Goal: Task Accomplishment & Management: Use online tool/utility

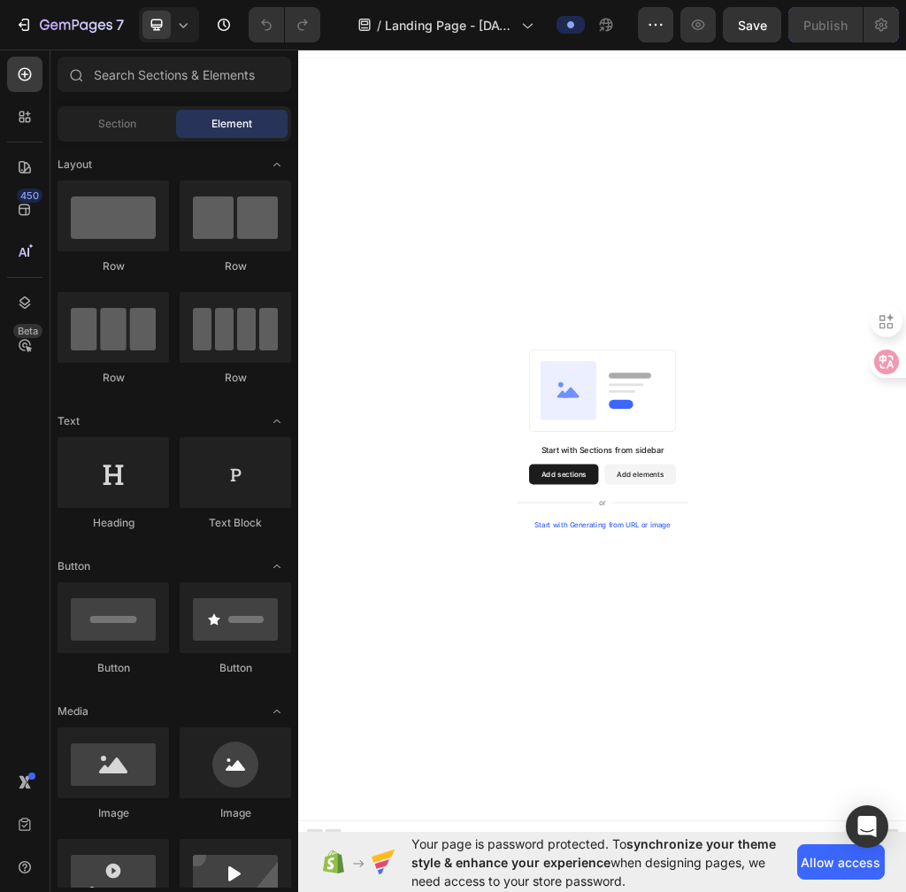
click at [763, 394] on button "Add sections" at bounding box center [761, 799] width 121 height 35
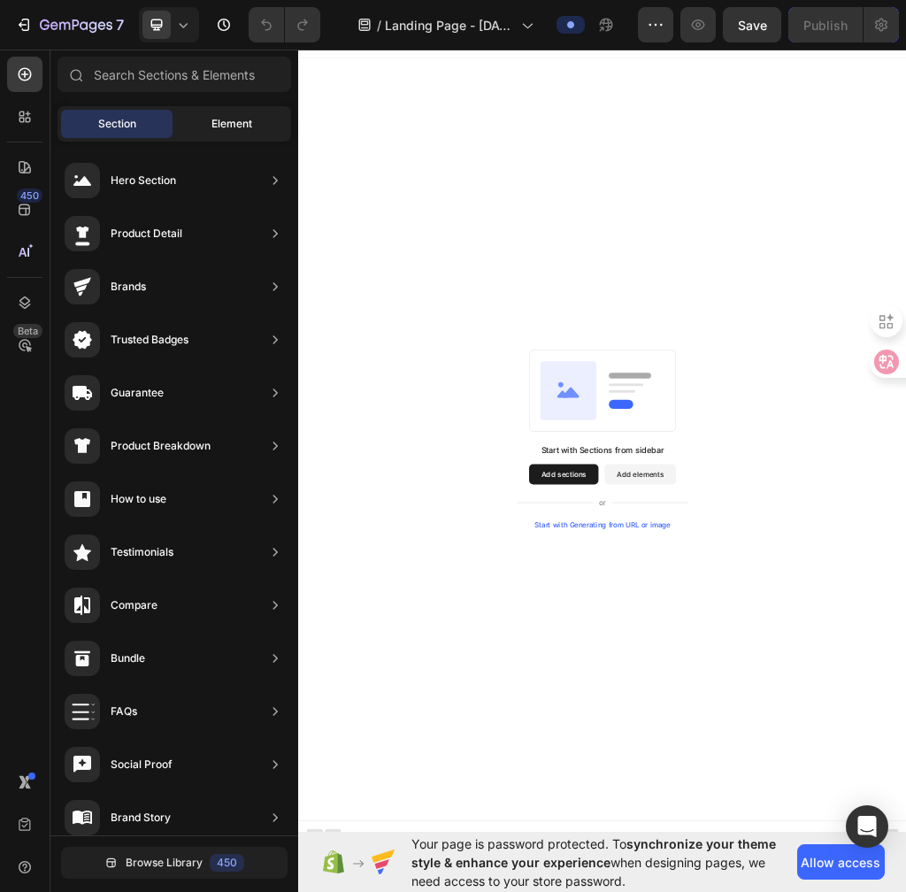
click at [223, 127] on span "Element" at bounding box center [231, 124] width 41 height 16
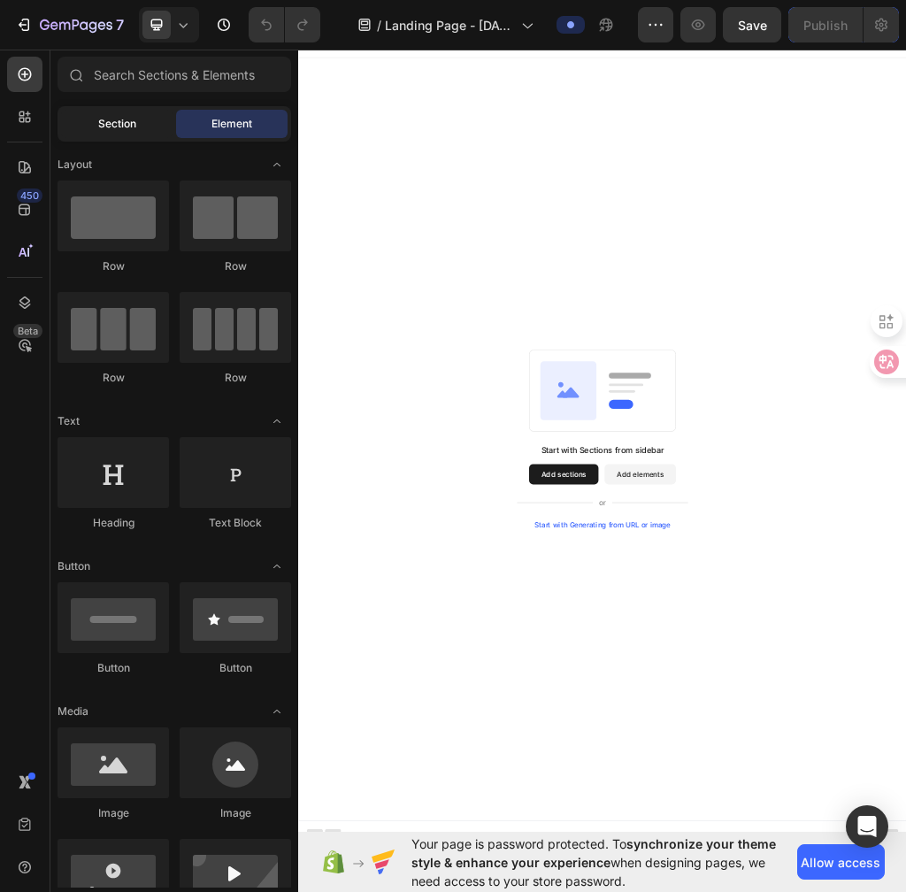
click at [96, 113] on div "Section" at bounding box center [116, 124] width 111 height 28
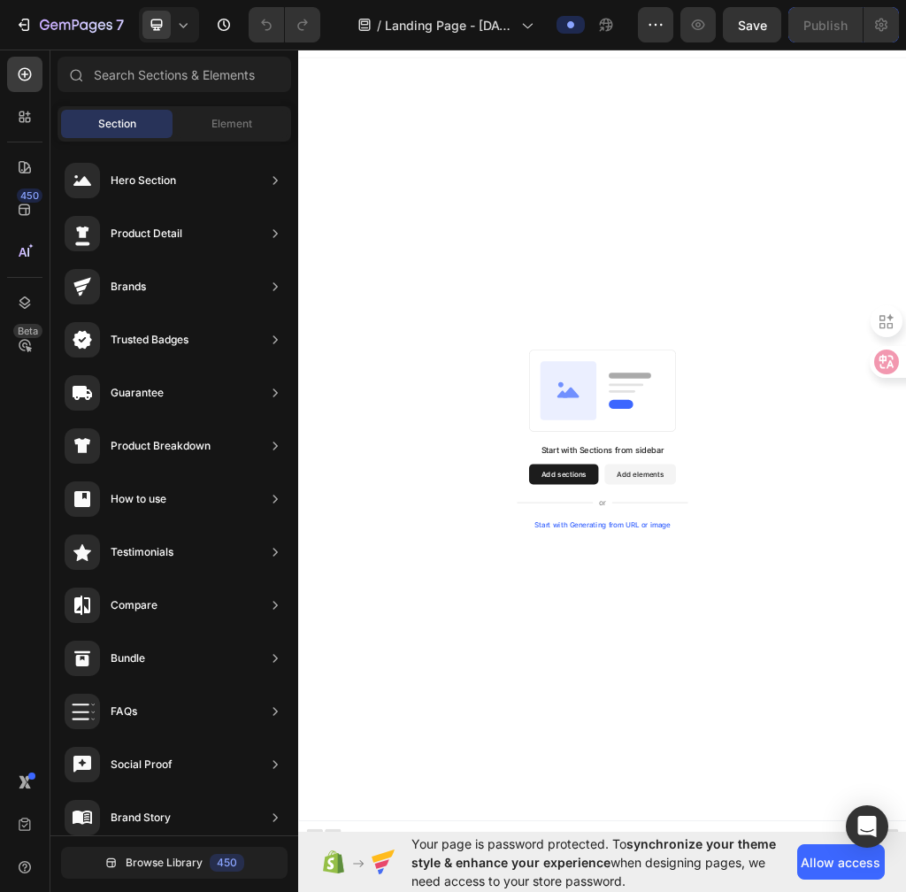
click at [791, 394] on button "Add sections" at bounding box center [761, 799] width 121 height 35
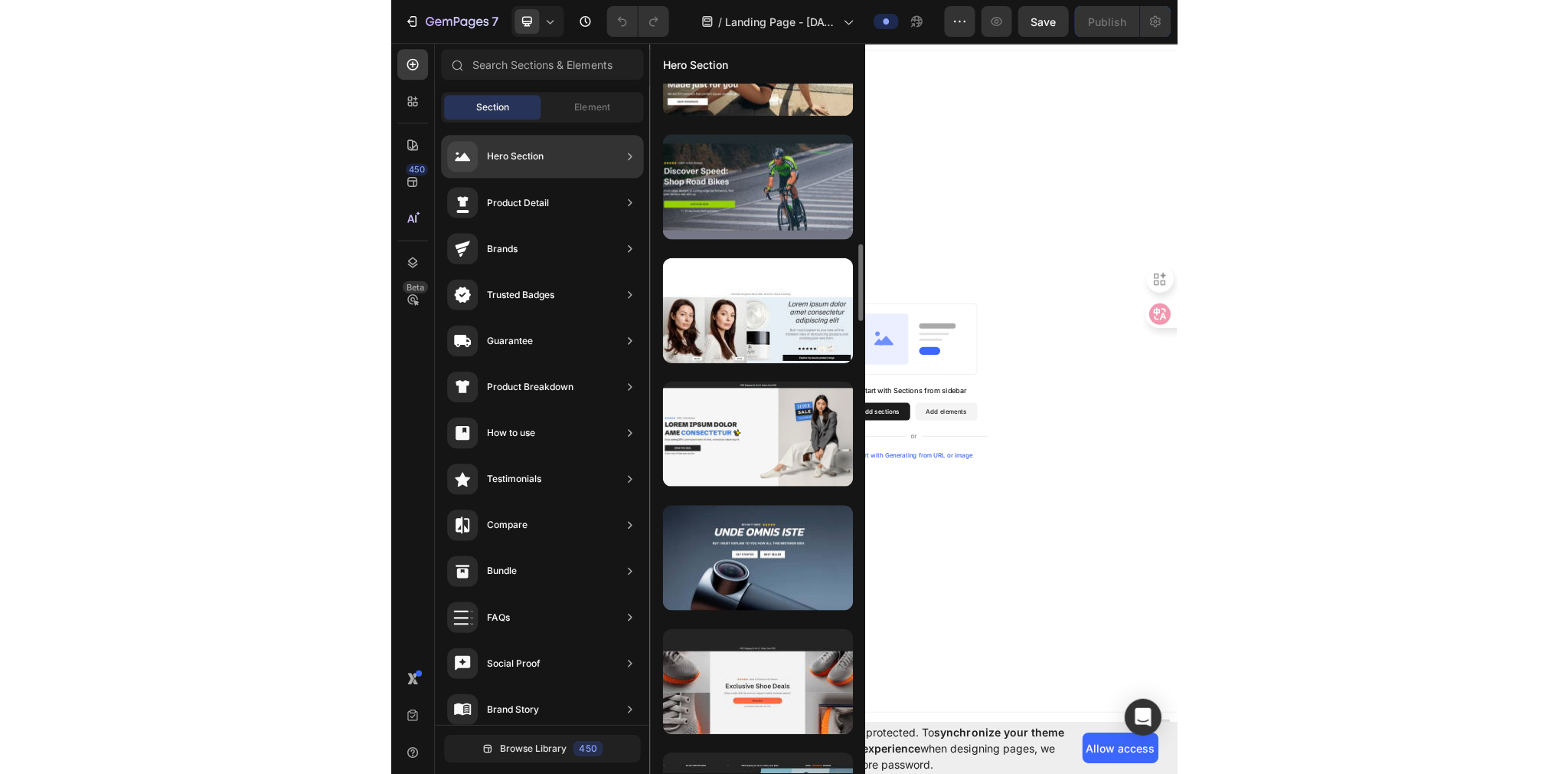
scroll to position [1720, 0]
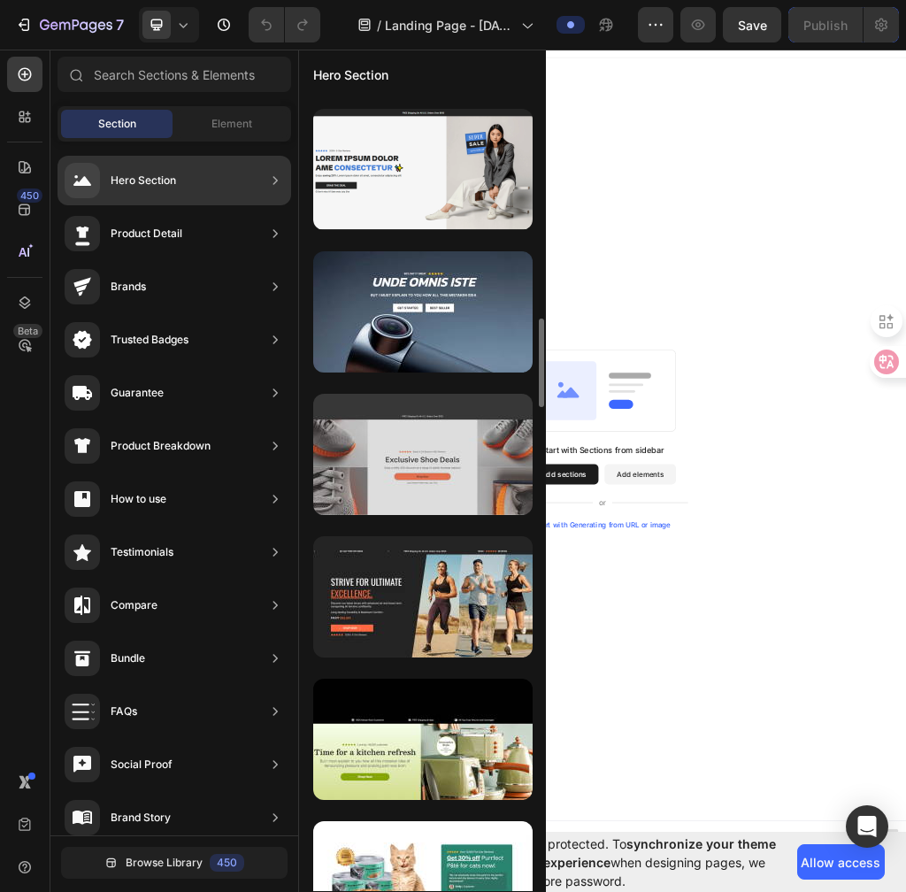
click at [445, 394] on div at bounding box center [422, 454] width 219 height 121
click at [436, 394] on div at bounding box center [422, 454] width 219 height 121
click at [445, 394] on div at bounding box center [422, 454] width 219 height 121
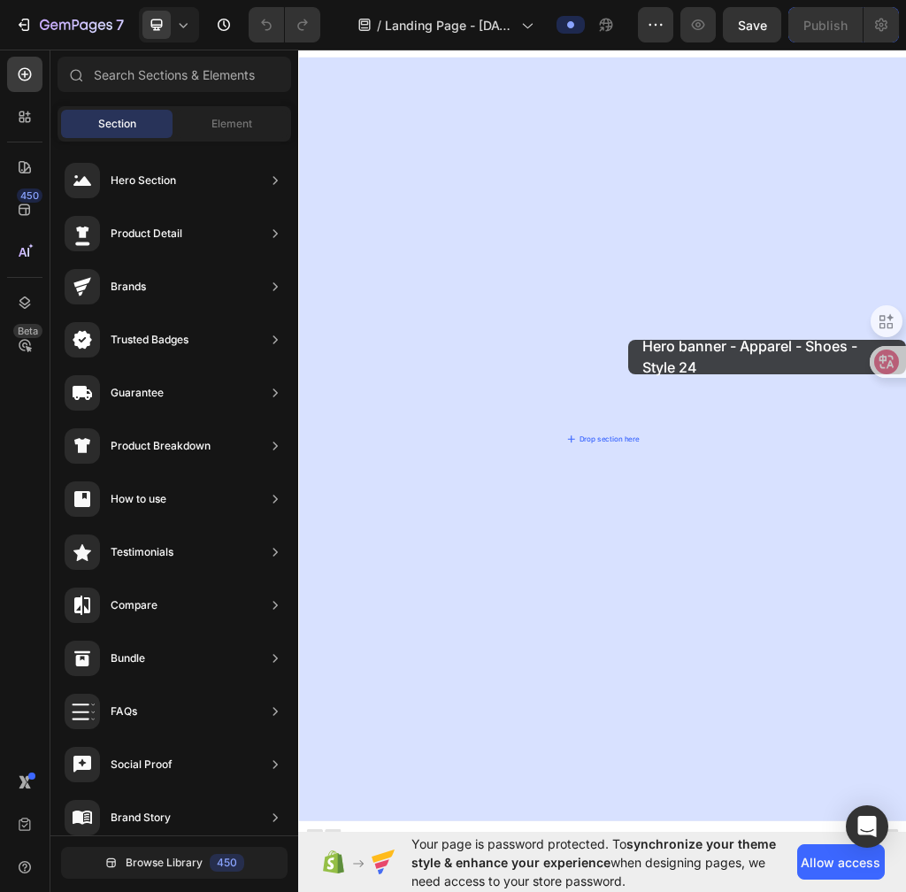
drag, startPoint x: 723, startPoint y: 518, endPoint x: 875, endPoint y: 565, distance: 159.5
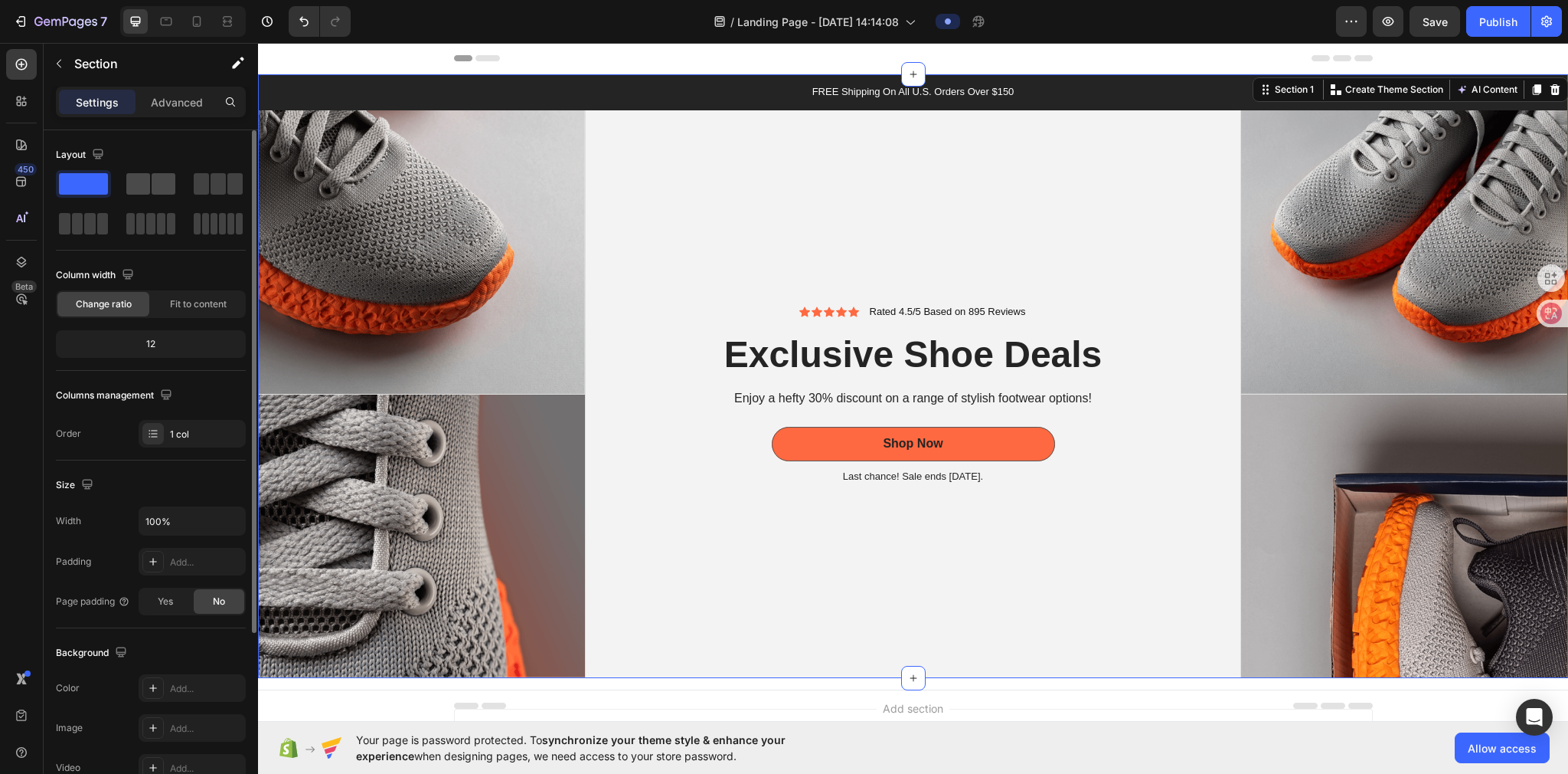
drag, startPoint x: 92, startPoint y: 188, endPoint x: 125, endPoint y: 185, distance: 33.1
click at [92, 188] on span at bounding box center [83, 184] width 49 height 22
click at [170, 190] on span at bounding box center [163, 184] width 23 height 22
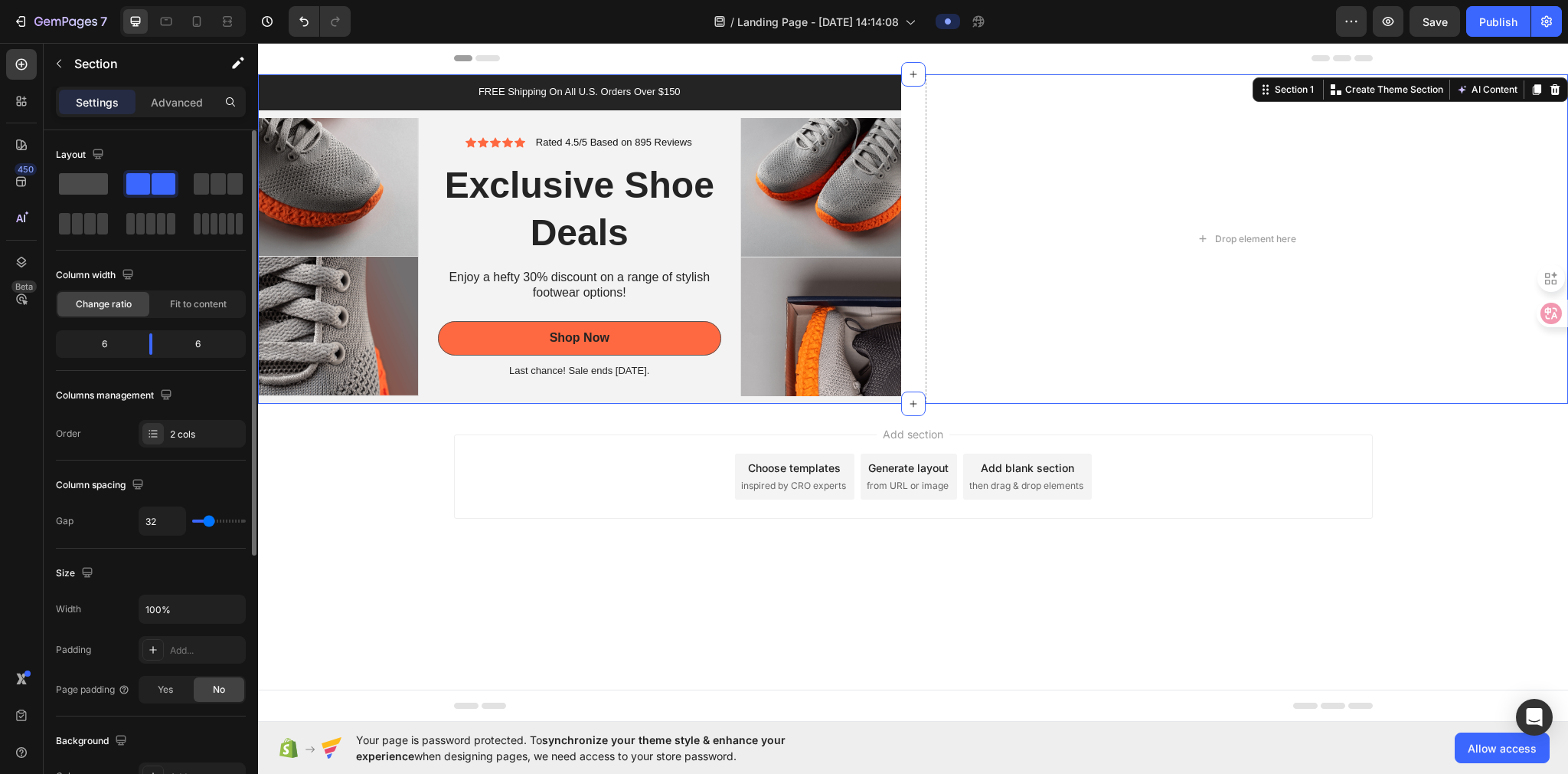
click at [80, 178] on span at bounding box center [83, 184] width 49 height 22
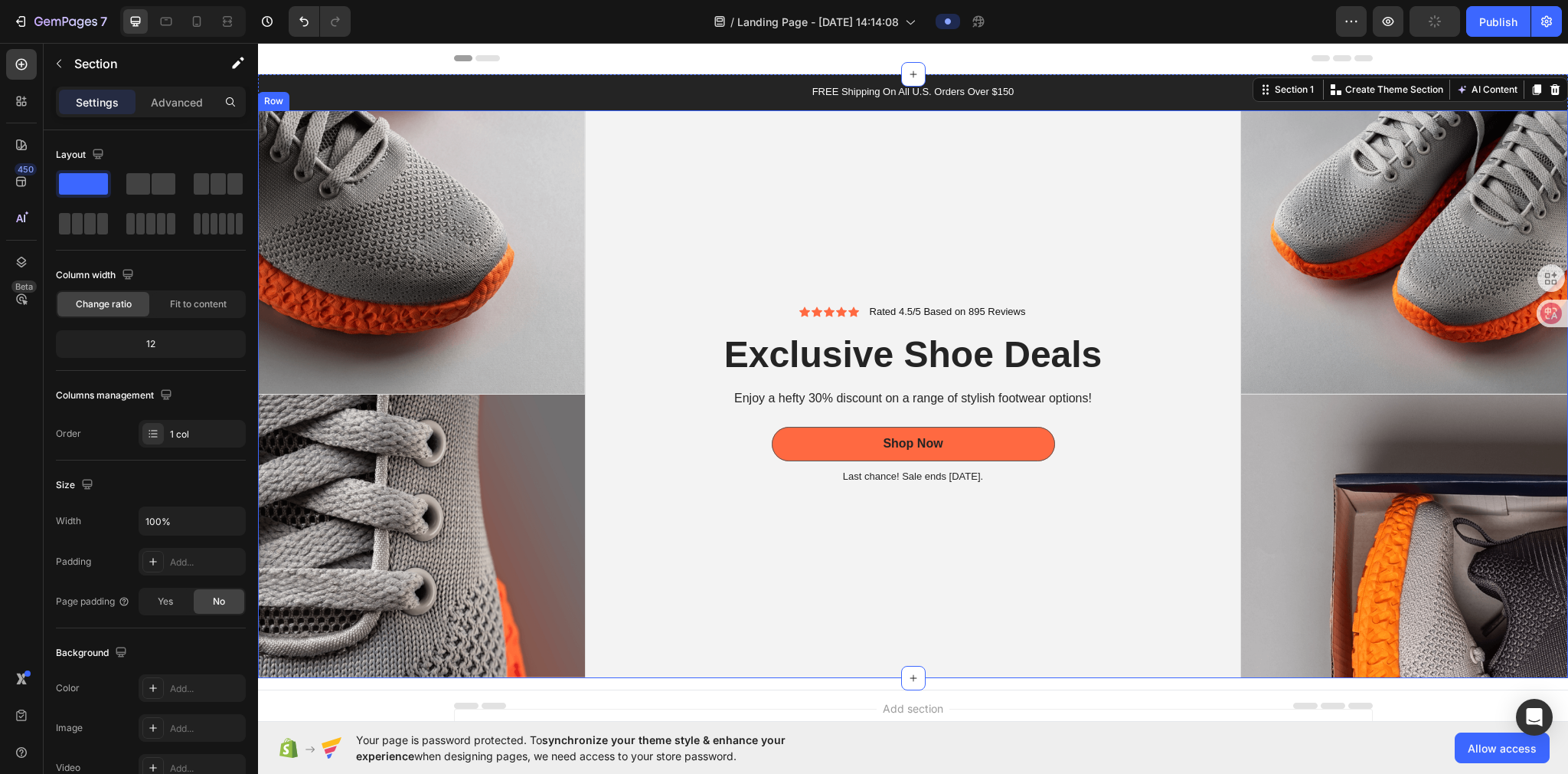
scroll to position [0, 0]
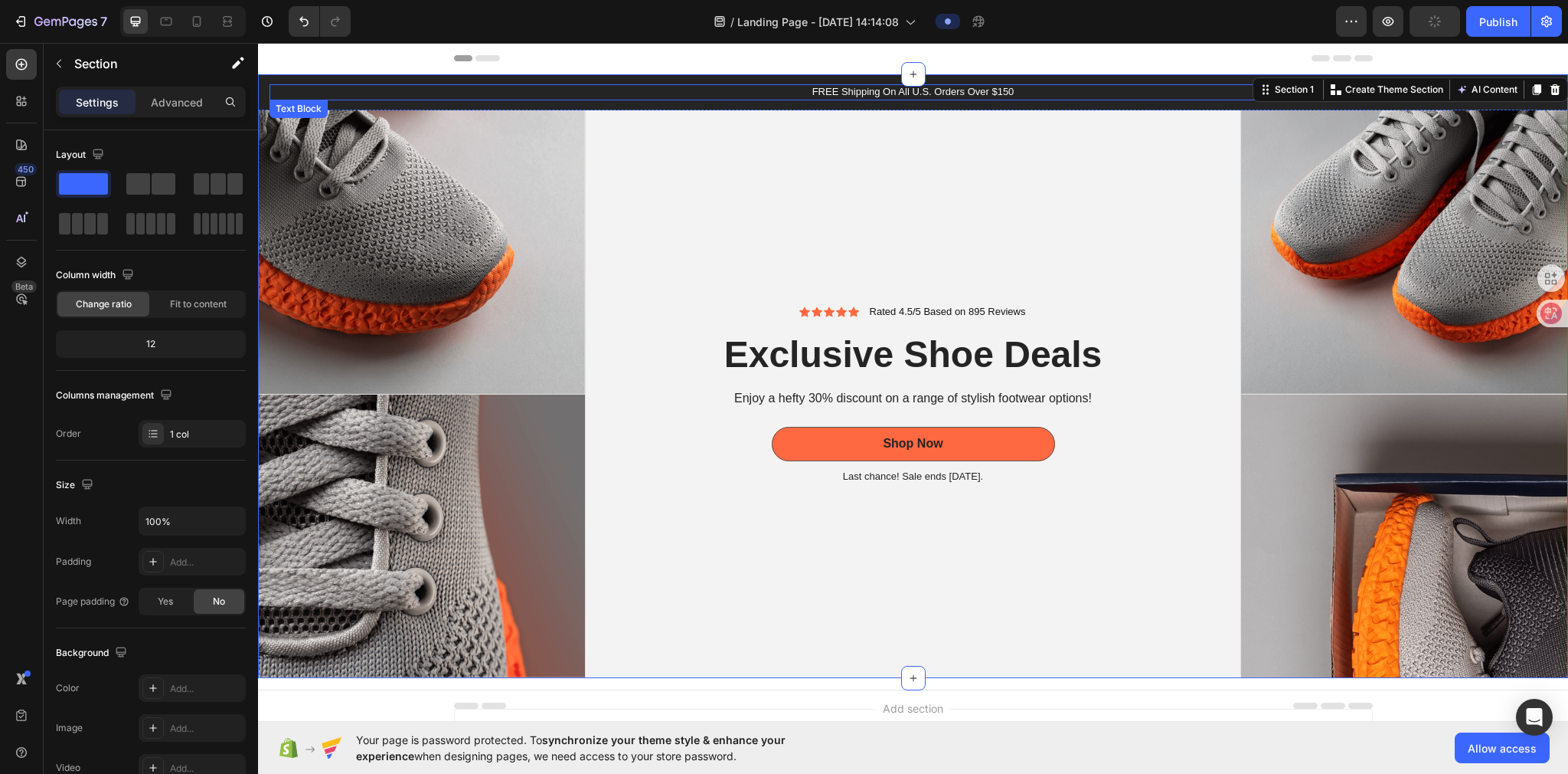
click at [779, 96] on p "FREE Shipping On All U.S. Orders Over $150" at bounding box center [913, 92] width 1284 height 13
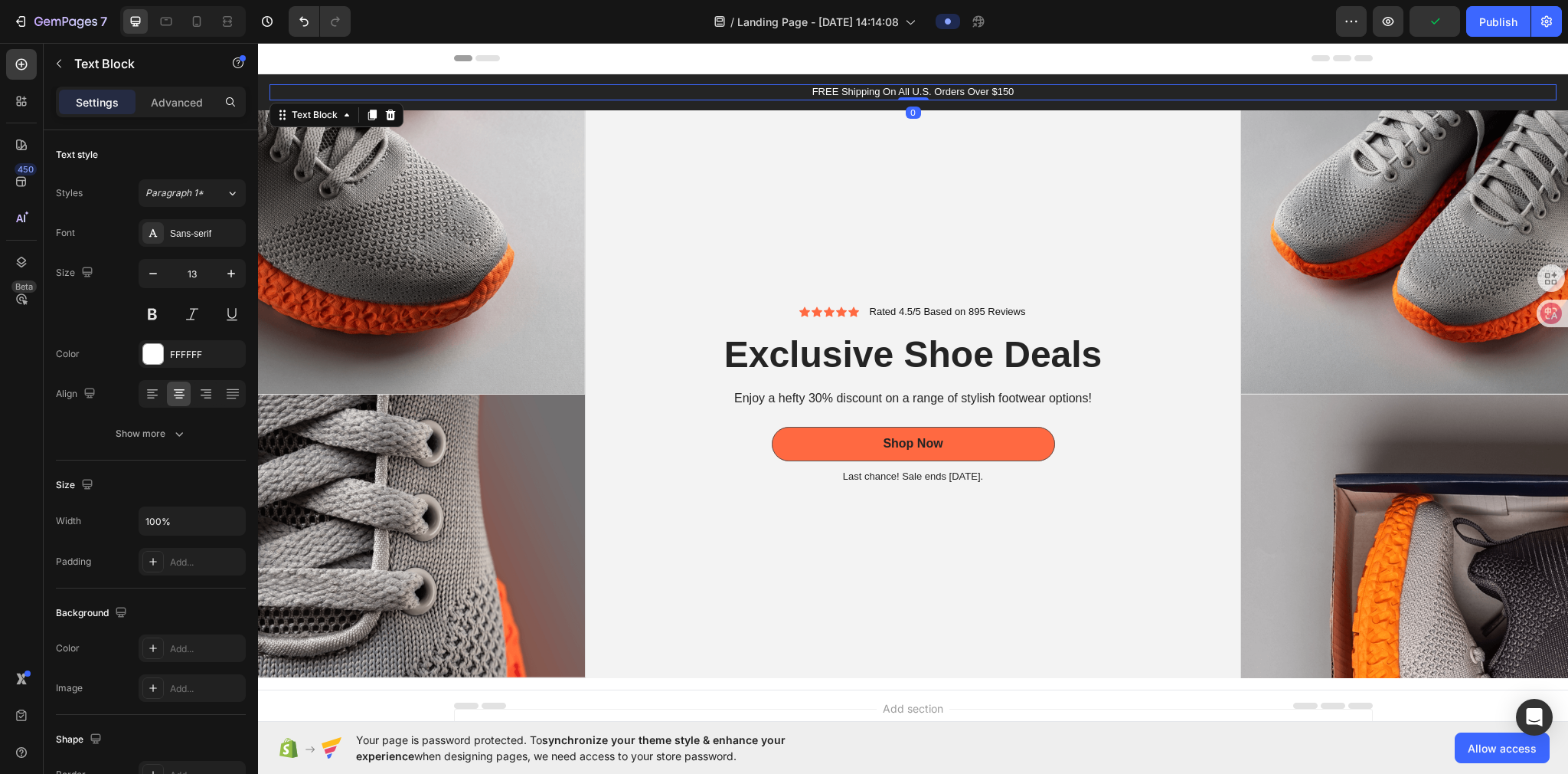
click at [779, 90] on p "FREE Shipping On All U.S. Orders Over $150" at bounding box center [913, 92] width 1284 height 13
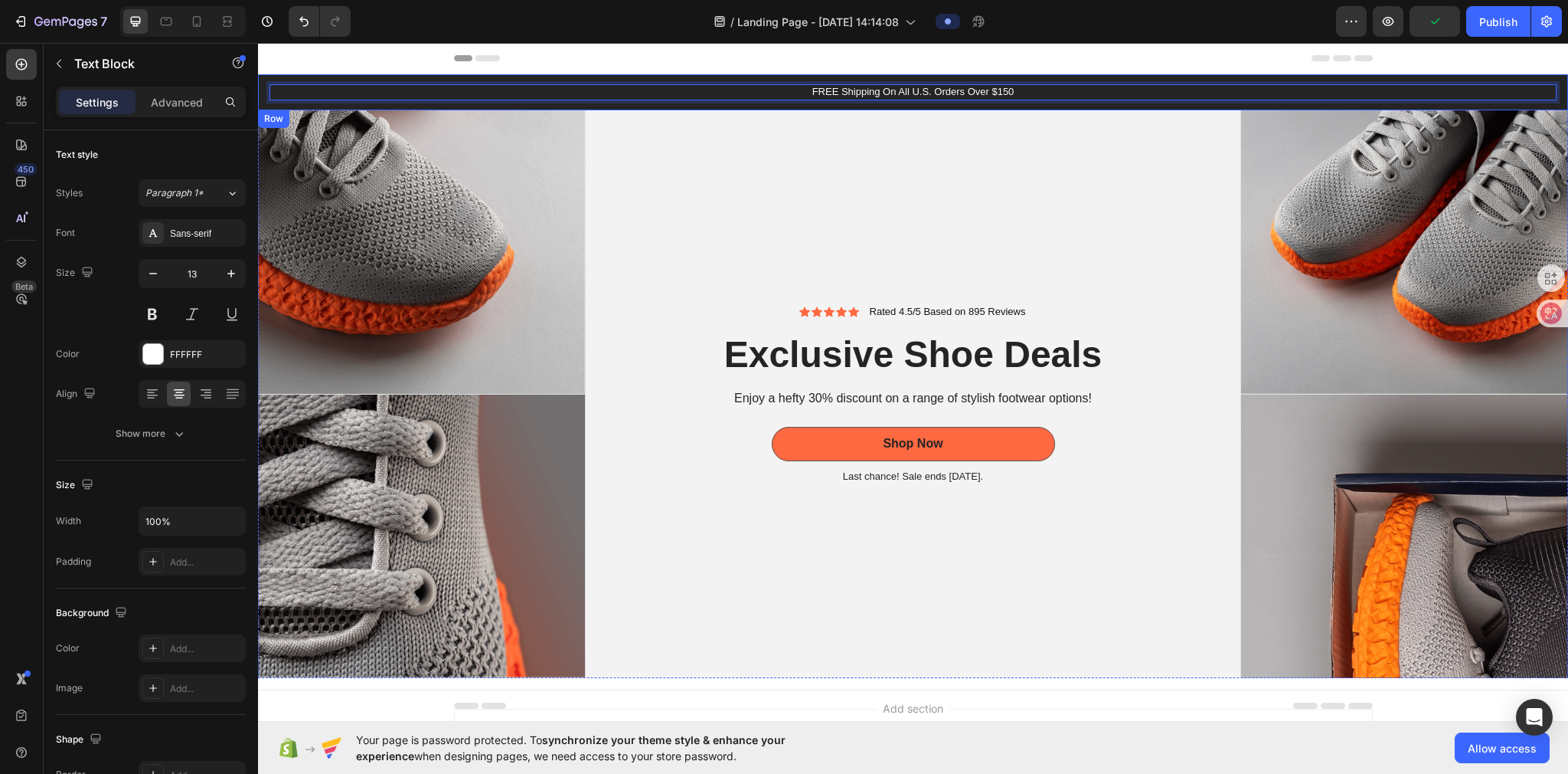
click at [779, 102] on div "FREE Shipping On All U.S. Orders Over $150 Text Block 0 Row" at bounding box center [913, 93] width 1310 height 36
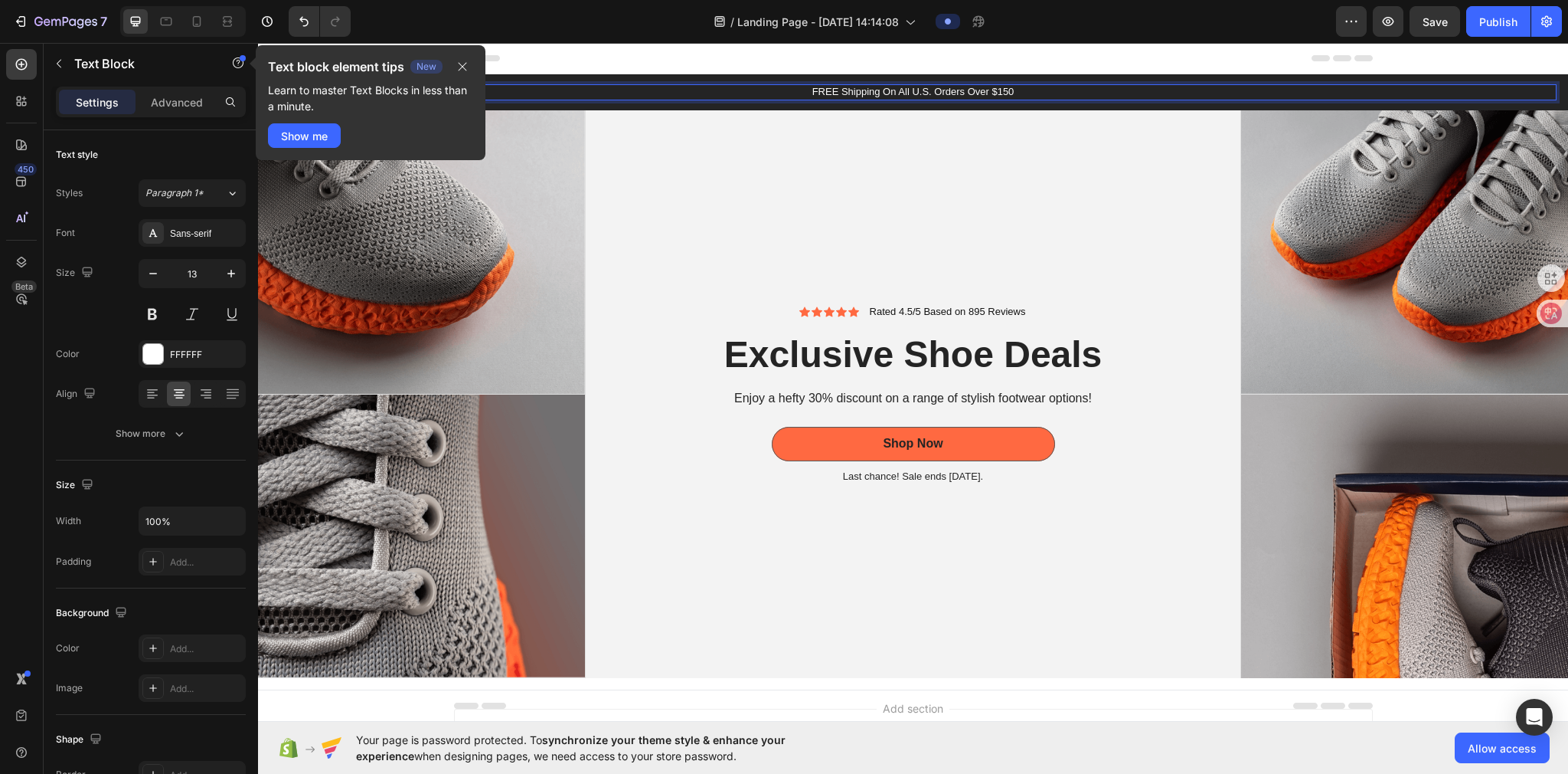
click at [779, 96] on p "FREE Shipping On All U.S. Orders Over $150" at bounding box center [913, 92] width 1284 height 13
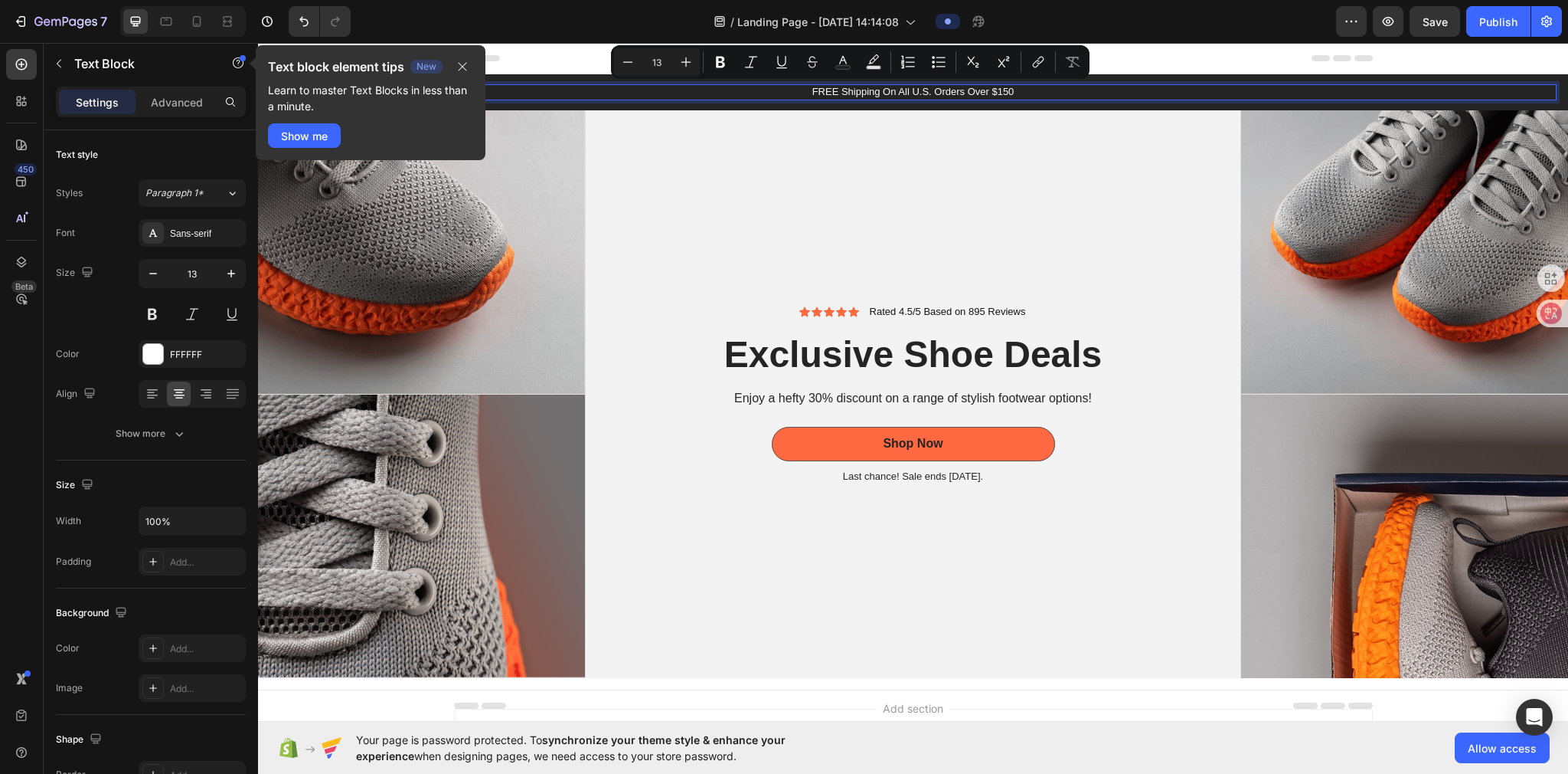
click at [779, 96] on p "FREE Shipping On All U.S. Orders Over $150" at bounding box center [913, 92] width 1284 height 13
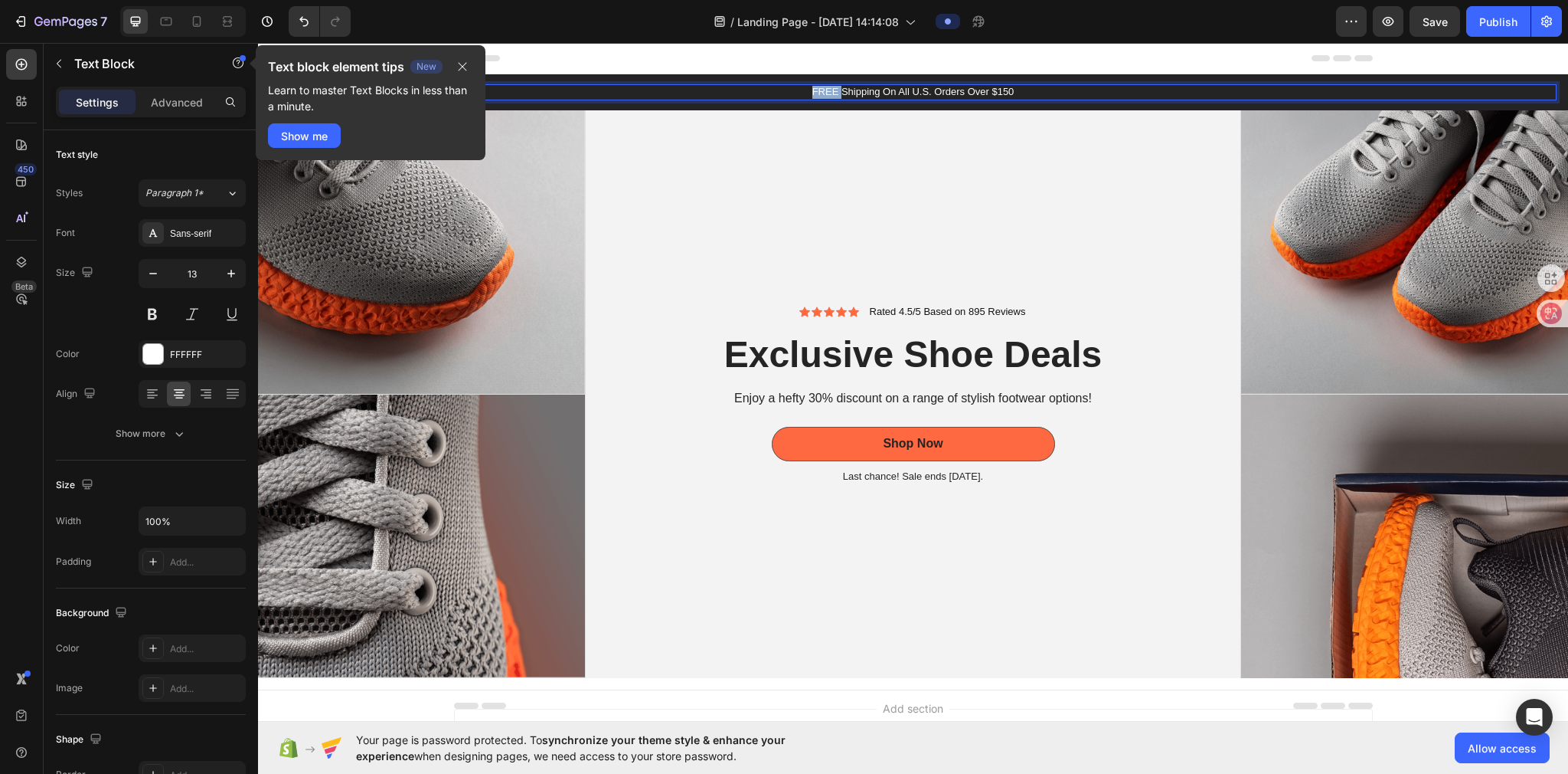
click at [779, 96] on p "FREE Shipping On All U.S. Orders Over $150" at bounding box center [913, 92] width 1284 height 13
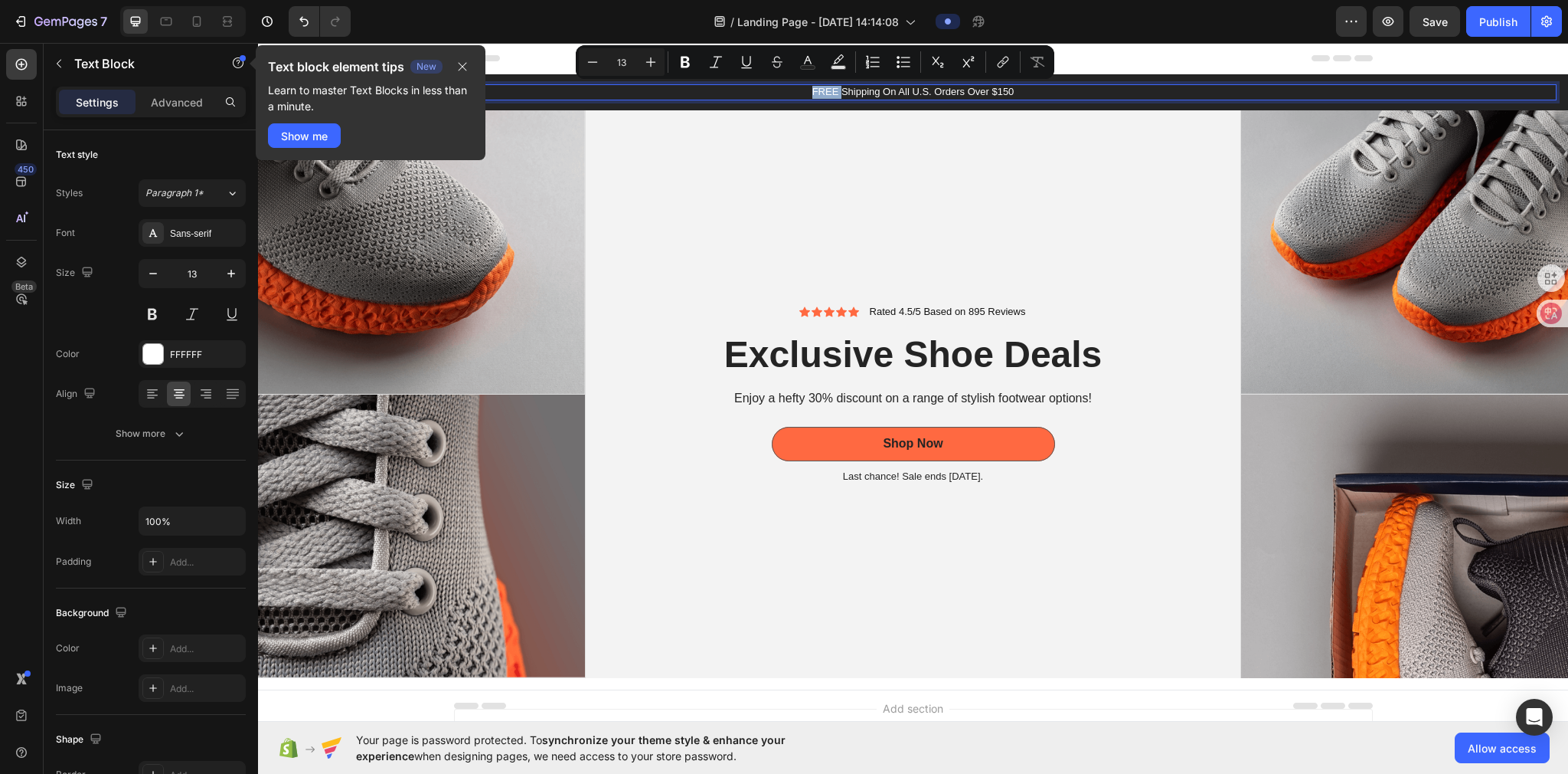
click at [779, 90] on p "FREE Shipping On All U.S. Orders Over $150" at bounding box center [913, 92] width 1284 height 13
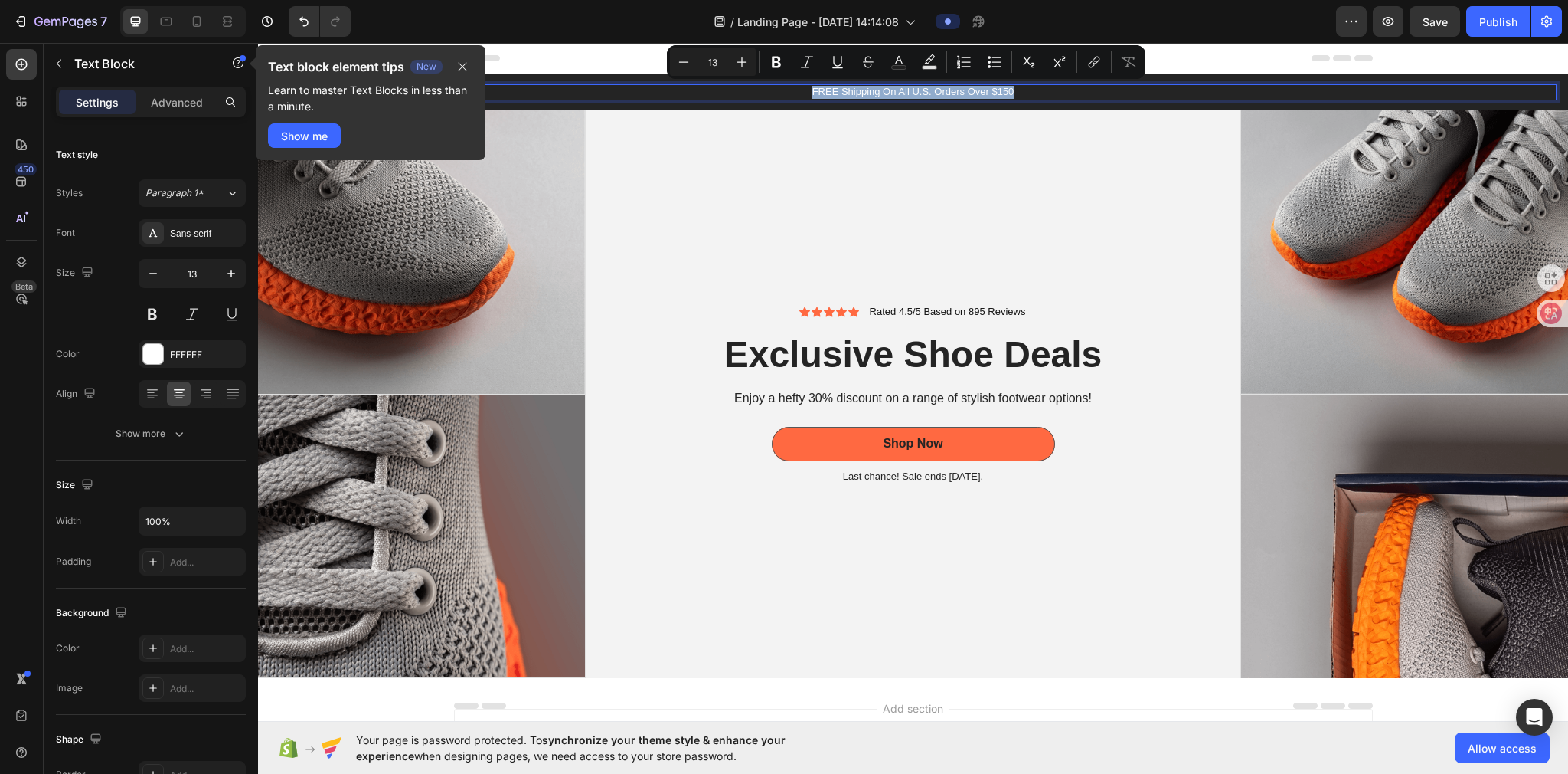
drag, startPoint x: 801, startPoint y: 90, endPoint x: 1018, endPoint y: 88, distance: 217.0
click at [779, 88] on p "FREE Shipping On All U.S. Orders Over $150" at bounding box center [913, 92] width 1284 height 13
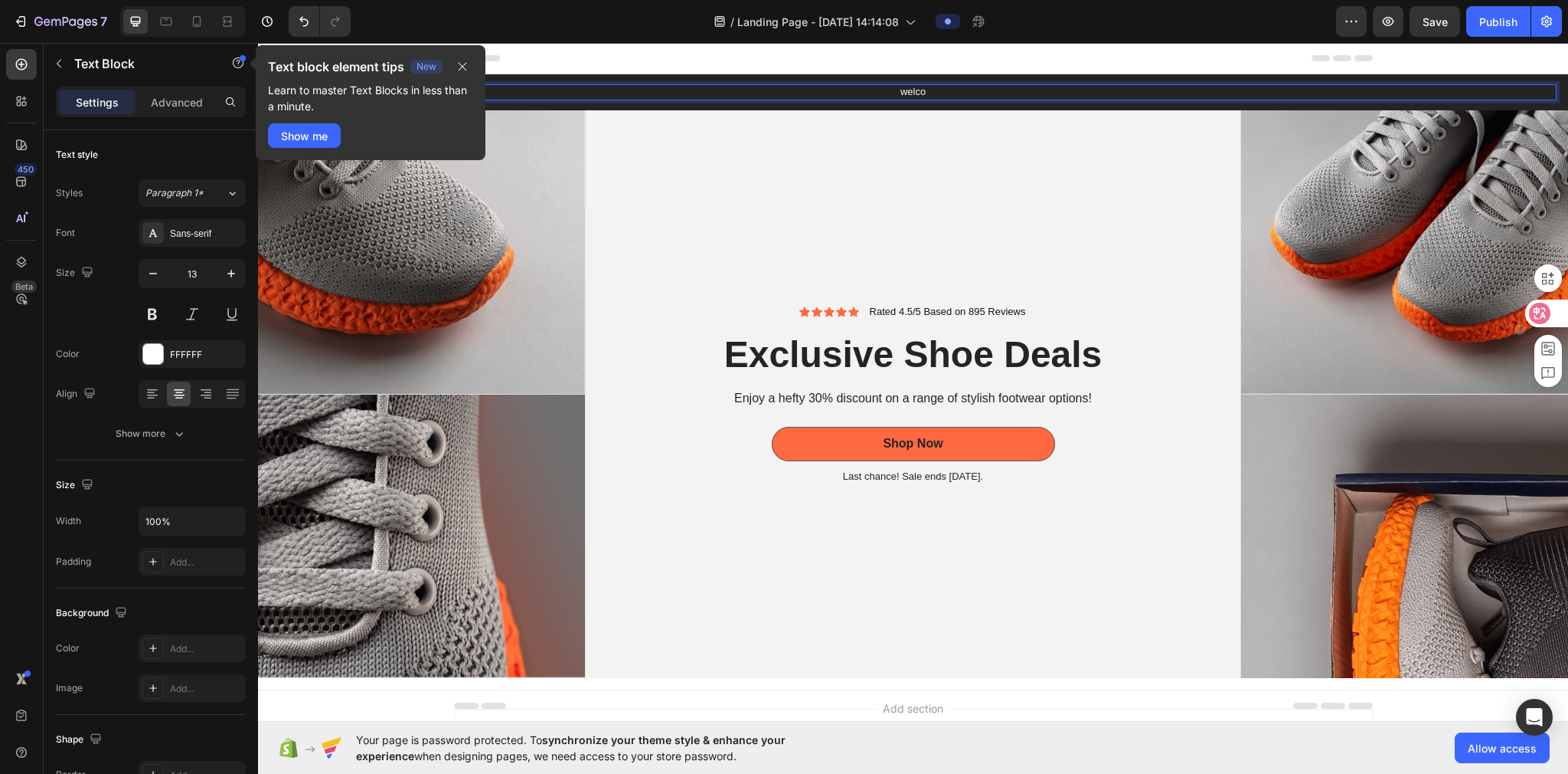
click at [779, 310] on icon at bounding box center [1539, 313] width 13 height 12
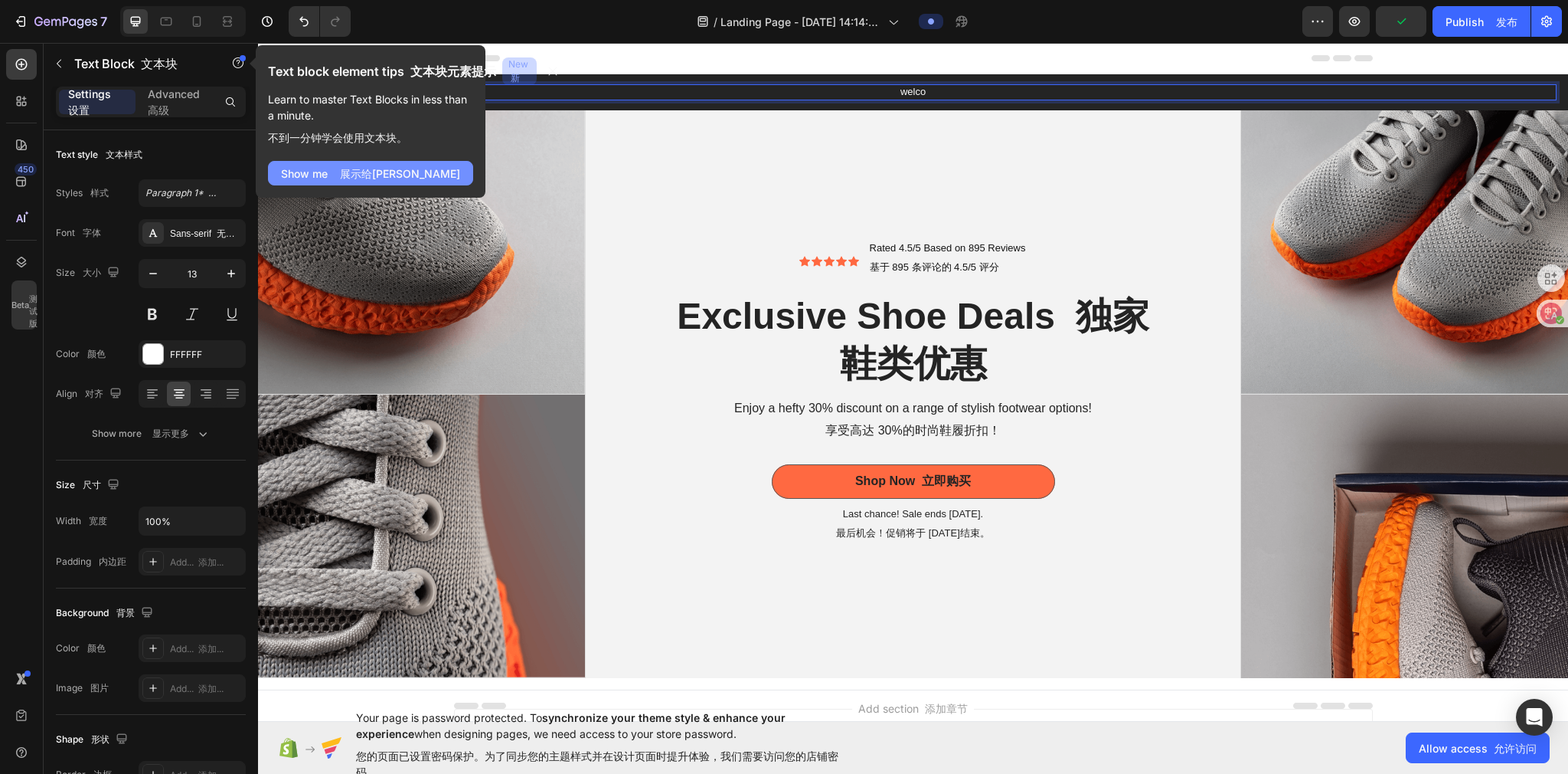
click at [362, 170] on font "展示给[PERSON_NAME]" at bounding box center [400, 173] width 120 height 13
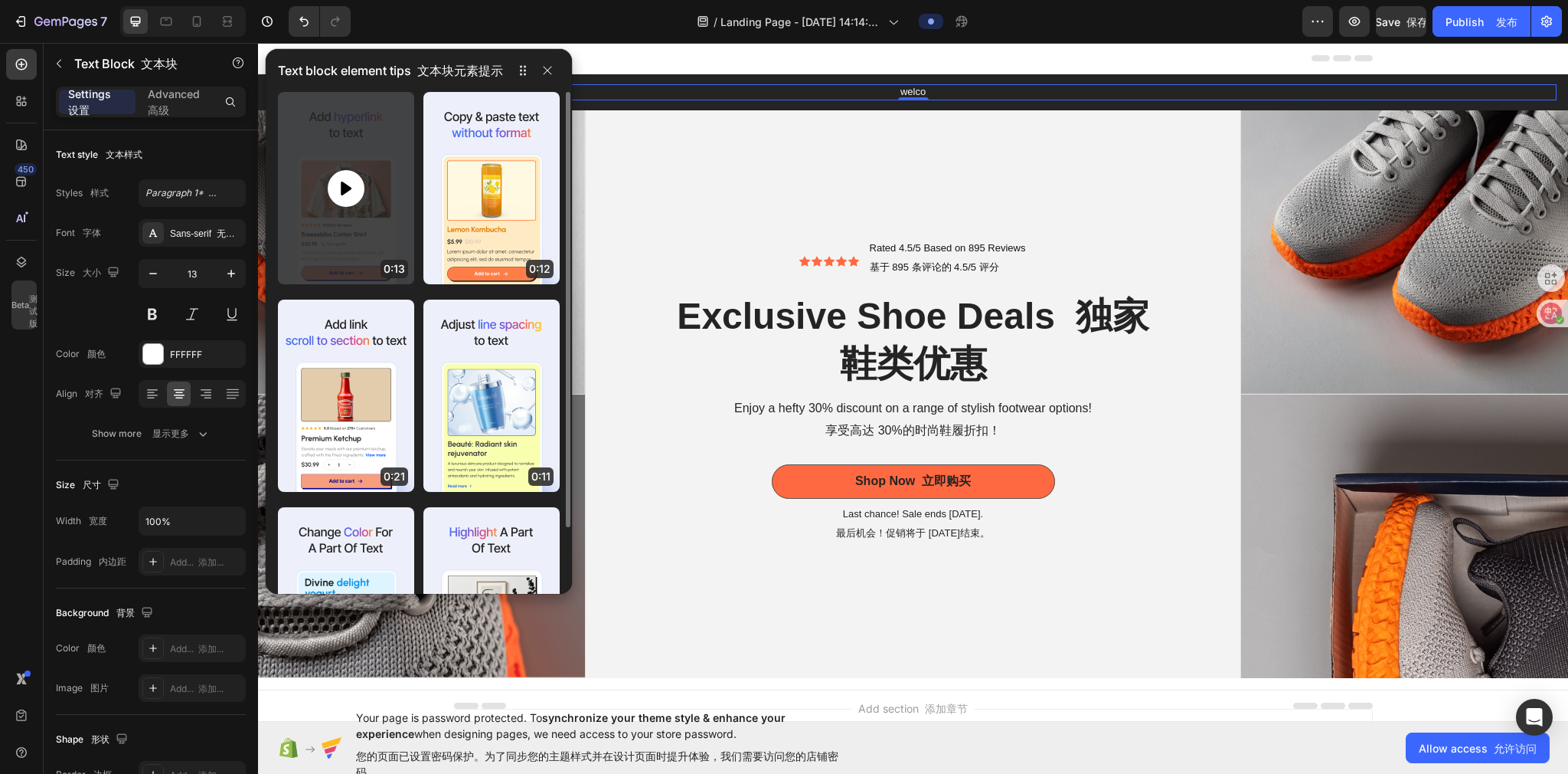
click at [356, 189] on div at bounding box center [346, 188] width 36 height 36
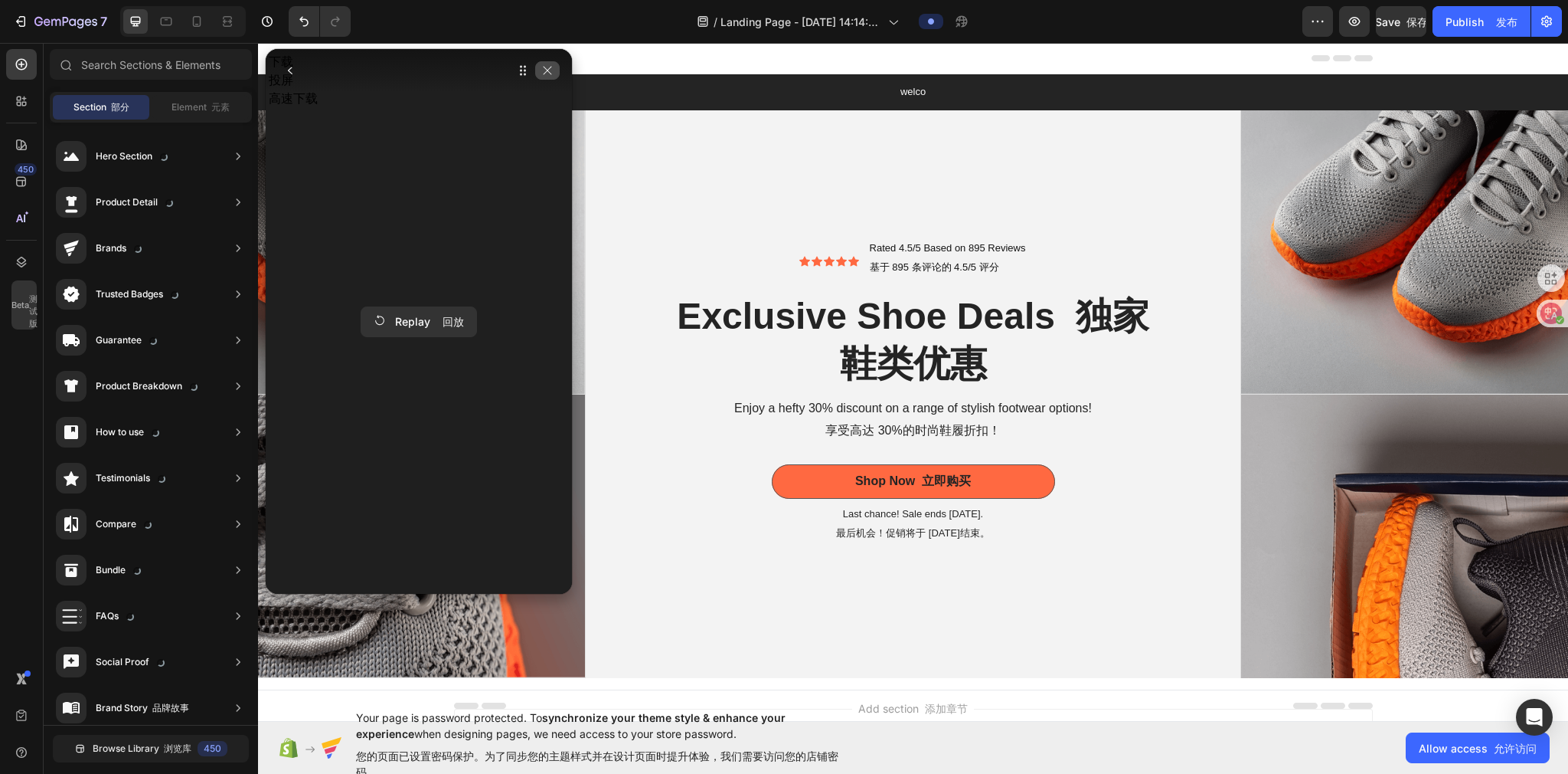
click at [549, 64] on icon "button" at bounding box center [548, 70] width 12 height 12
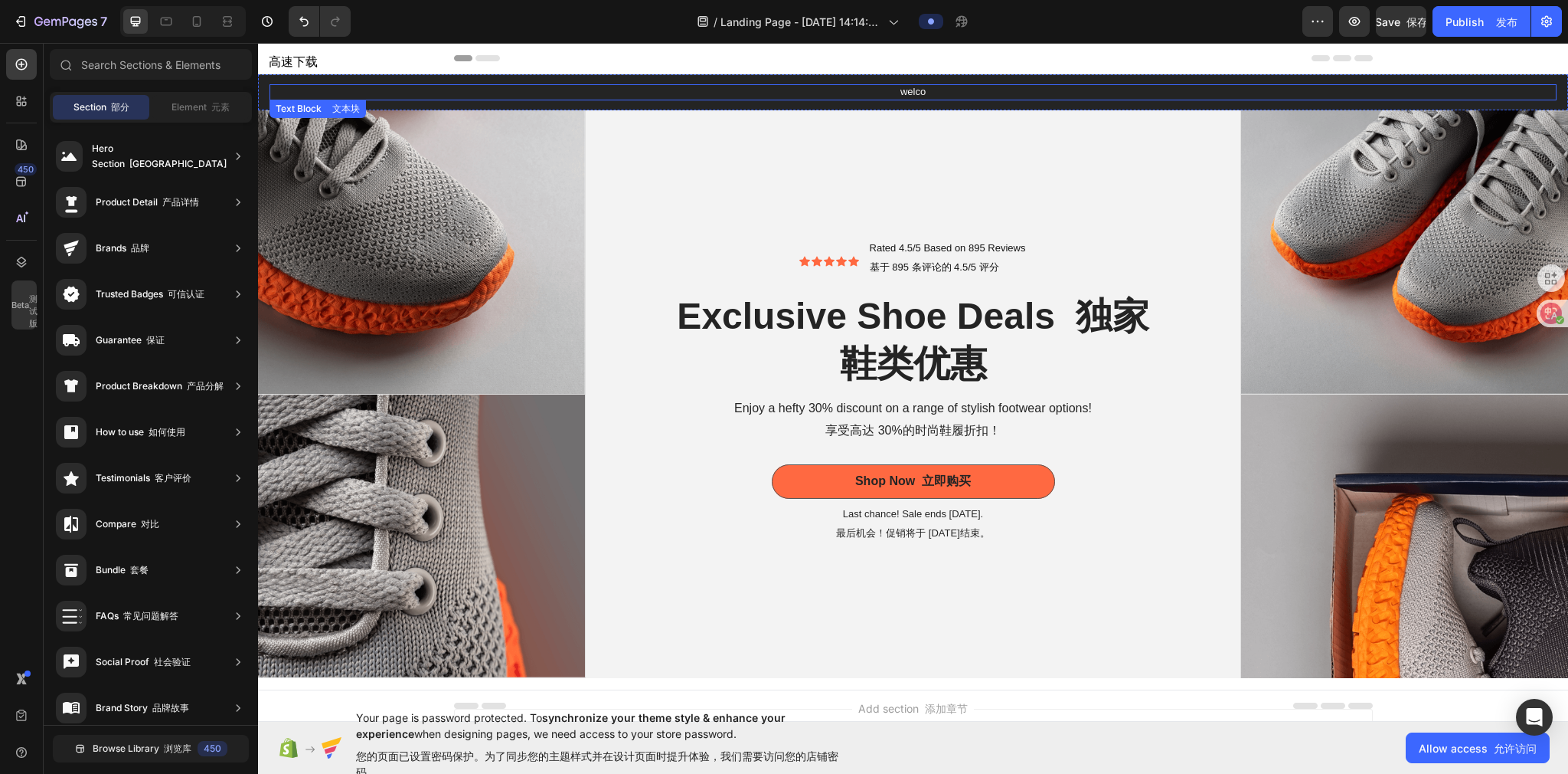
click at [716, 89] on p "welco" at bounding box center [913, 92] width 1284 height 13
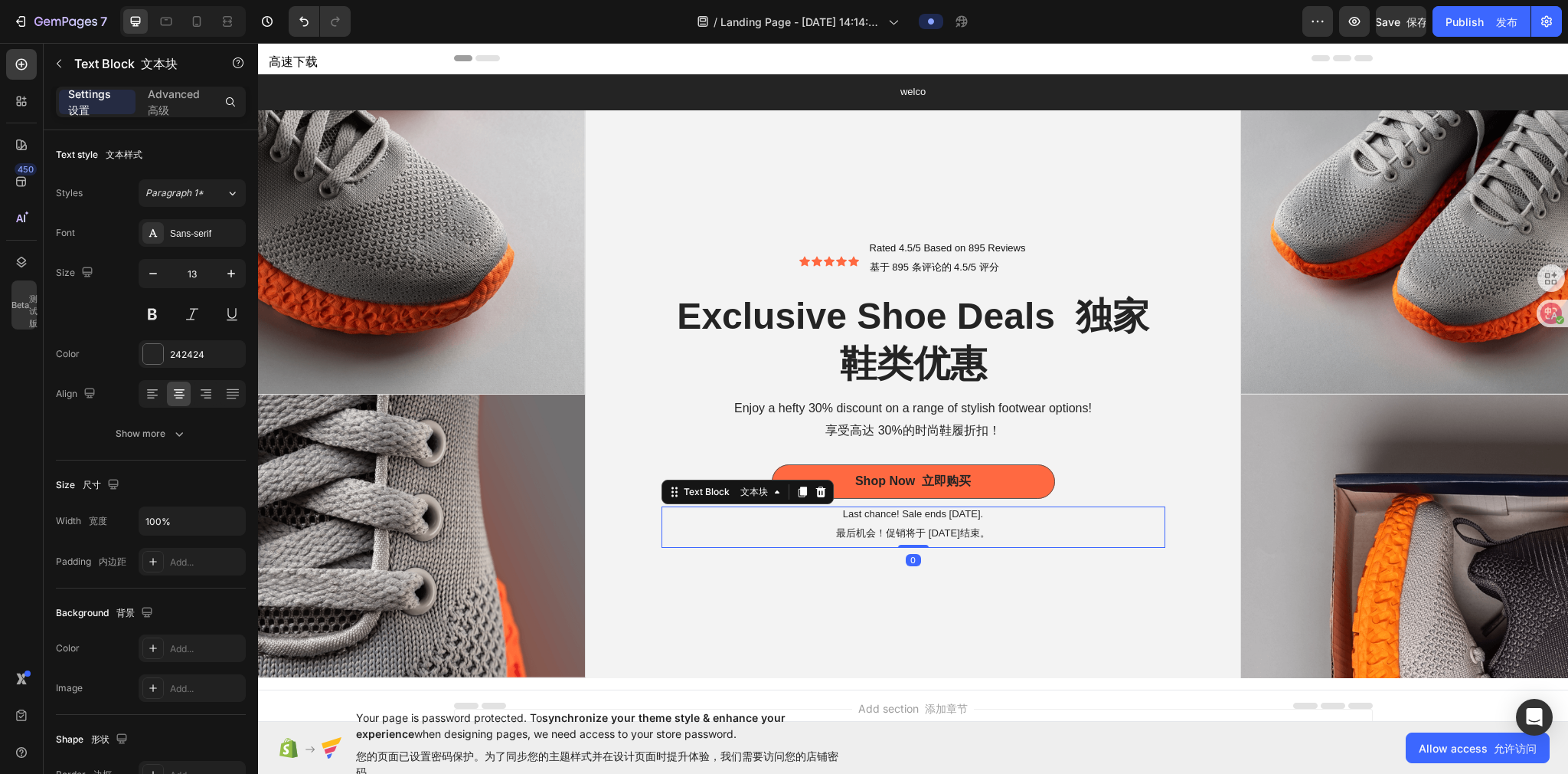
click at [779, 341] on font "最后机会！促销将于 [DATE]结束。" at bounding box center [913, 532] width 154 height 11
click at [779, 341] on div at bounding box center [820, 491] width 18 height 18
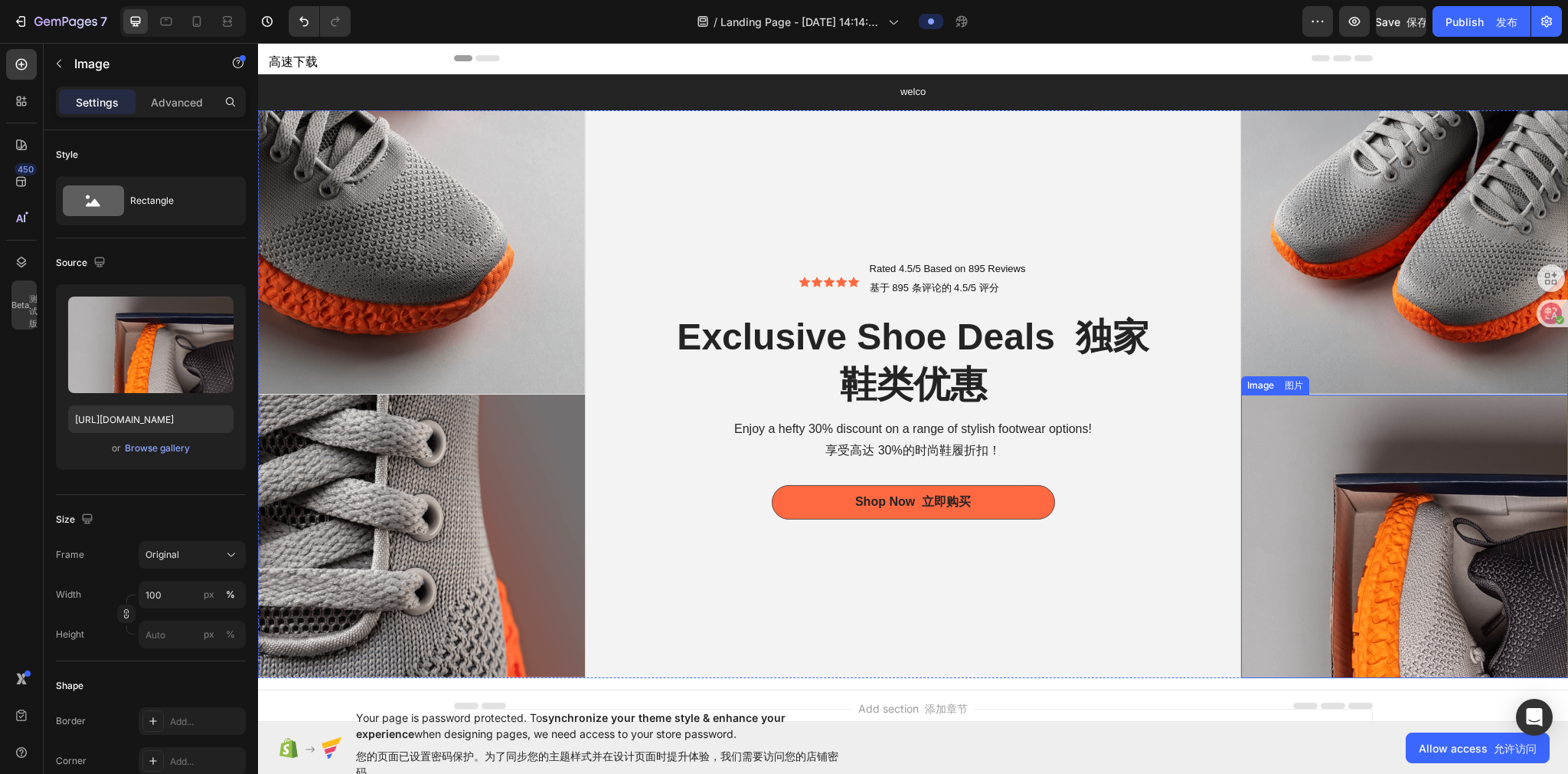
click at [779, 341] on img at bounding box center [1404, 536] width 327 height 283
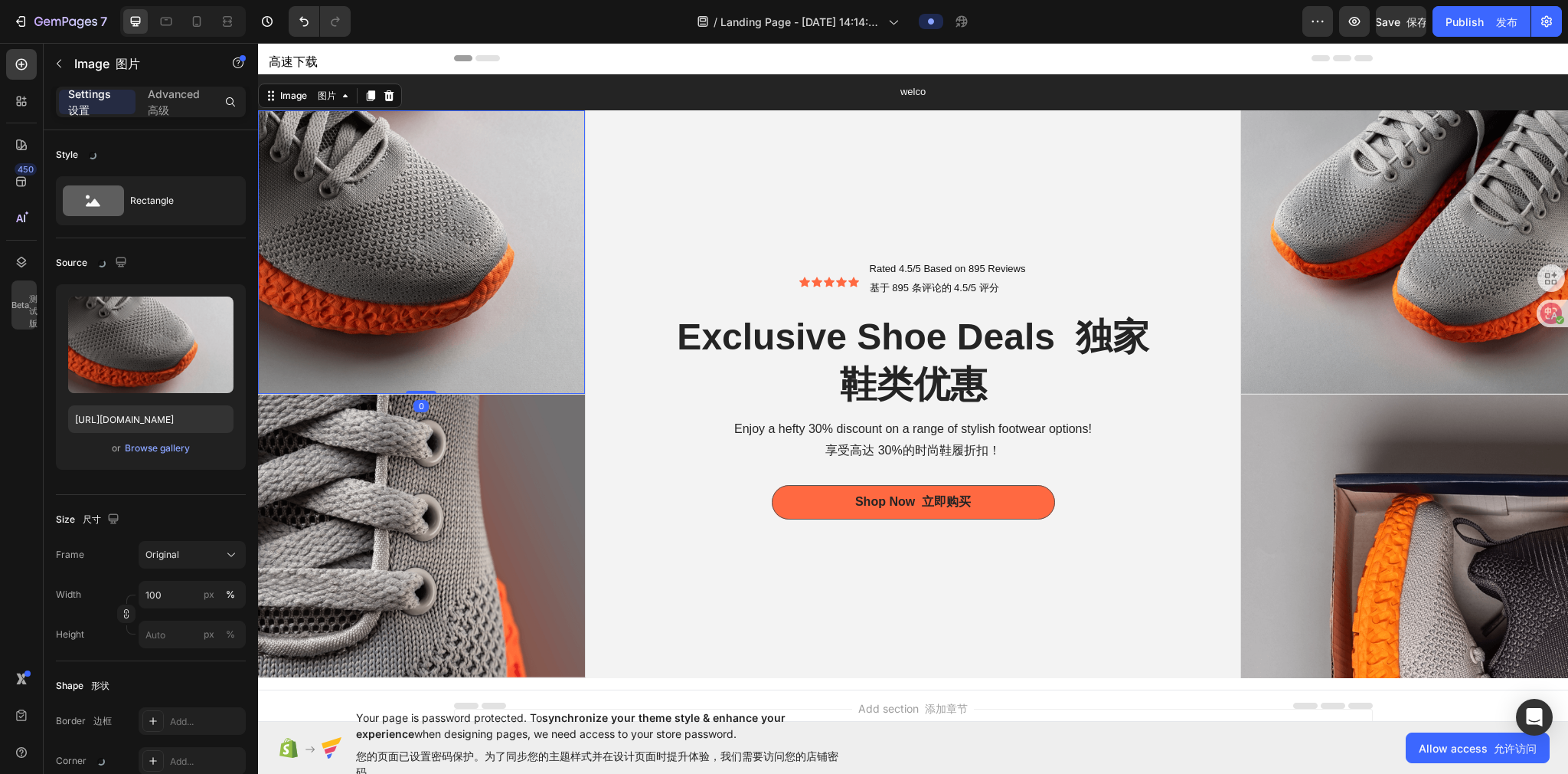
click at [403, 171] on img at bounding box center [421, 251] width 327 height 283
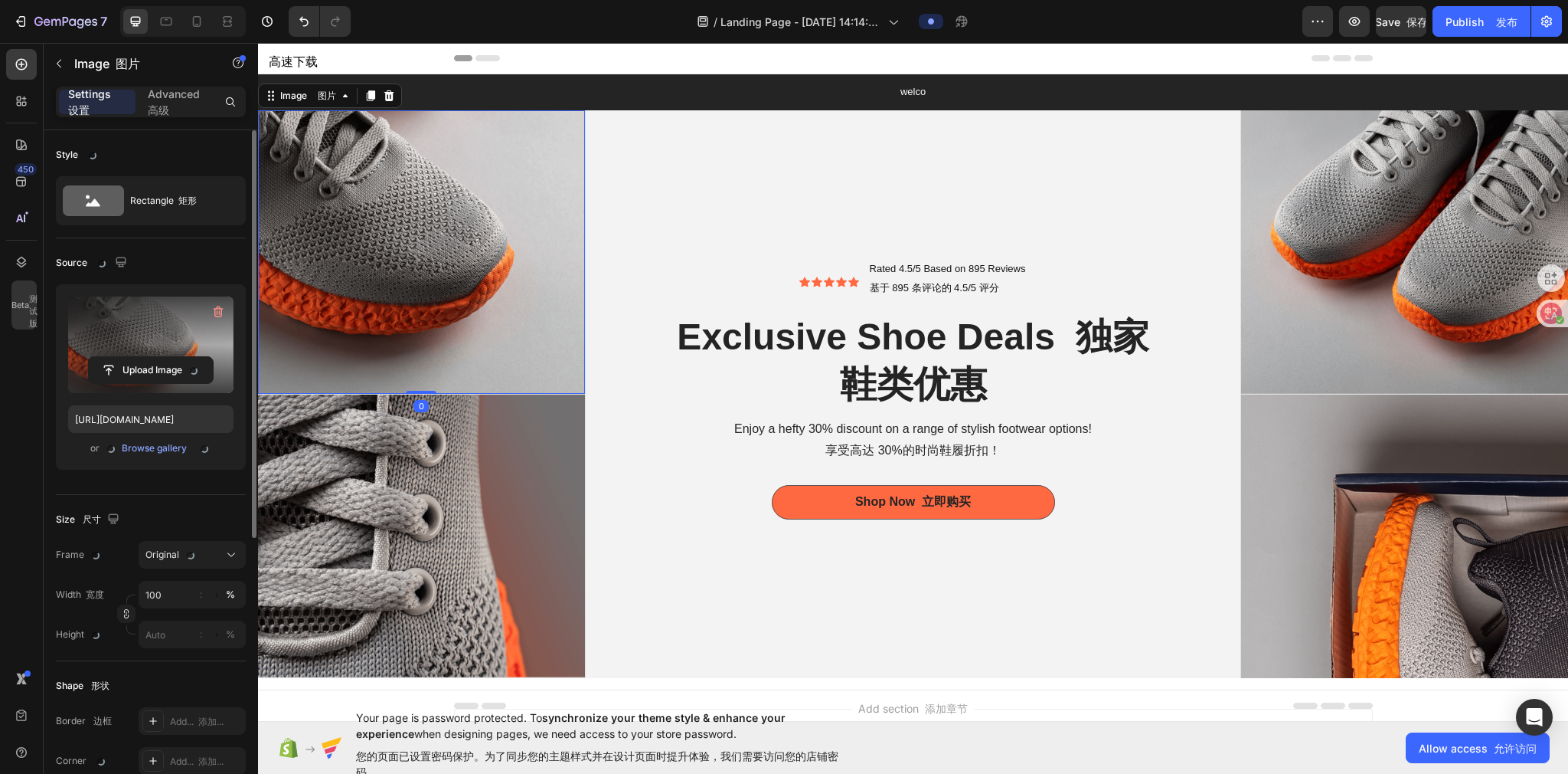
click at [174, 340] on label at bounding box center [151, 344] width 165 height 96
click at [174, 341] on input "file" at bounding box center [151, 370] width 124 height 26
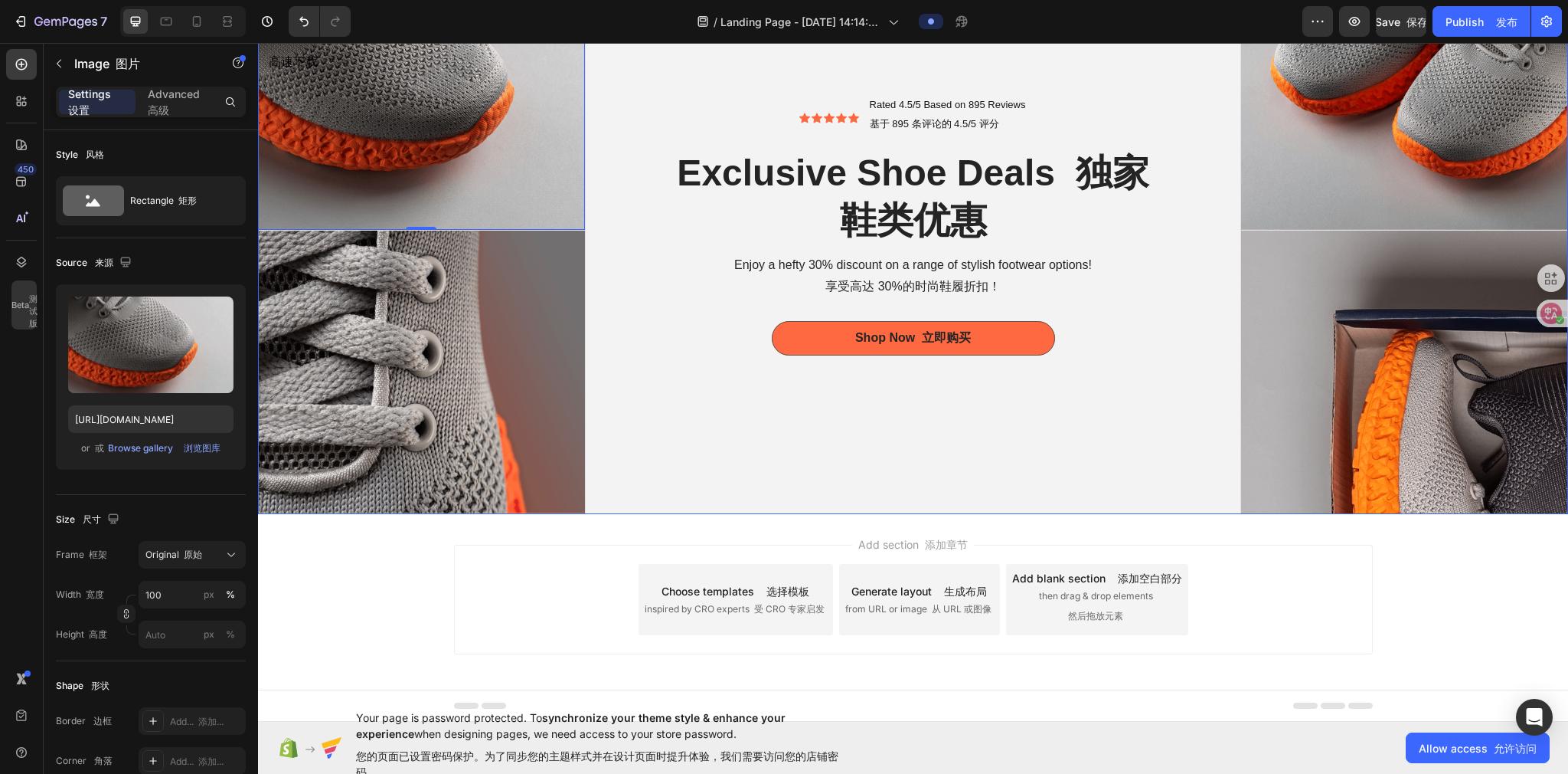
scroll to position [164, 0]
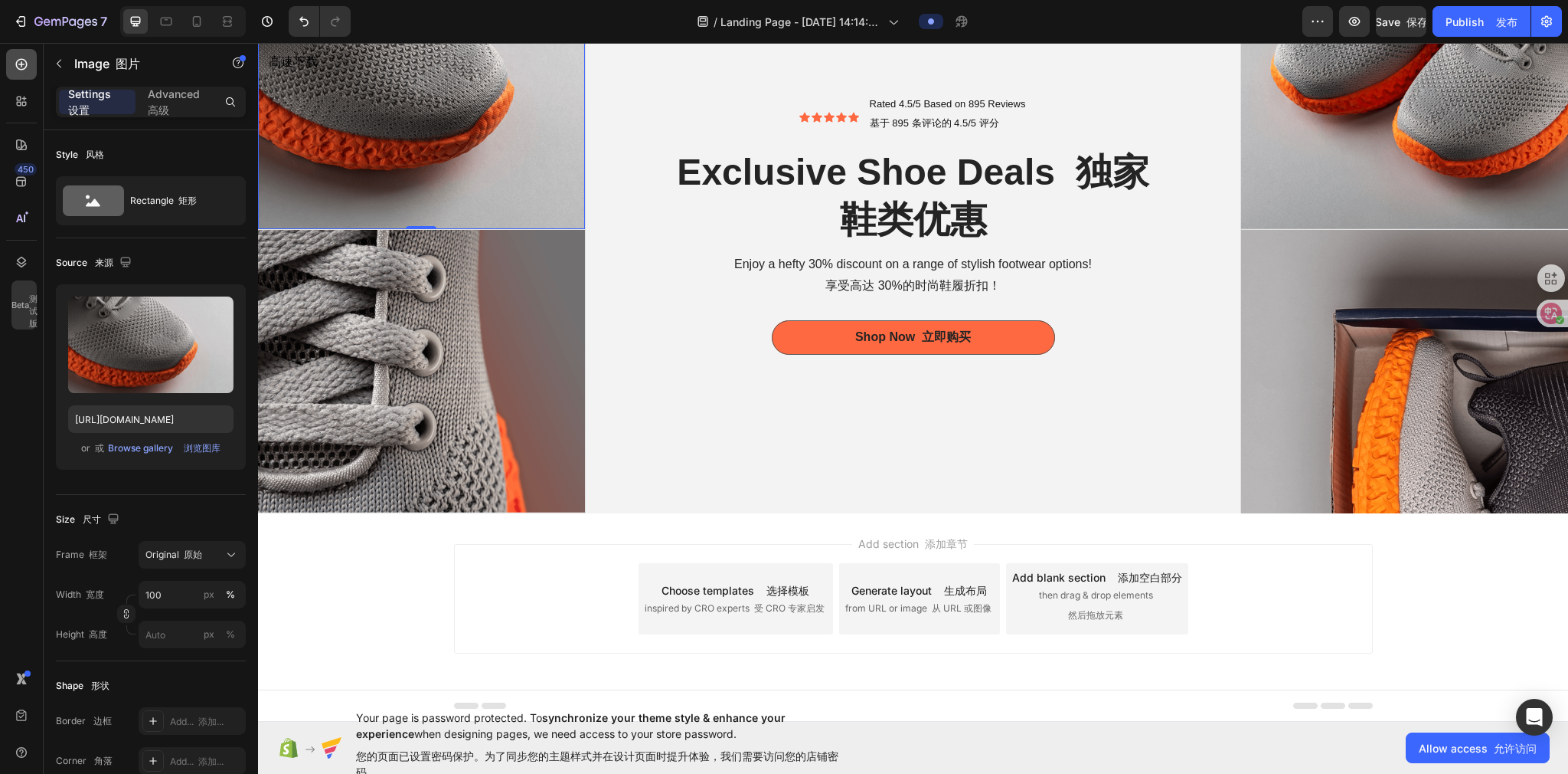
click at [23, 62] on icon at bounding box center [22, 64] width 16 height 16
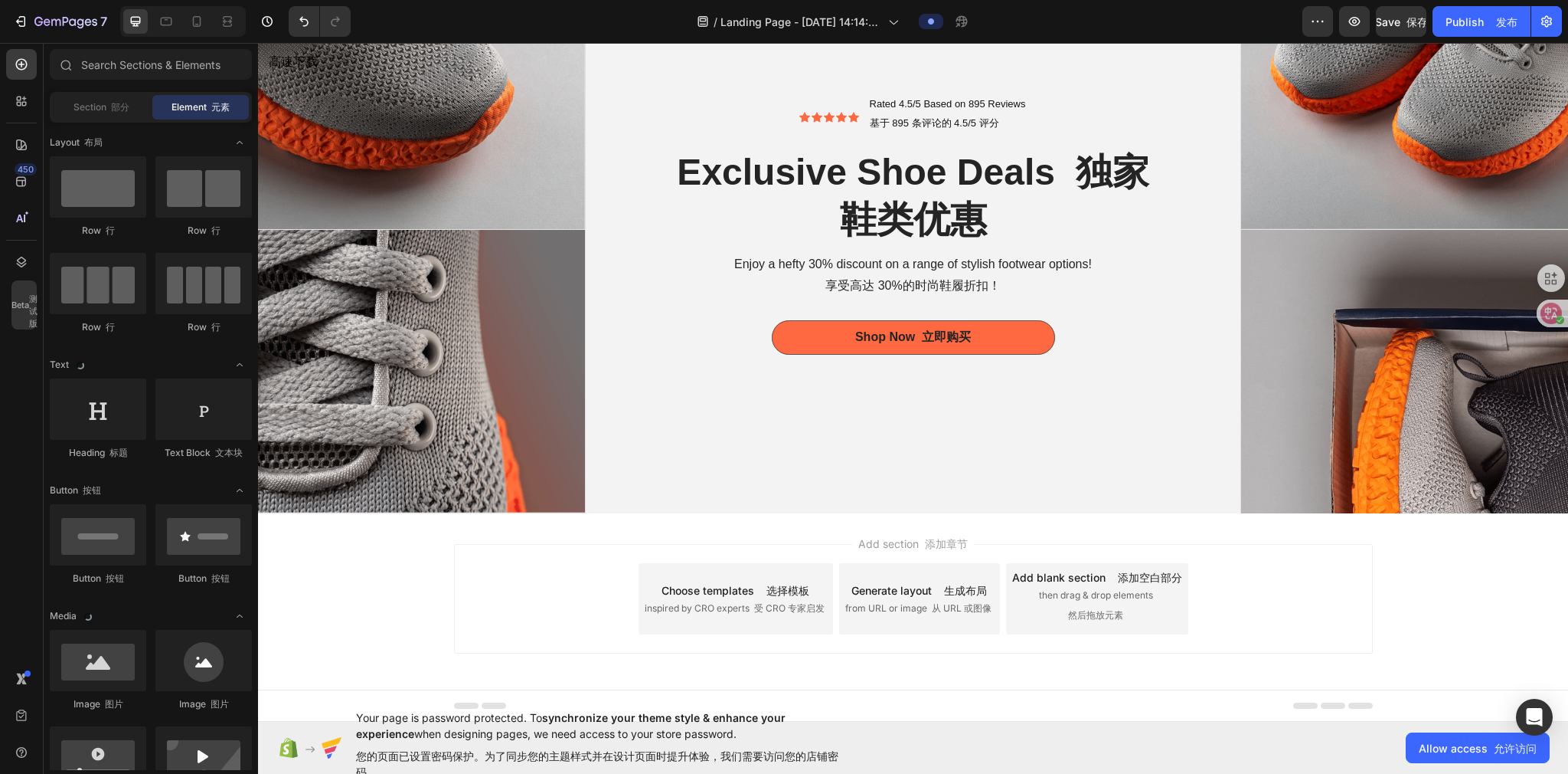
click at [731, 341] on div "Choose templates 选择模板" at bounding box center [735, 590] width 148 height 16
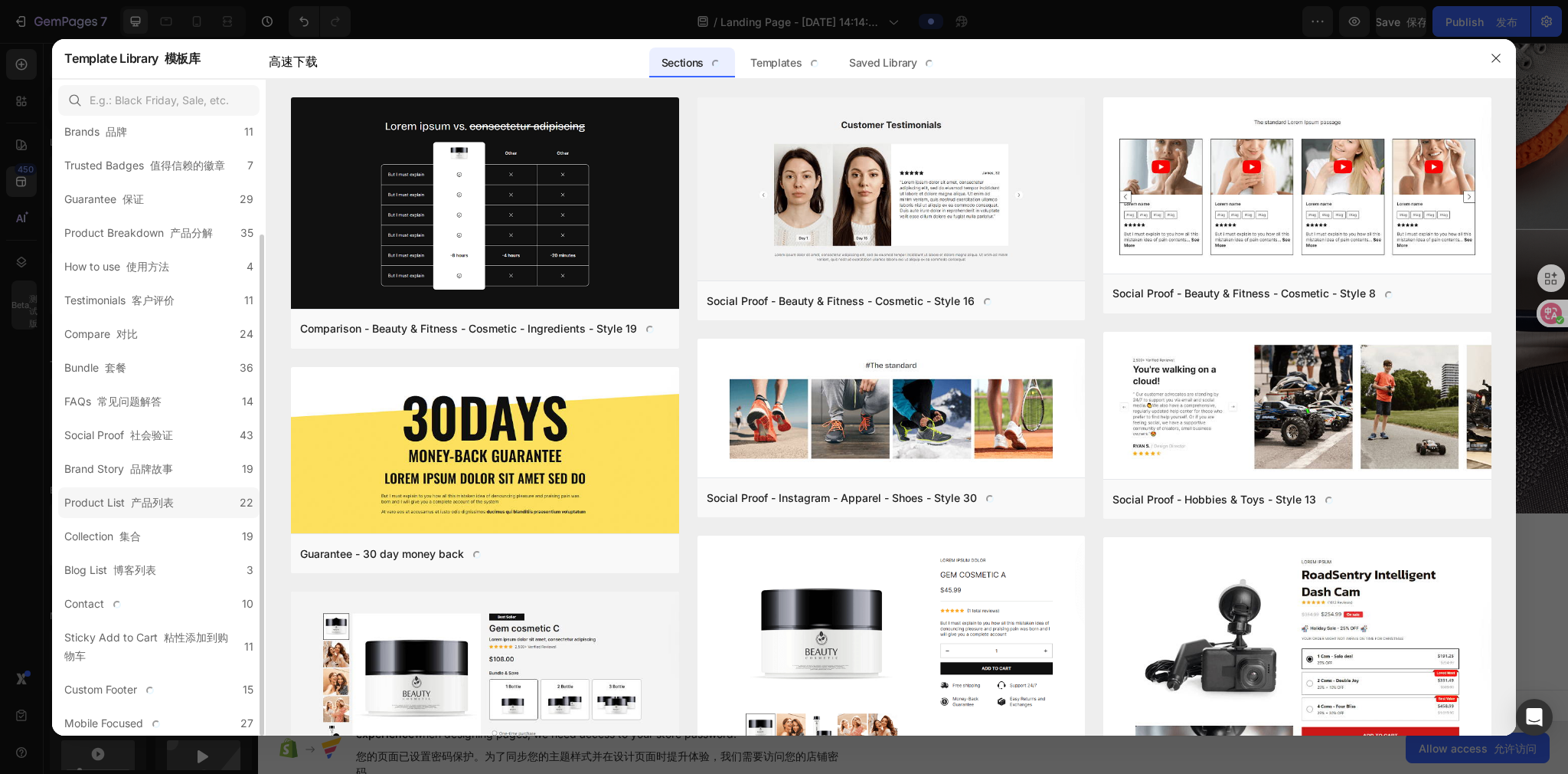
scroll to position [0, 0]
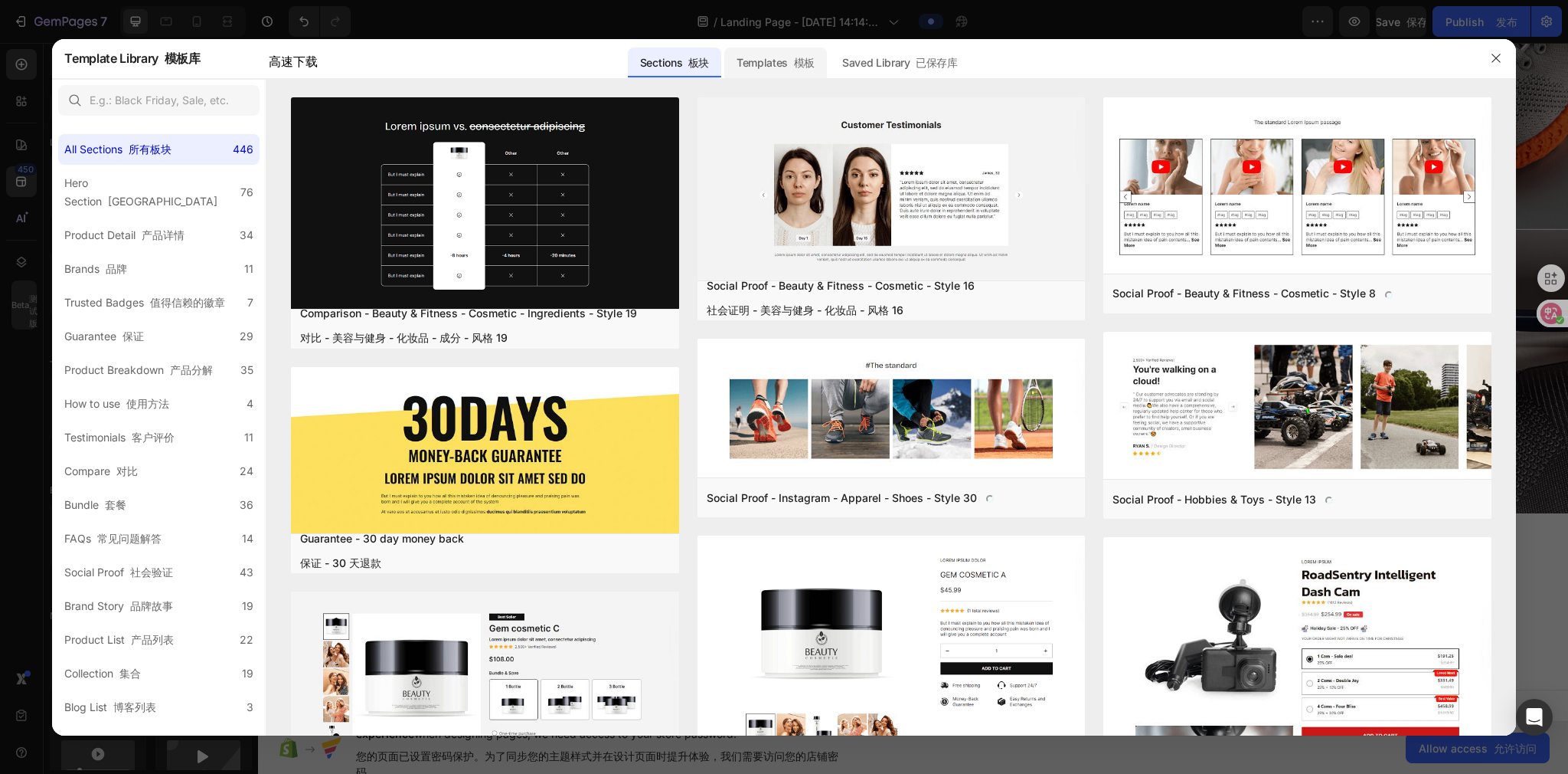
click at [741, 59] on div "Templates 模板" at bounding box center [775, 62] width 103 height 30
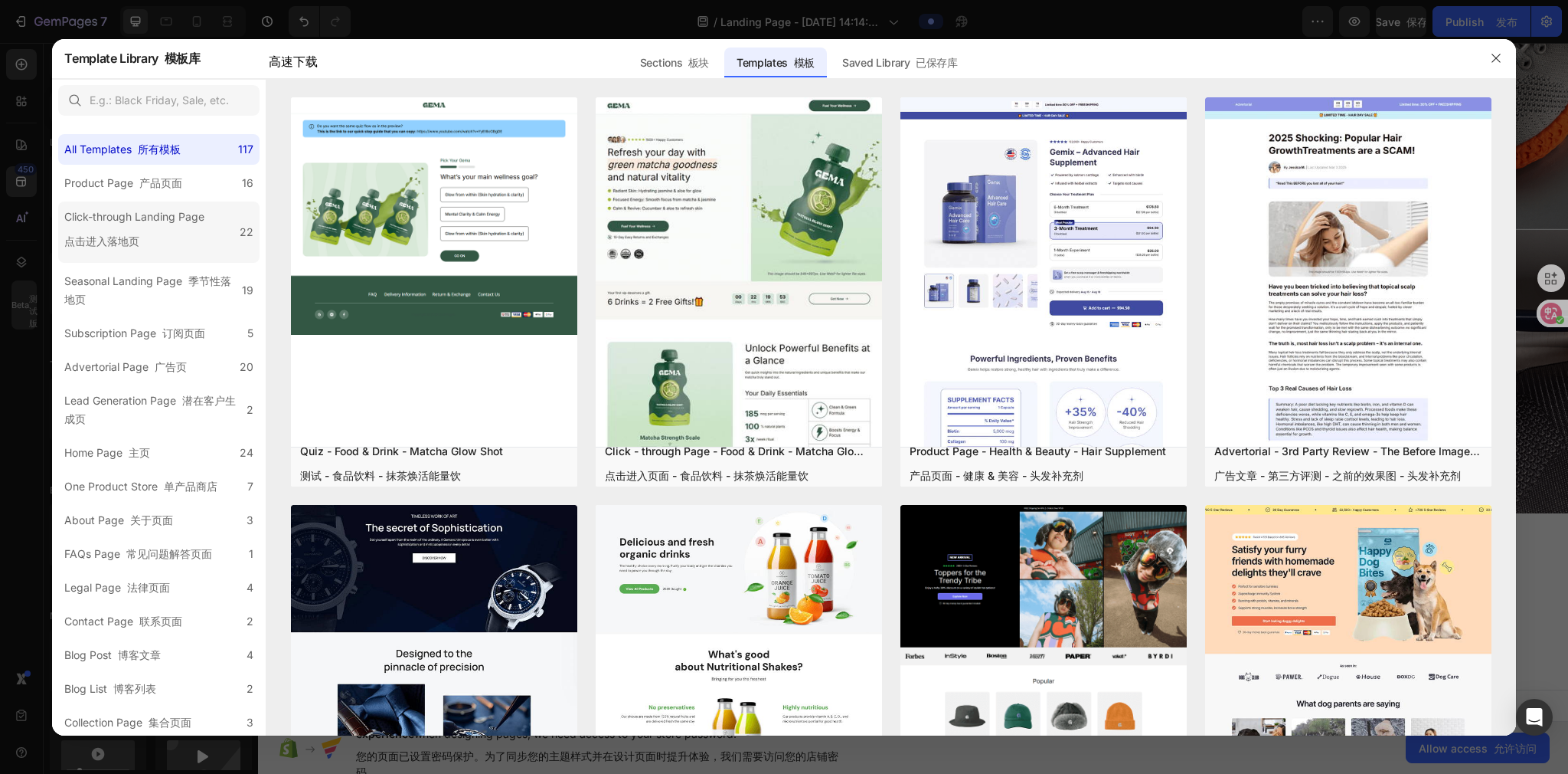
click at [146, 229] on div "Click-through Landing Page 点击进入落地页" at bounding box center [134, 232] width 140 height 49
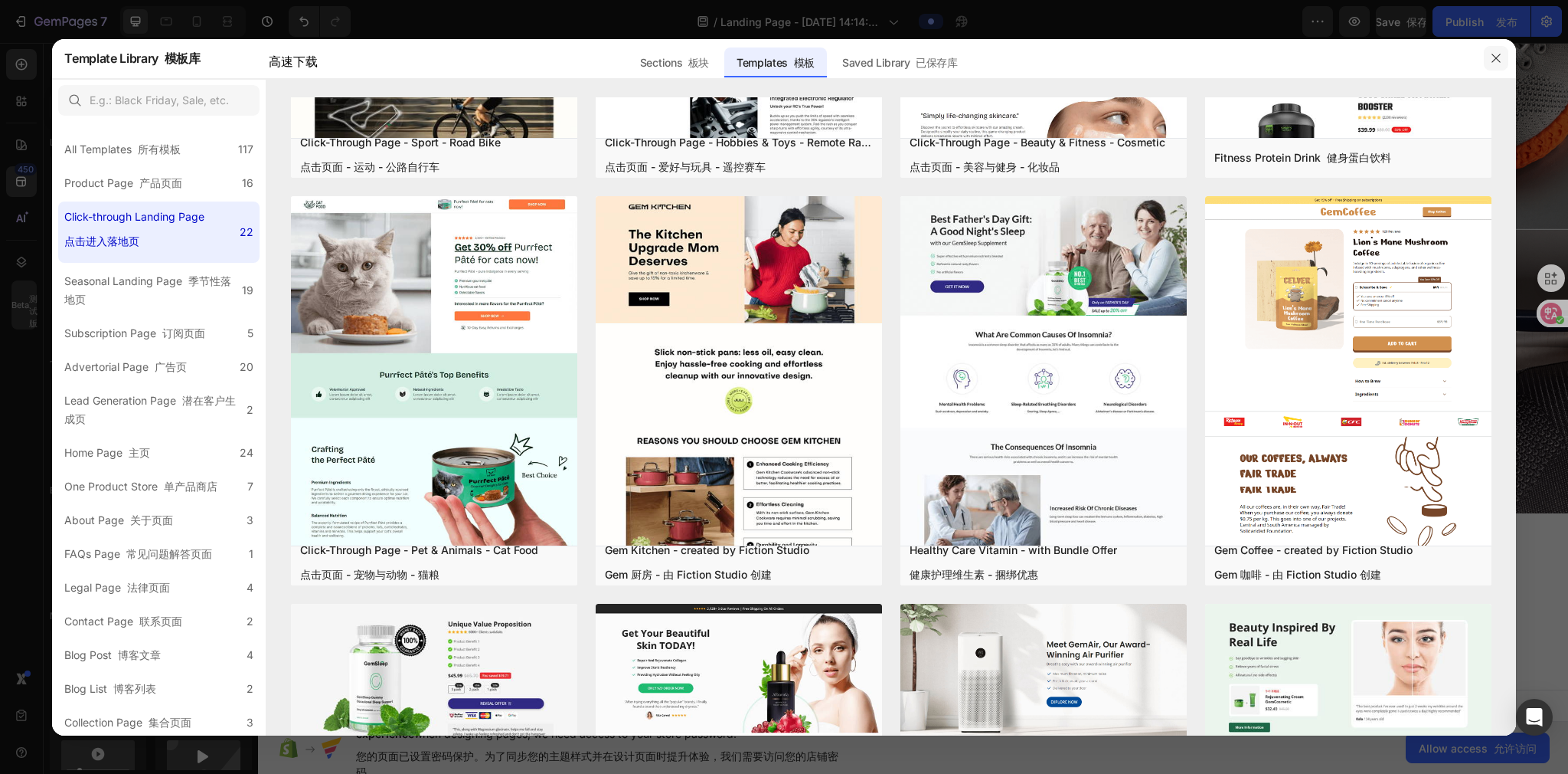
click at [779, 52] on icon "button" at bounding box center [1496, 58] width 12 height 12
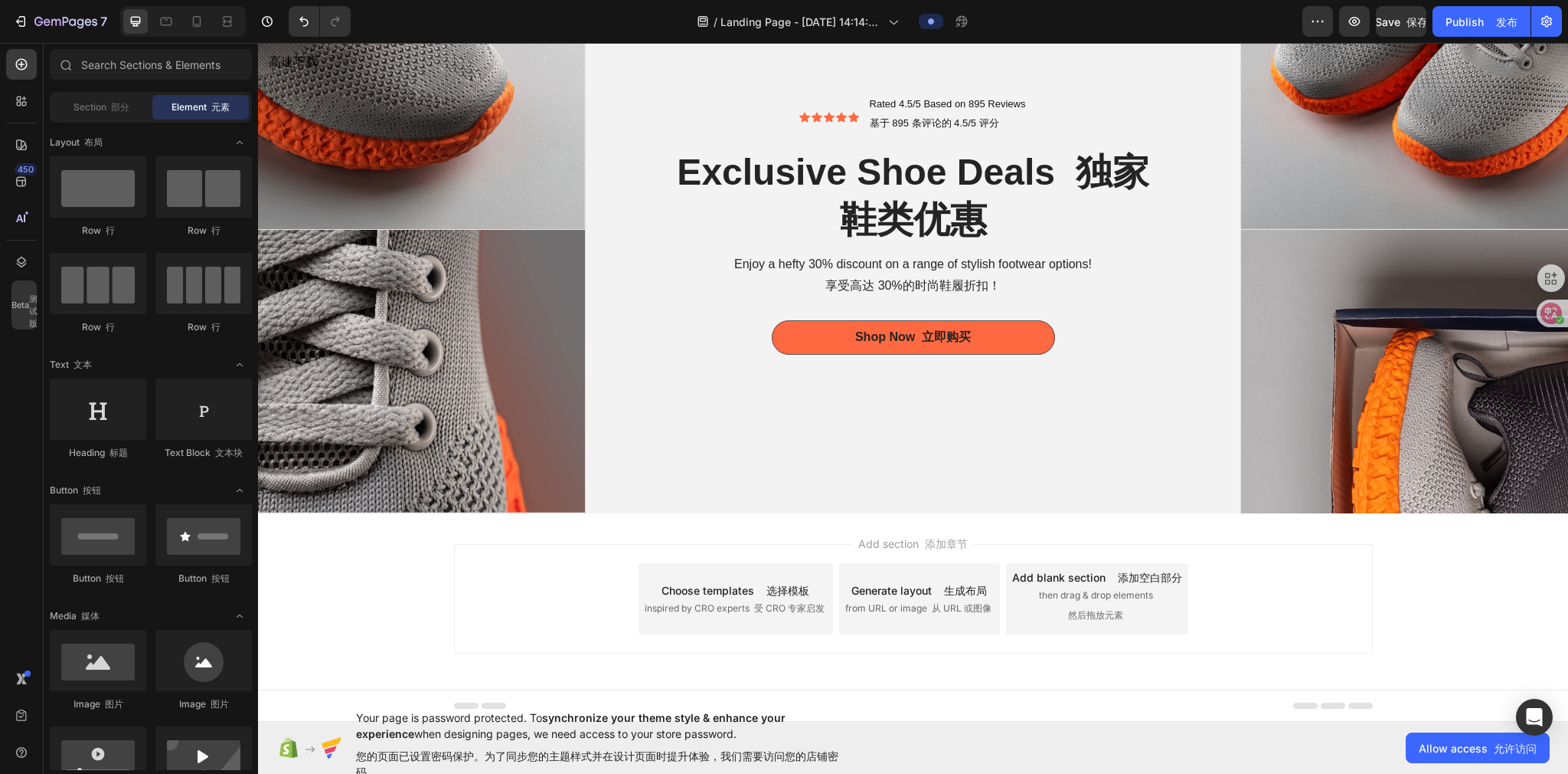
click at [719, 341] on div "Choose templates 选择模板" at bounding box center [735, 590] width 148 height 16
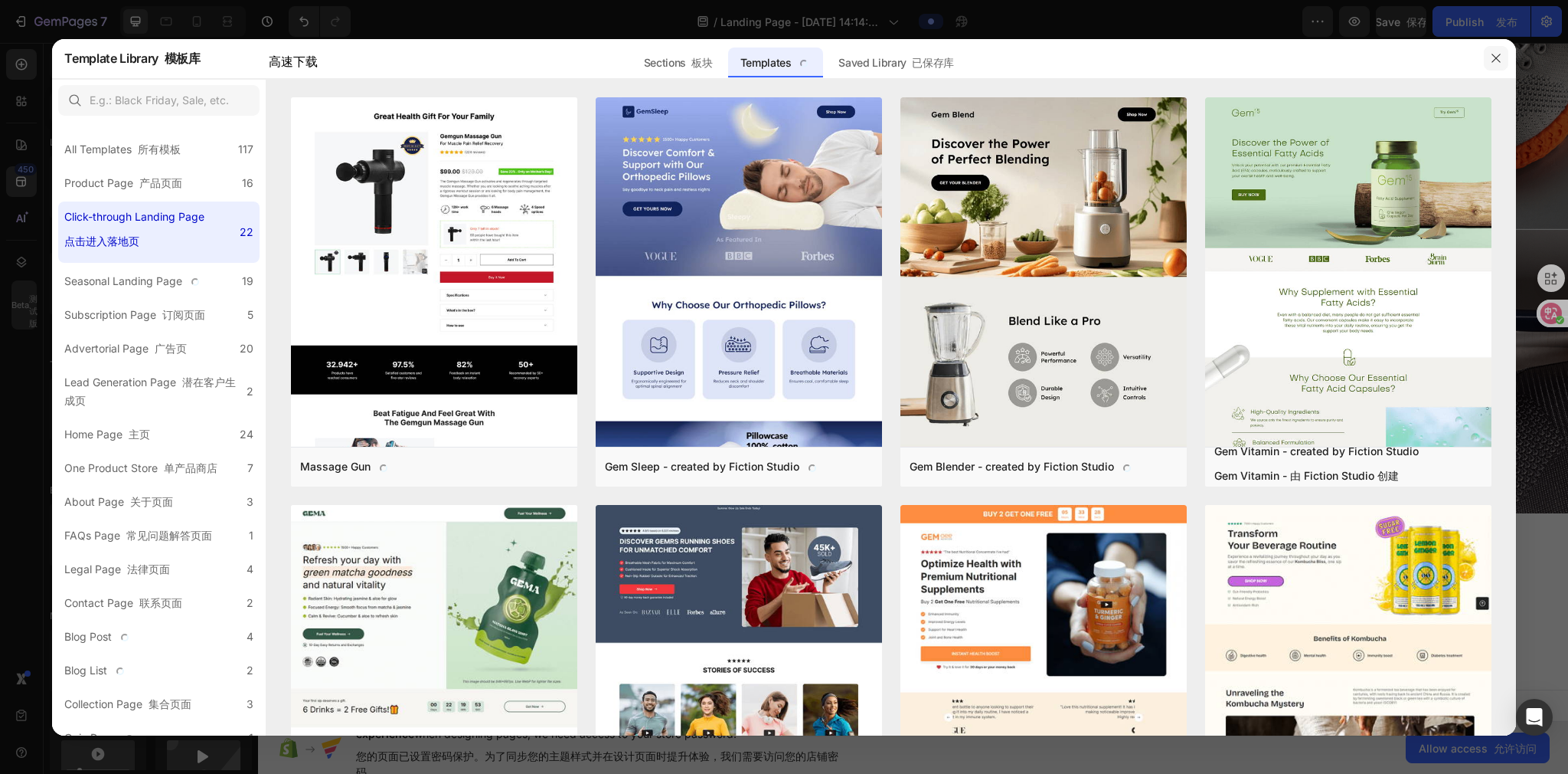
click at [779, 56] on icon "button" at bounding box center [1496, 58] width 12 height 12
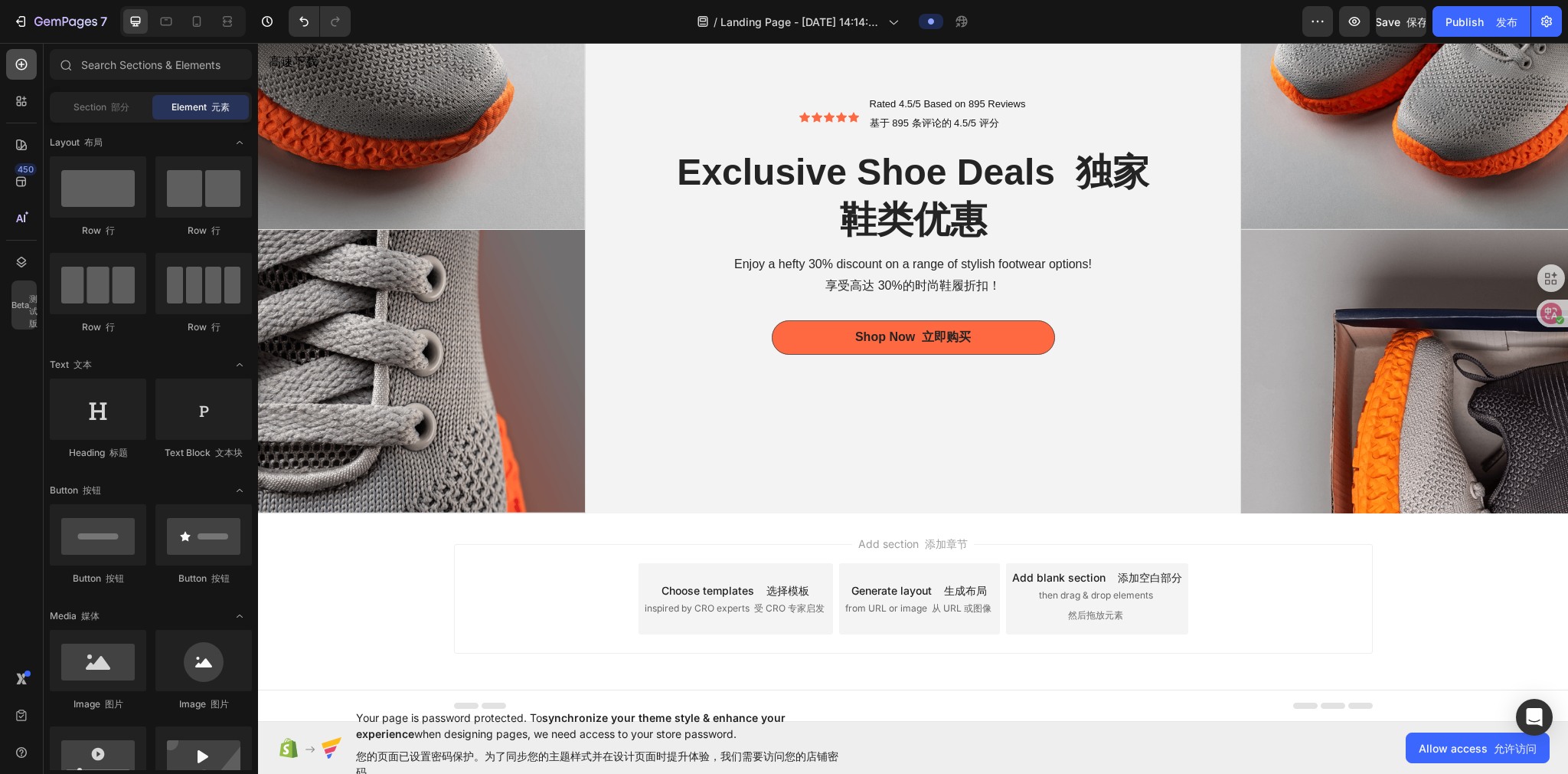
click at [18, 61] on icon at bounding box center [22, 64] width 16 height 16
click at [122, 110] on font "部分" at bounding box center [119, 106] width 18 height 11
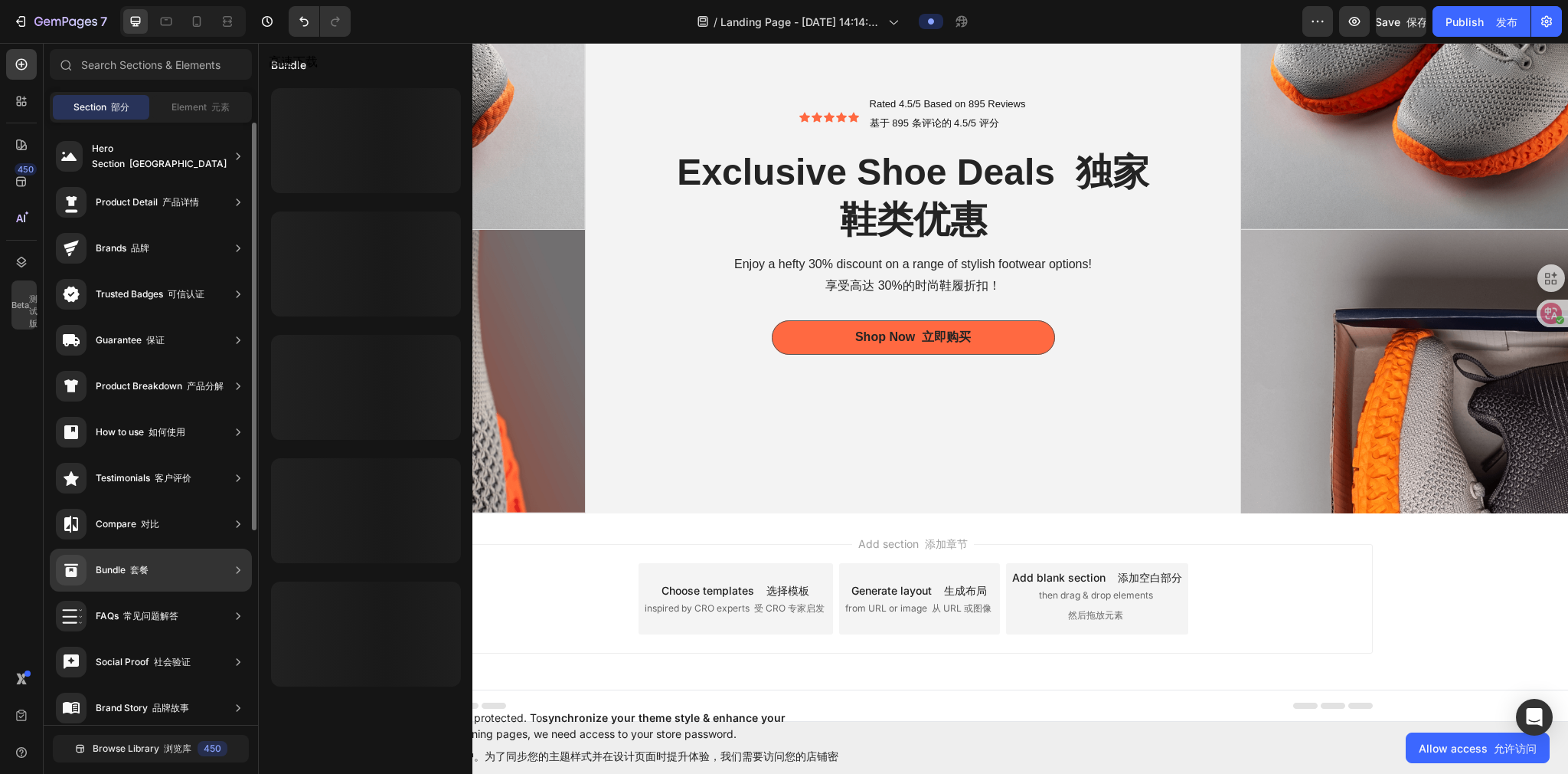
scroll to position [287, 0]
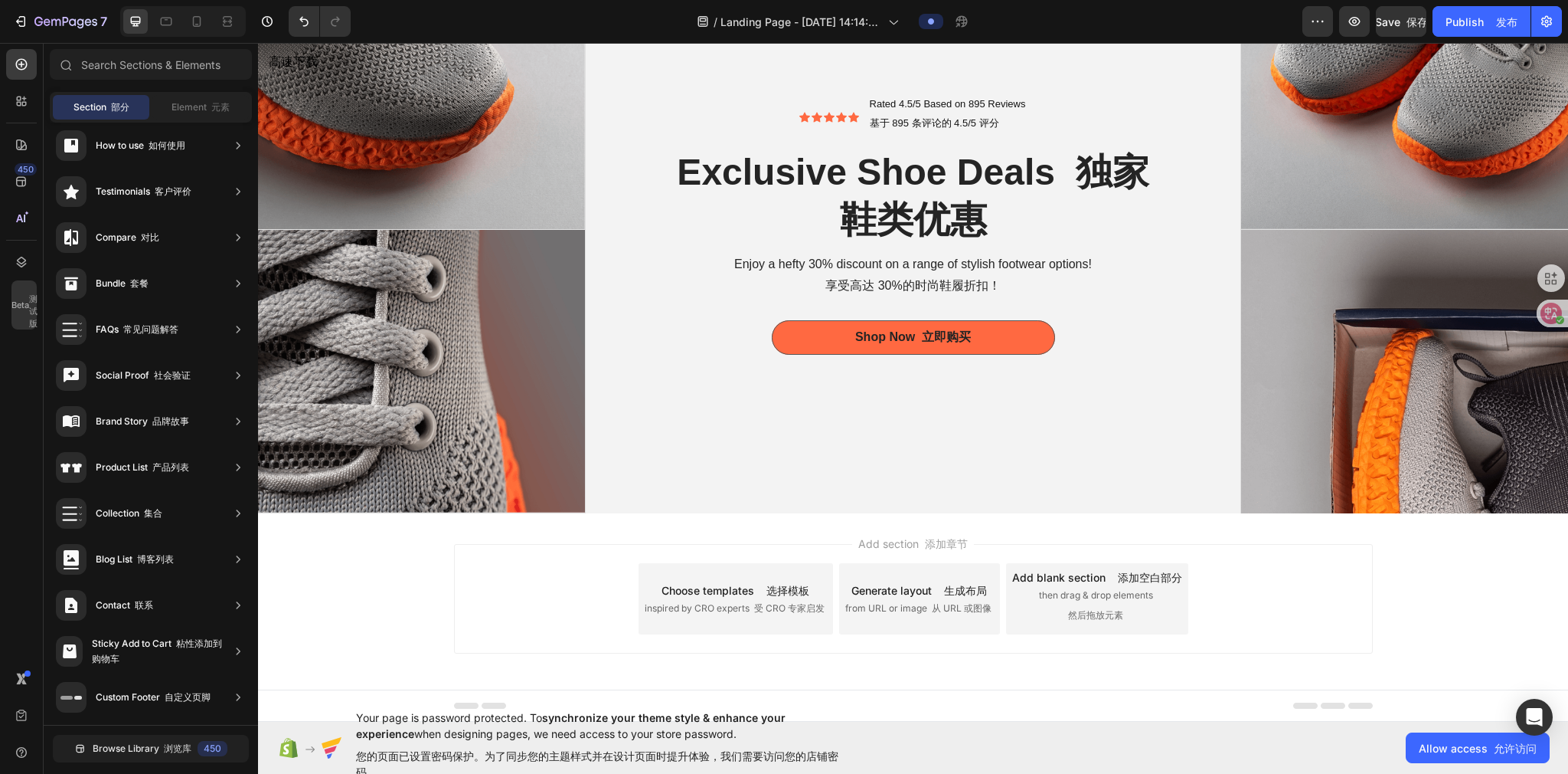
drag, startPoint x: 409, startPoint y: 737, endPoint x: 504, endPoint y: 673, distance: 114.5
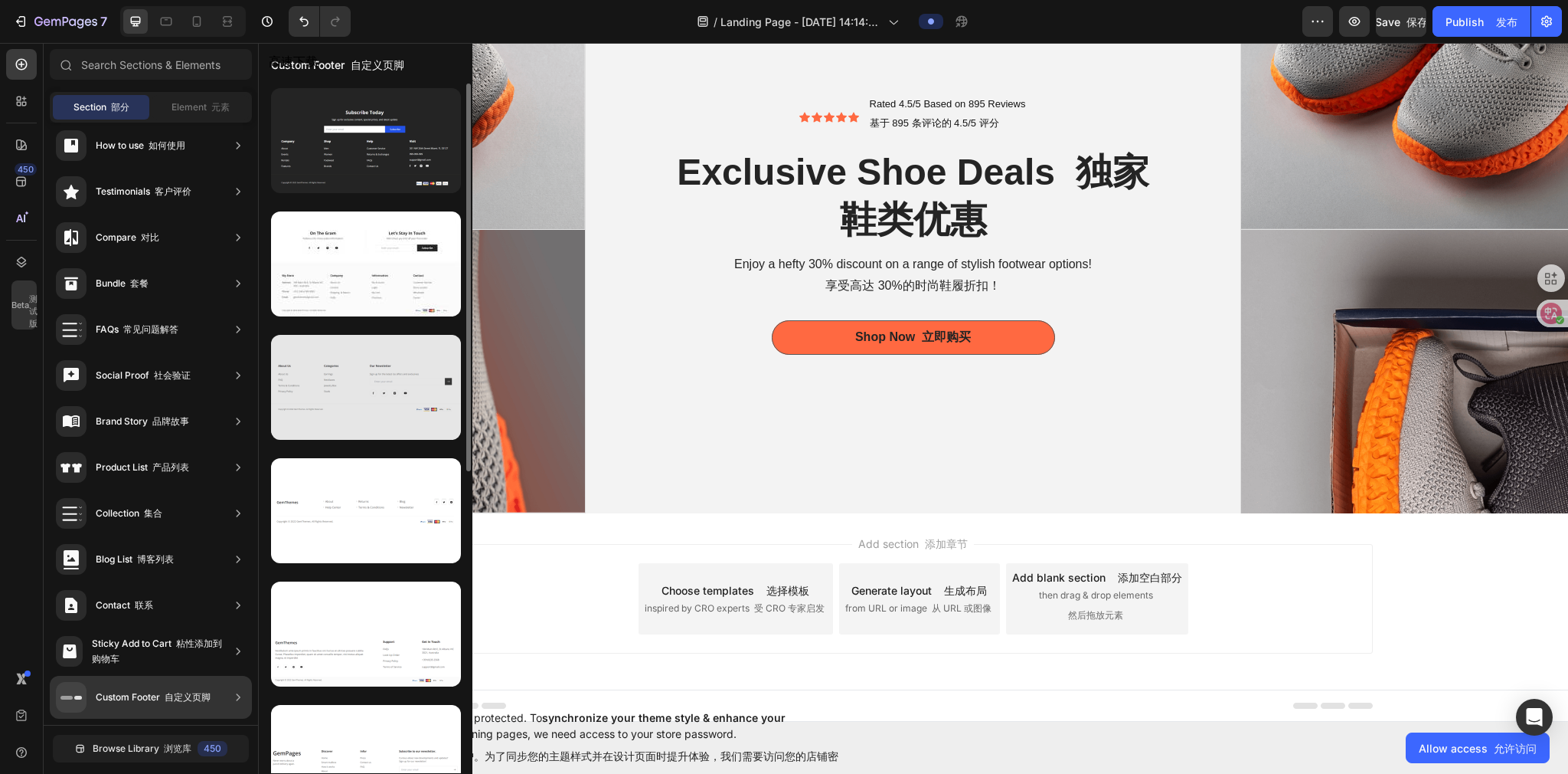
click at [371, 341] on div at bounding box center [365, 387] width 190 height 105
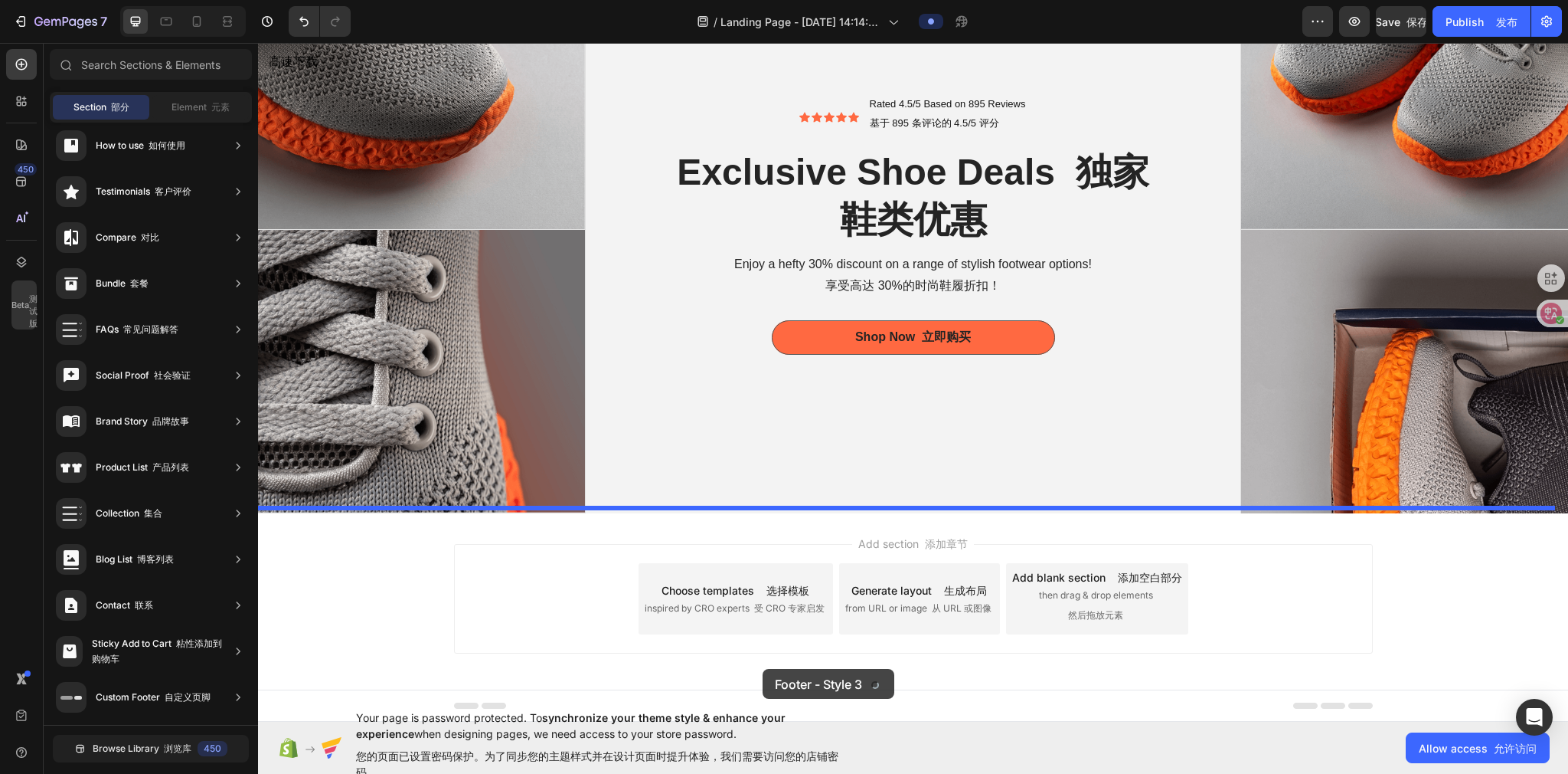
drag, startPoint x: 614, startPoint y: 429, endPoint x: 751, endPoint y: 669, distance: 276.3
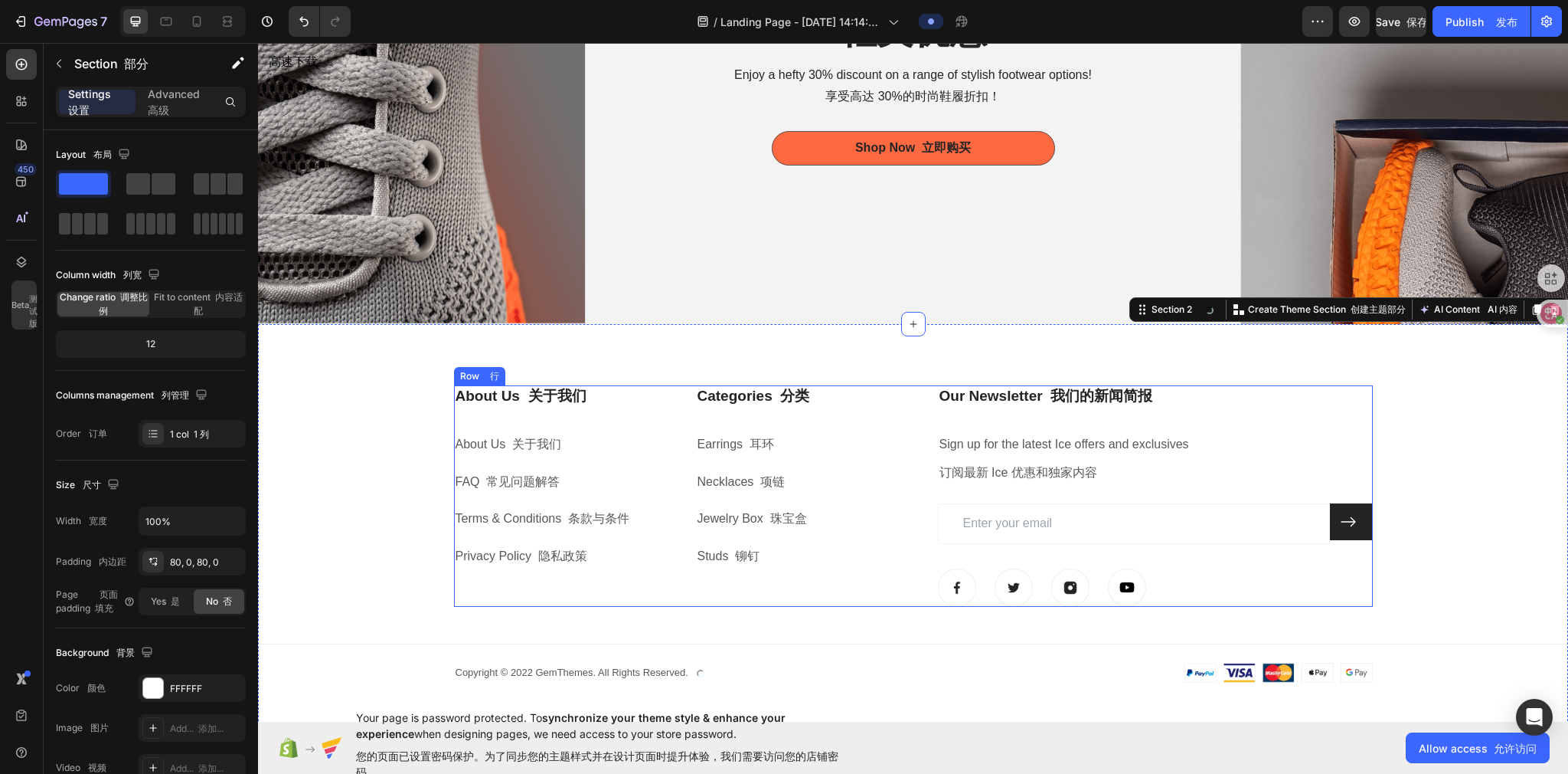
scroll to position [353, 0]
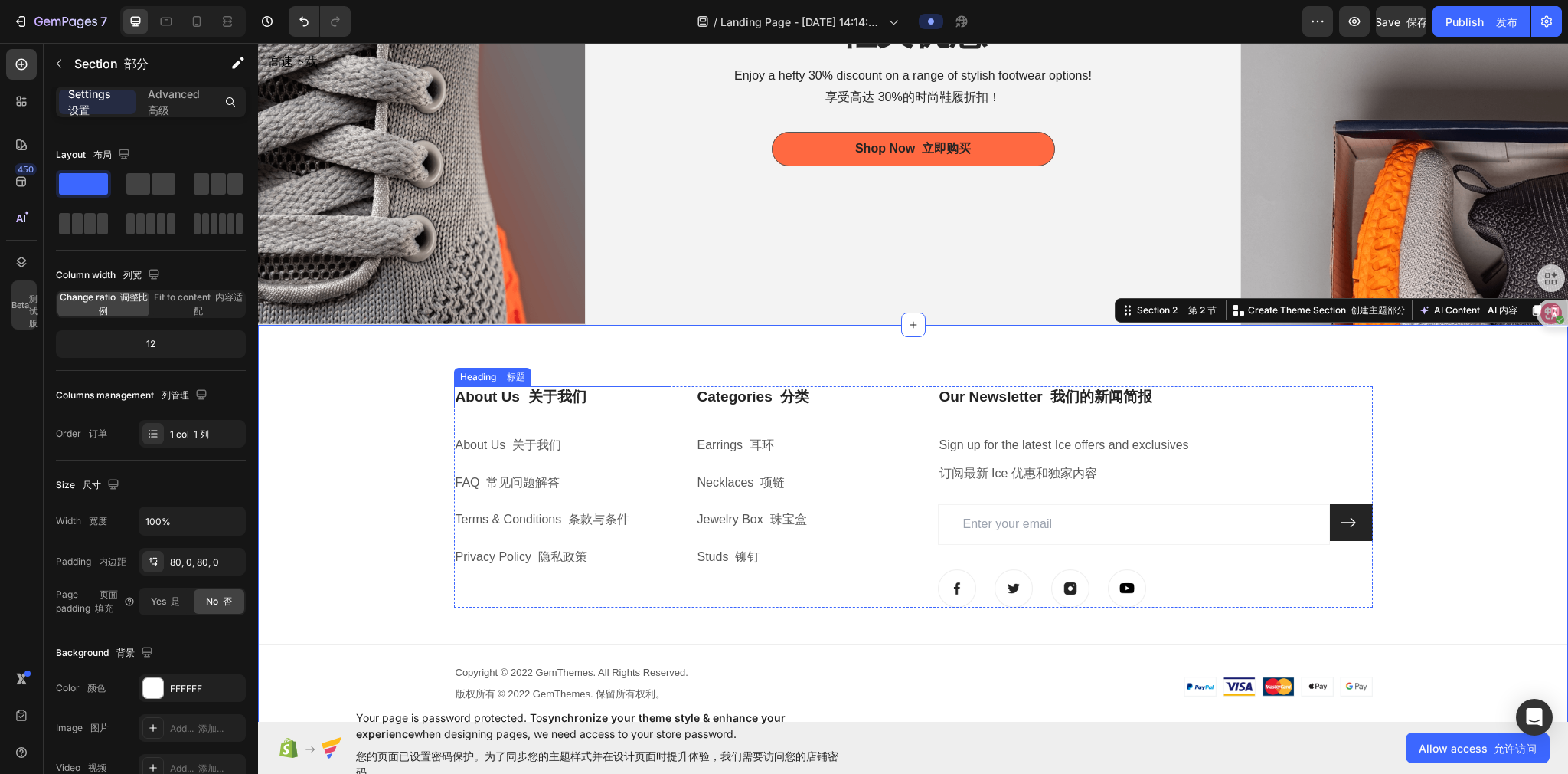
click at [522, 341] on font at bounding box center [524, 397] width 9 height 16
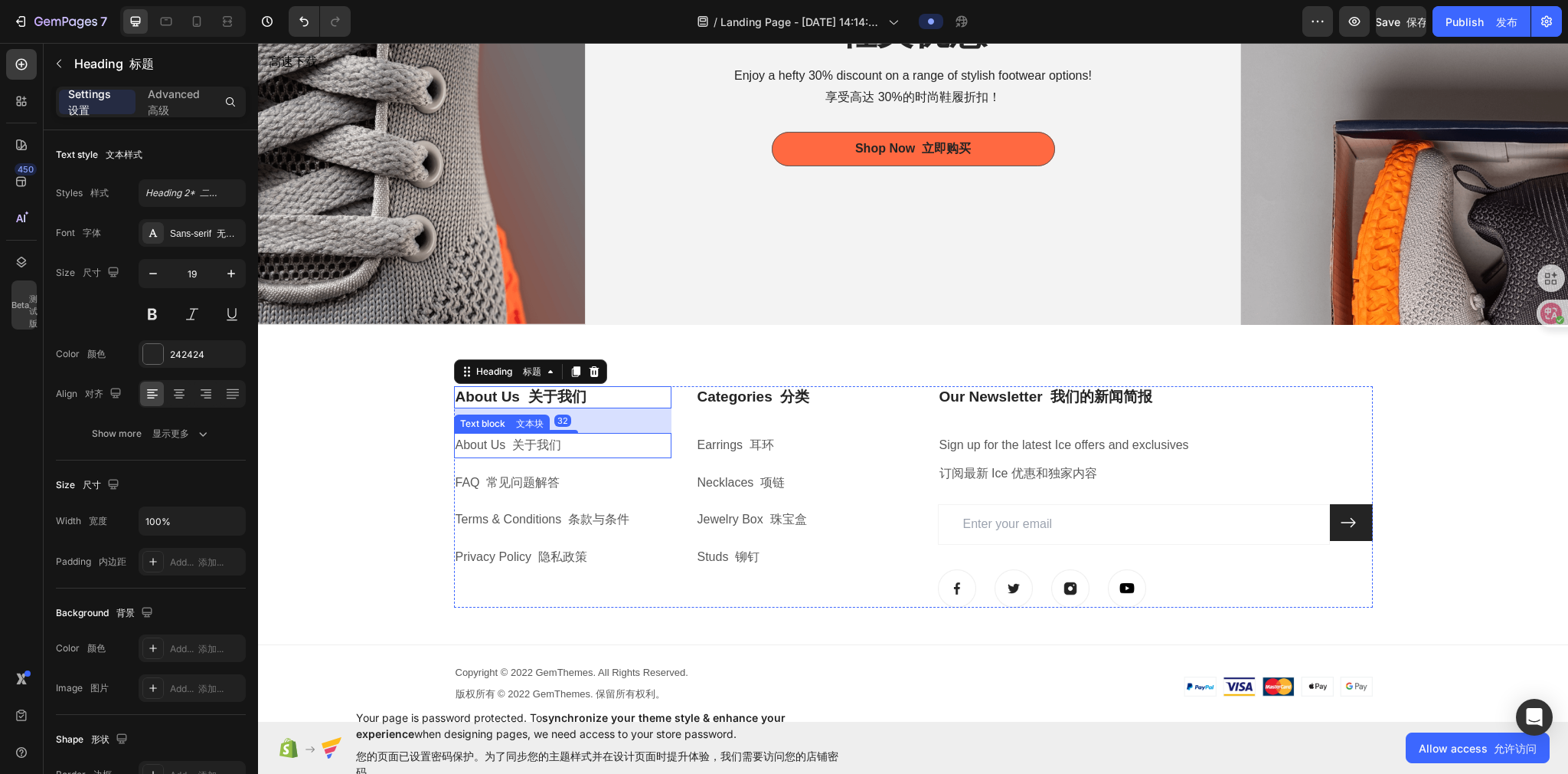
click at [522, 341] on font "关于我们" at bounding box center [537, 444] width 49 height 13
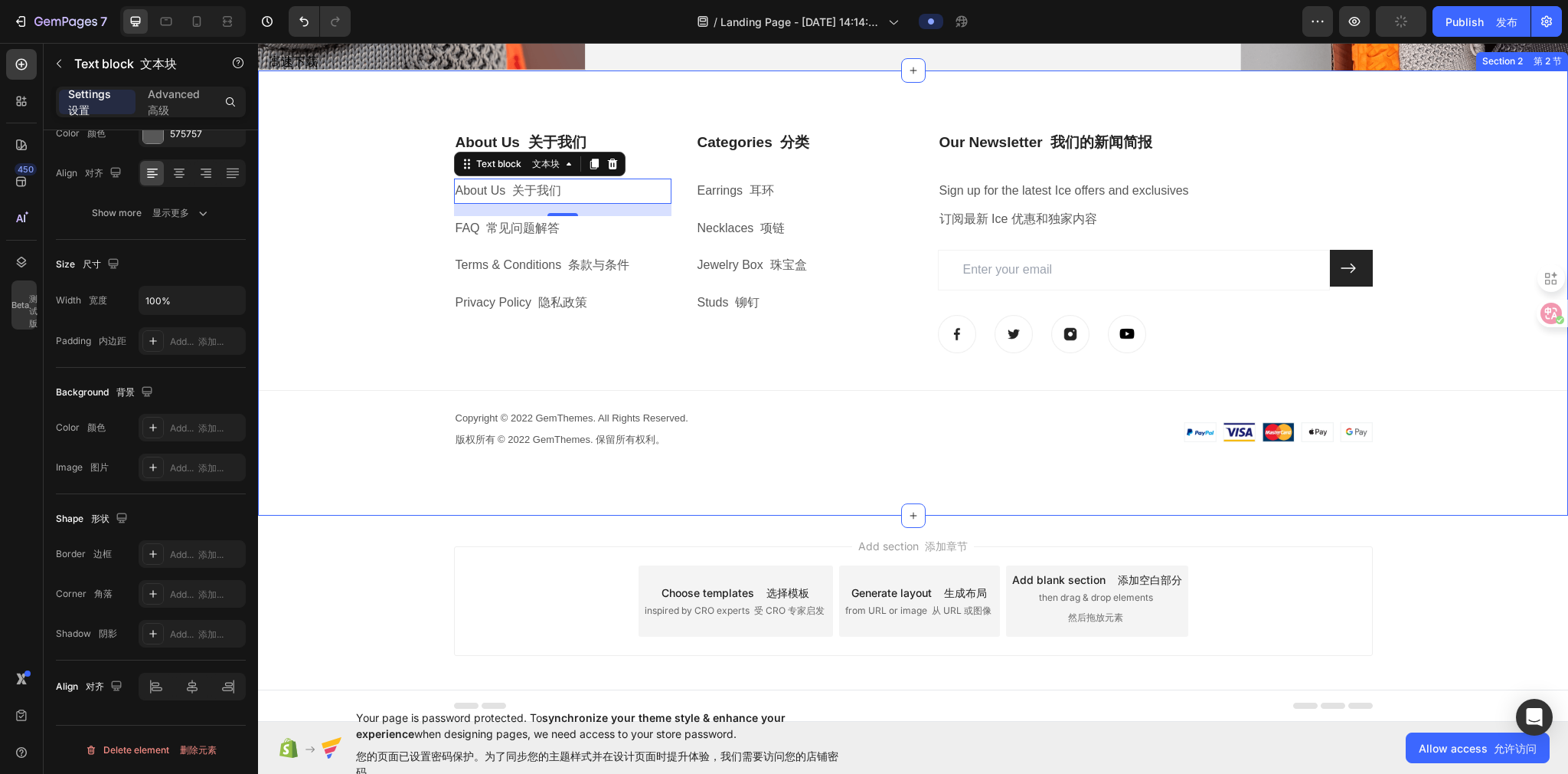
scroll to position [610, 0]
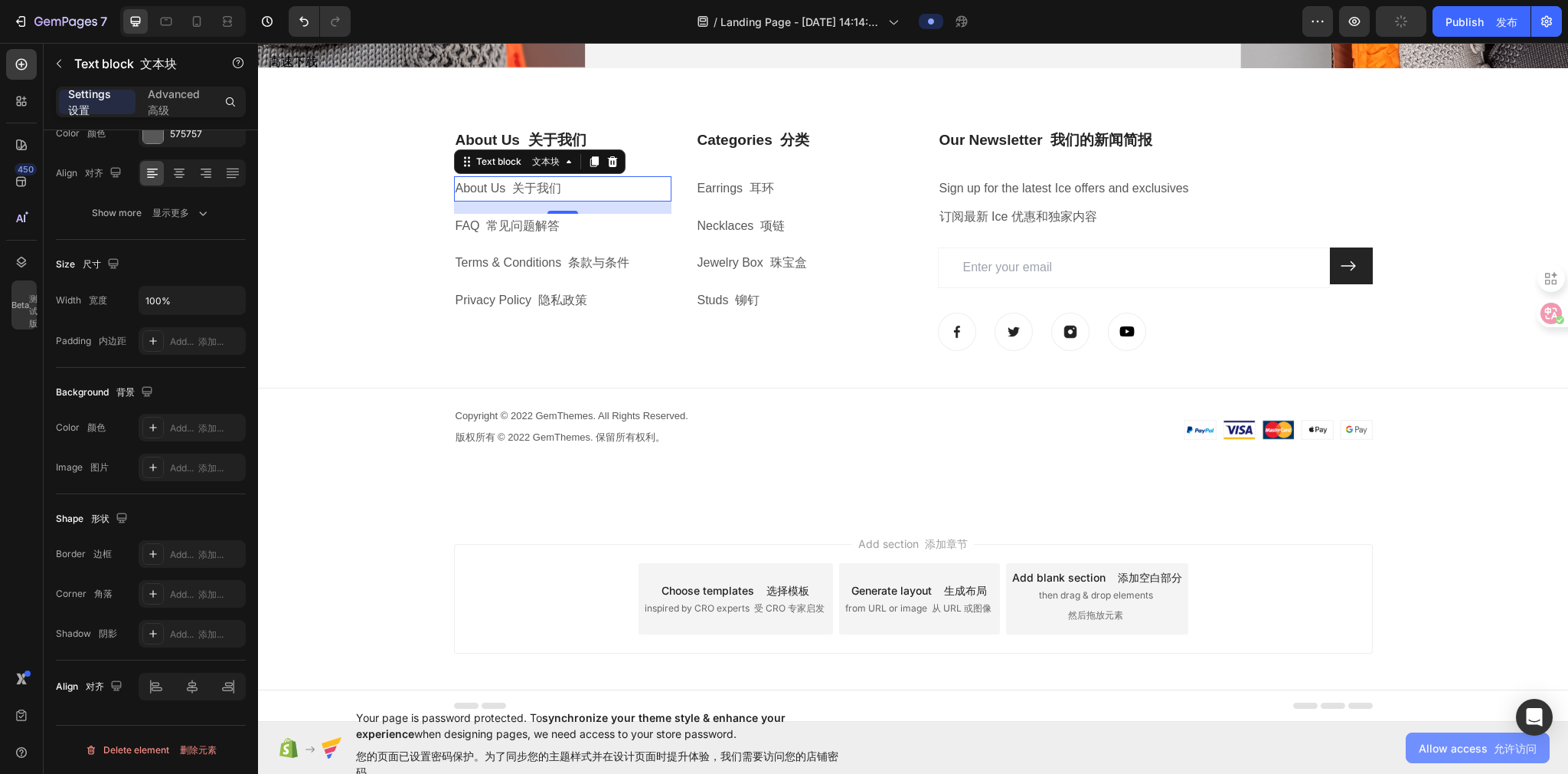
click at [779, 341] on span "Allow access 允许访问" at bounding box center [1477, 748] width 118 height 16
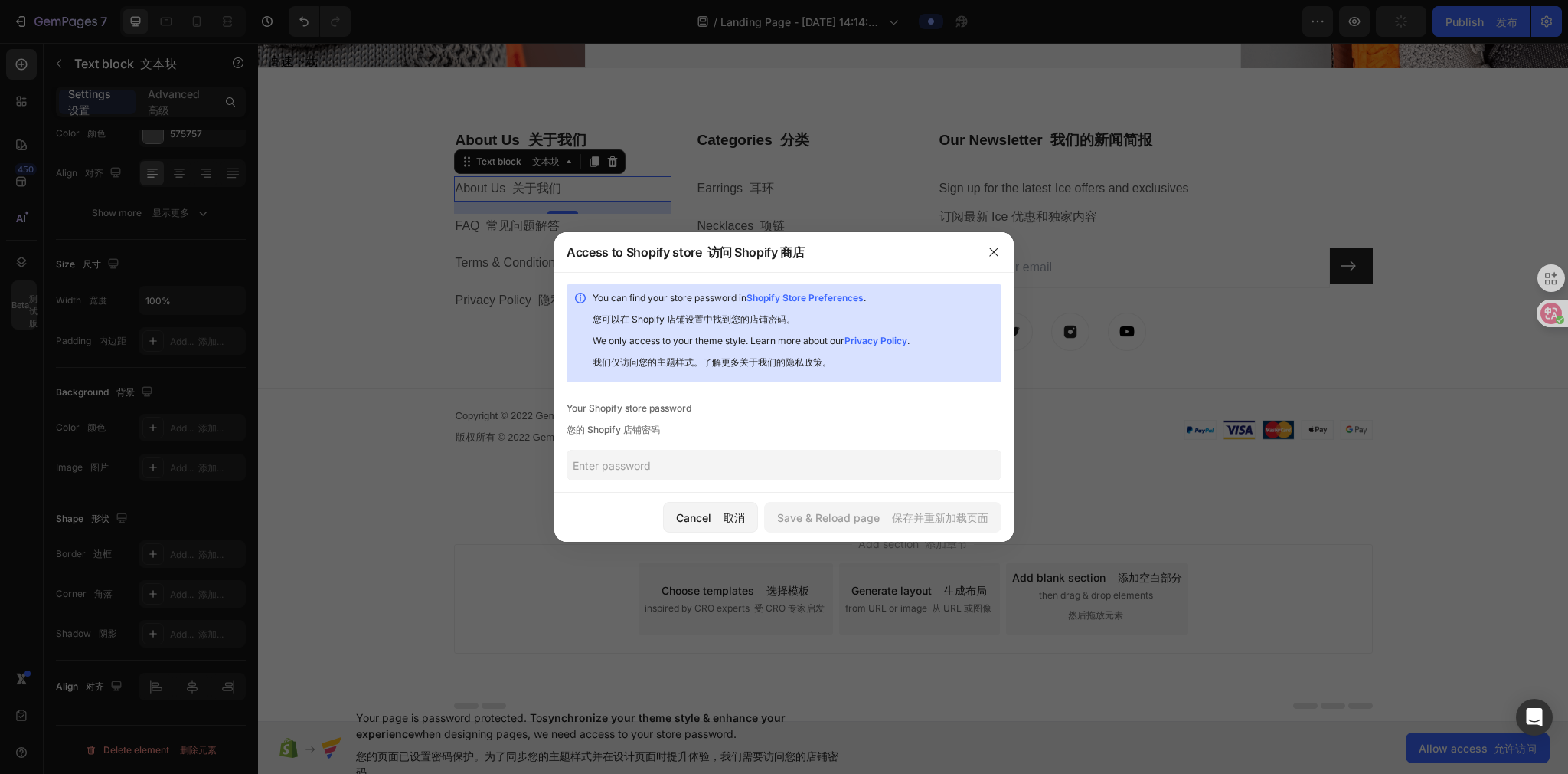
click at [652, 341] on input "text" at bounding box center [784, 464] width 435 height 30
click at [752, 341] on input "text" at bounding box center [784, 464] width 435 height 30
paste input "baolda"
type input "baolda"
click at [779, 341] on font "保存并重新加载页面" at bounding box center [940, 517] width 96 height 13
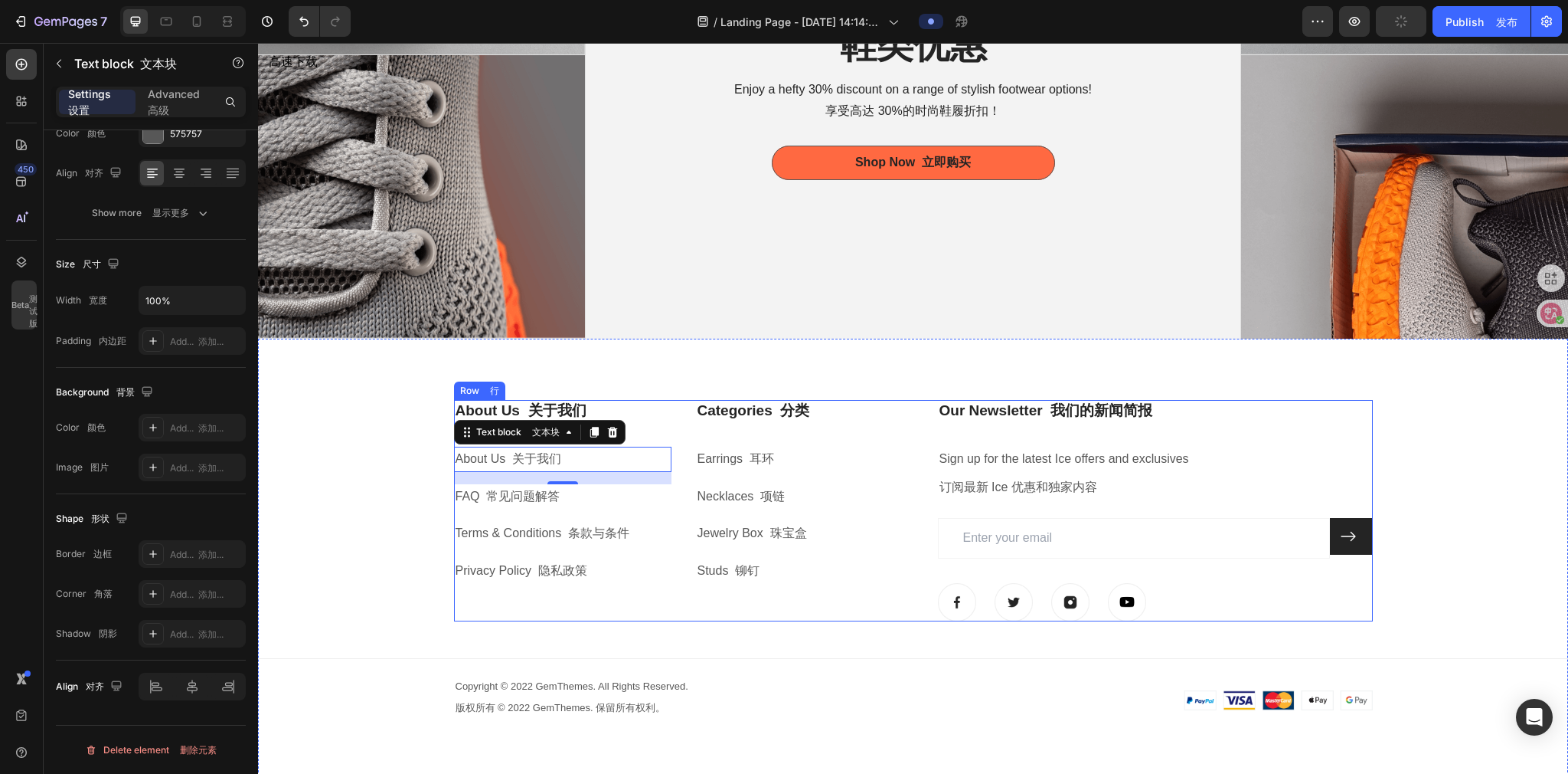
scroll to position [339, 0]
click at [779, 341] on p "Our Newsletter 我们的新闻简报" at bounding box center [1155, 411] width 432 height 19
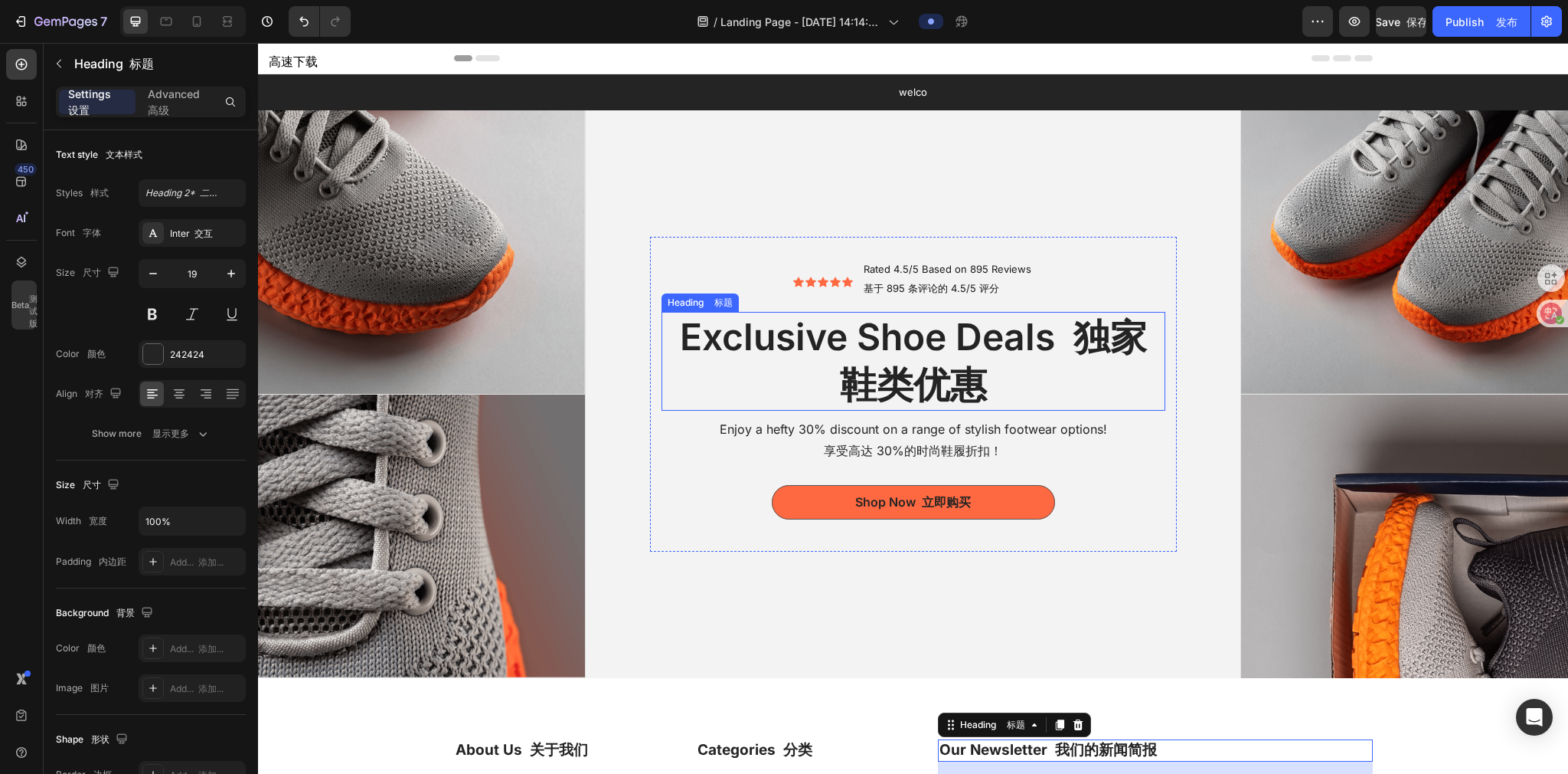
scroll to position [0, 0]
click at [779, 205] on div "Icon 图标 Icon 图标 Icon 图标 Icon 图标 Icon 图标 Icon List 图标列表 Rated 4.5/5 Based on 895…" at bounding box center [913, 394] width 655 height 568
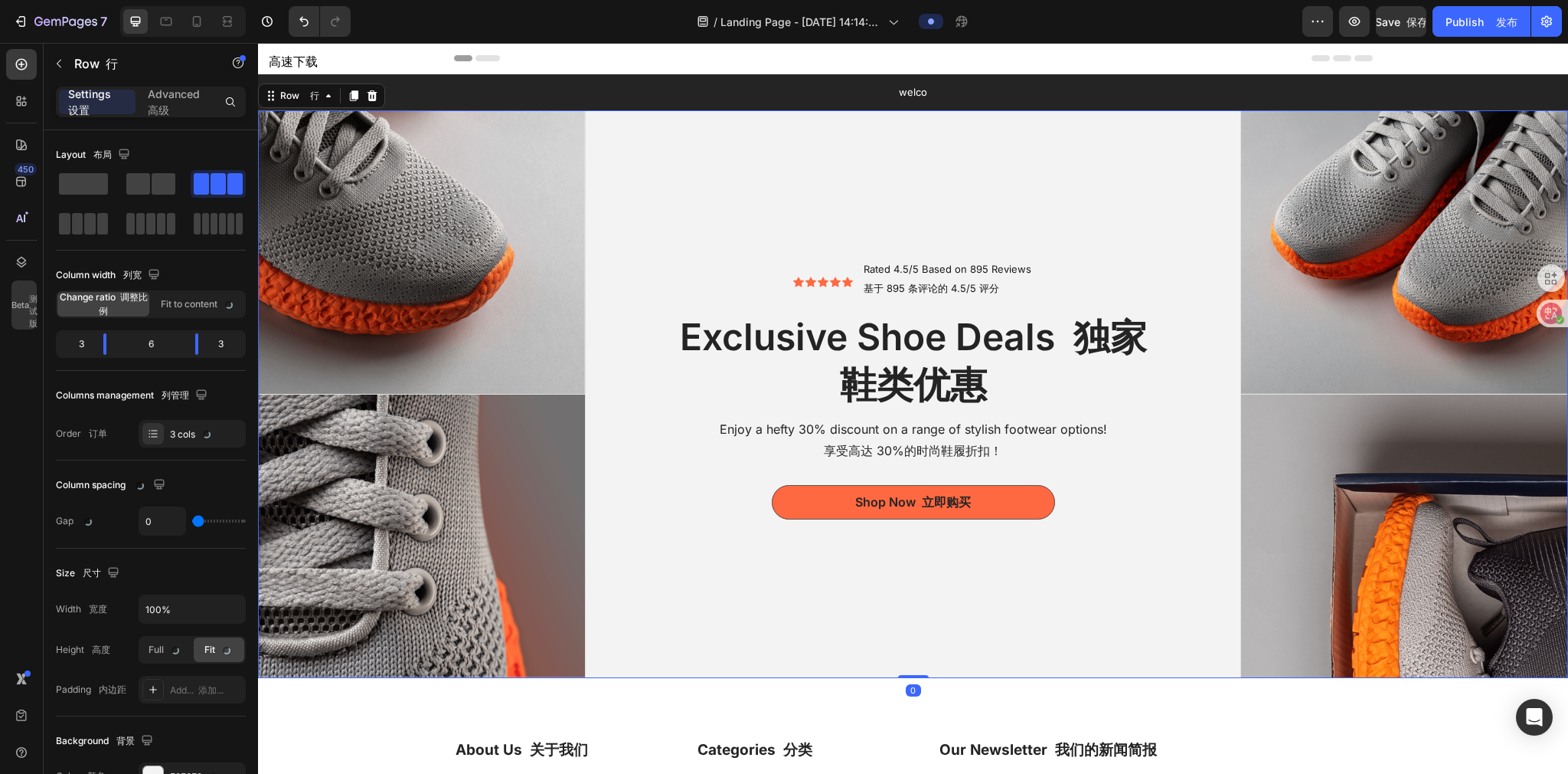
click at [779, 216] on div "Icon 图标 Icon 图标 Icon 图标 Icon 图标 Icon 图标 Icon List 图标列表 Rated 4.5/5 Based on 895…" at bounding box center [913, 394] width 655 height 568
click at [74, 176] on span at bounding box center [83, 184] width 49 height 22
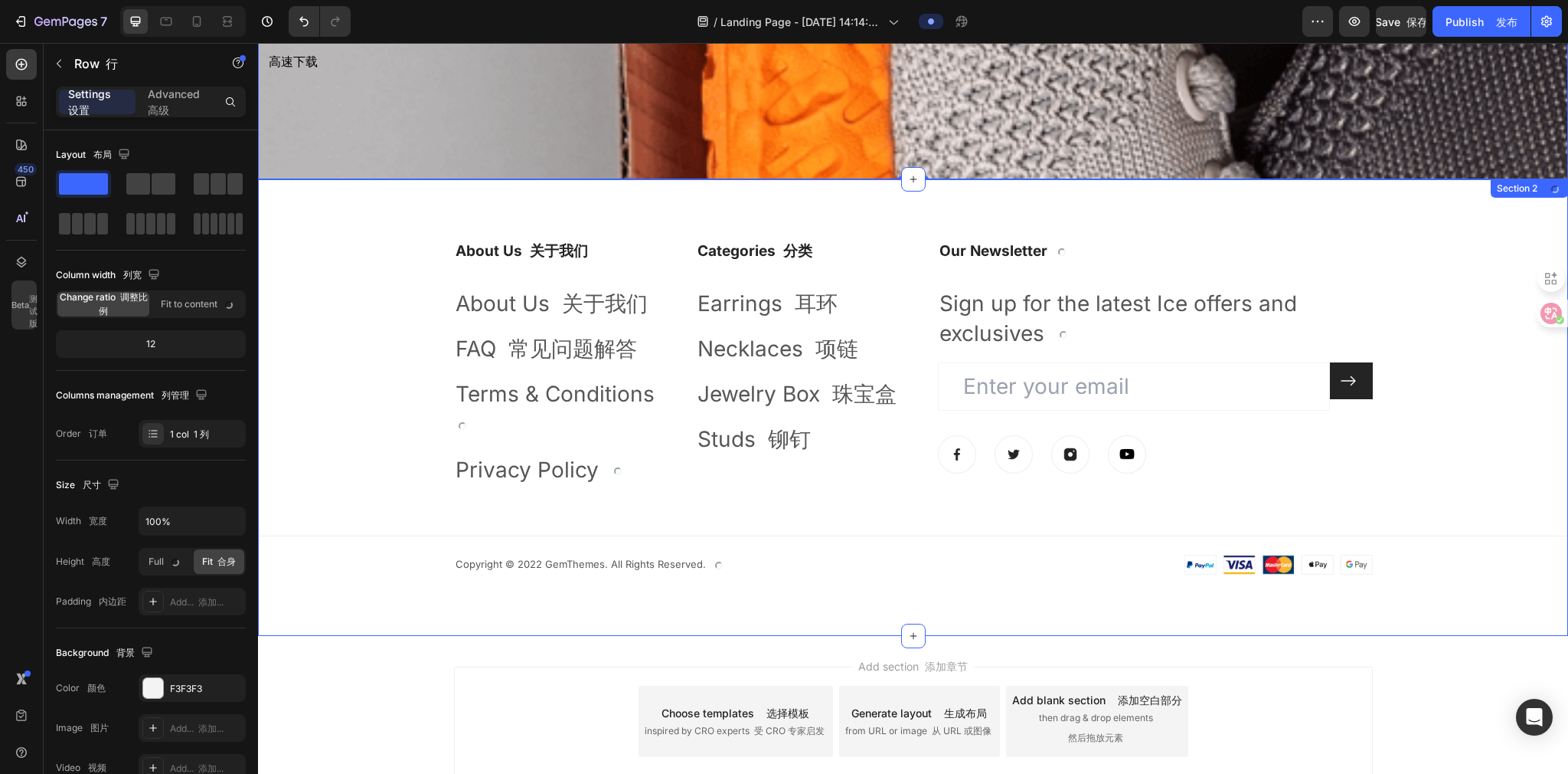
scroll to position [3271, 0]
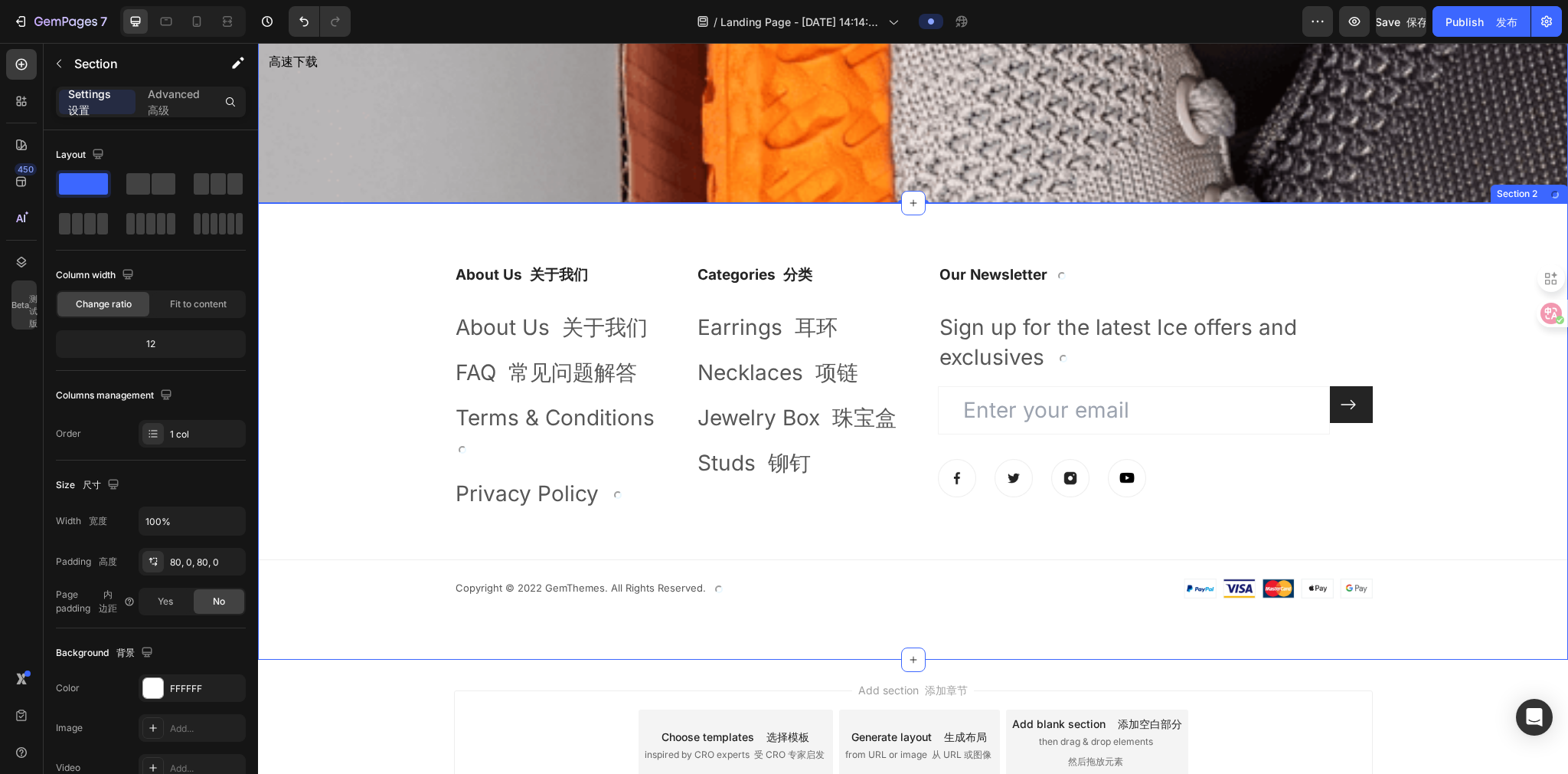
click at [779, 203] on div "About Us 关于我们 Heading 标题 About Us 关于我们 Text block 文本块 FAQ 常见问题解答 Text block 文本块…" at bounding box center [913, 430] width 1310 height 456
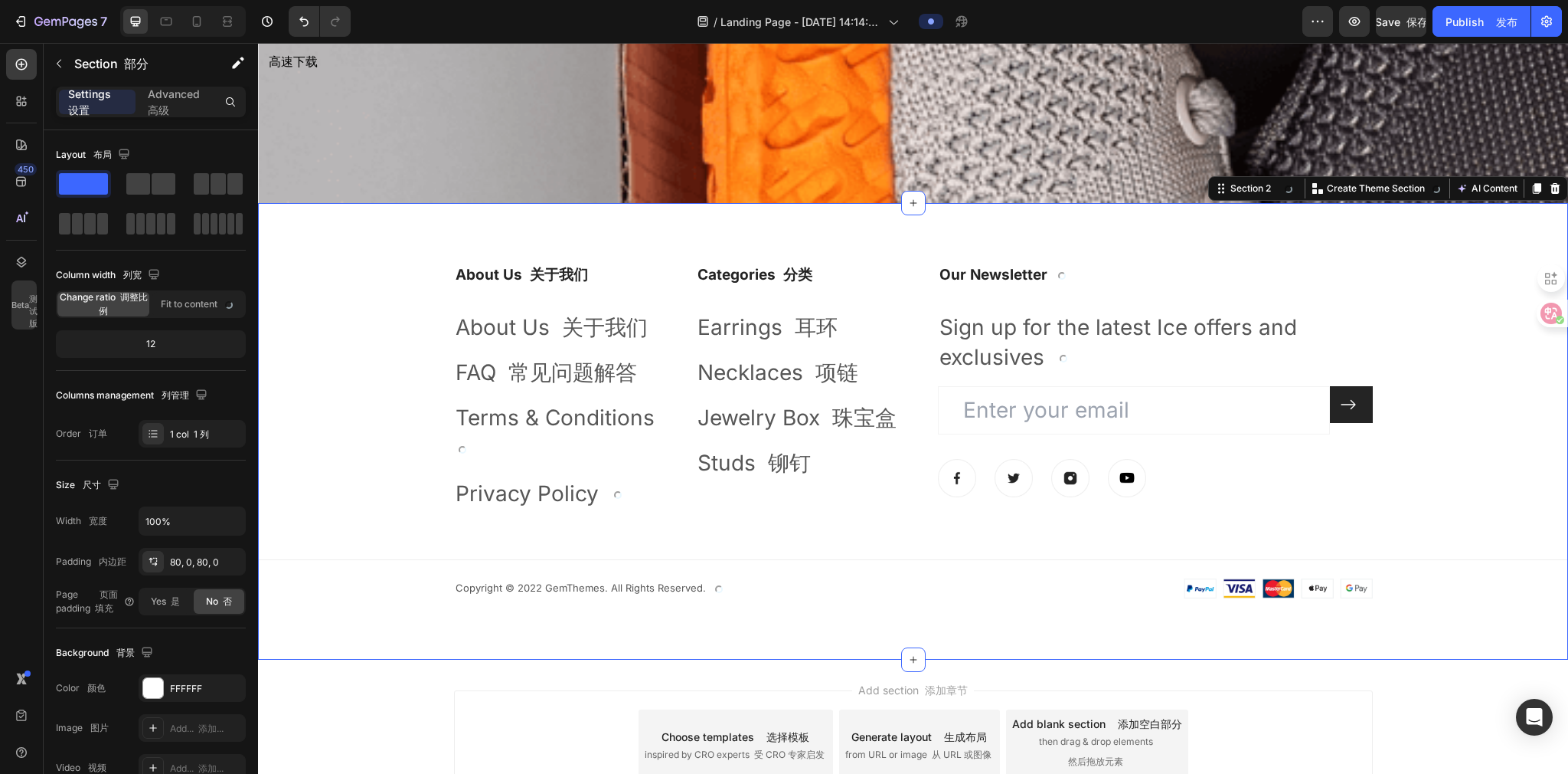
click at [779, 177] on div "Section 2 You can create reusable sections Create Theme Section AI Content Writ…" at bounding box center [1388, 188] width 360 height 24
click at [779, 183] on icon at bounding box center [1555, 189] width 12 height 12
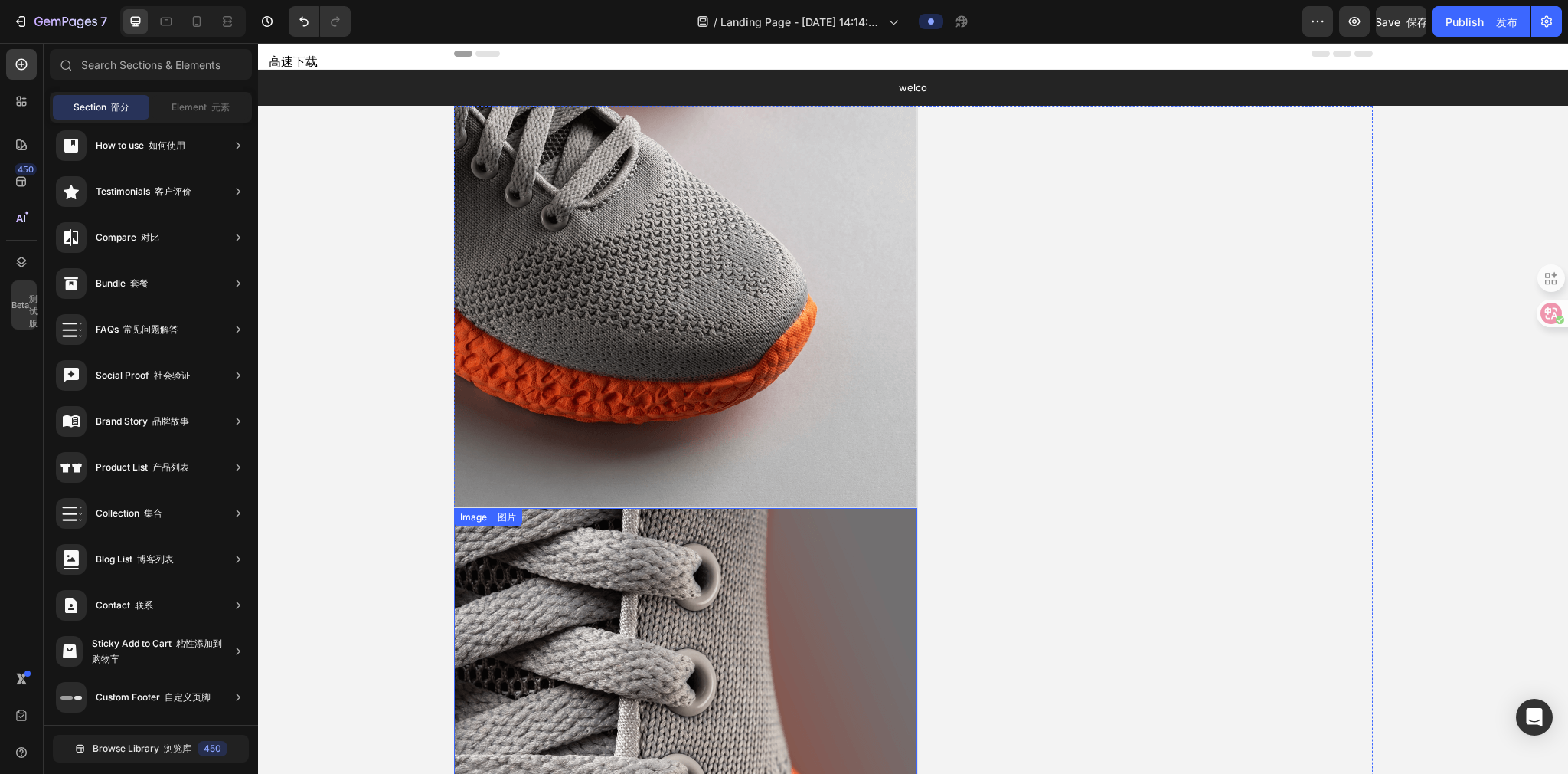
scroll to position [0, 0]
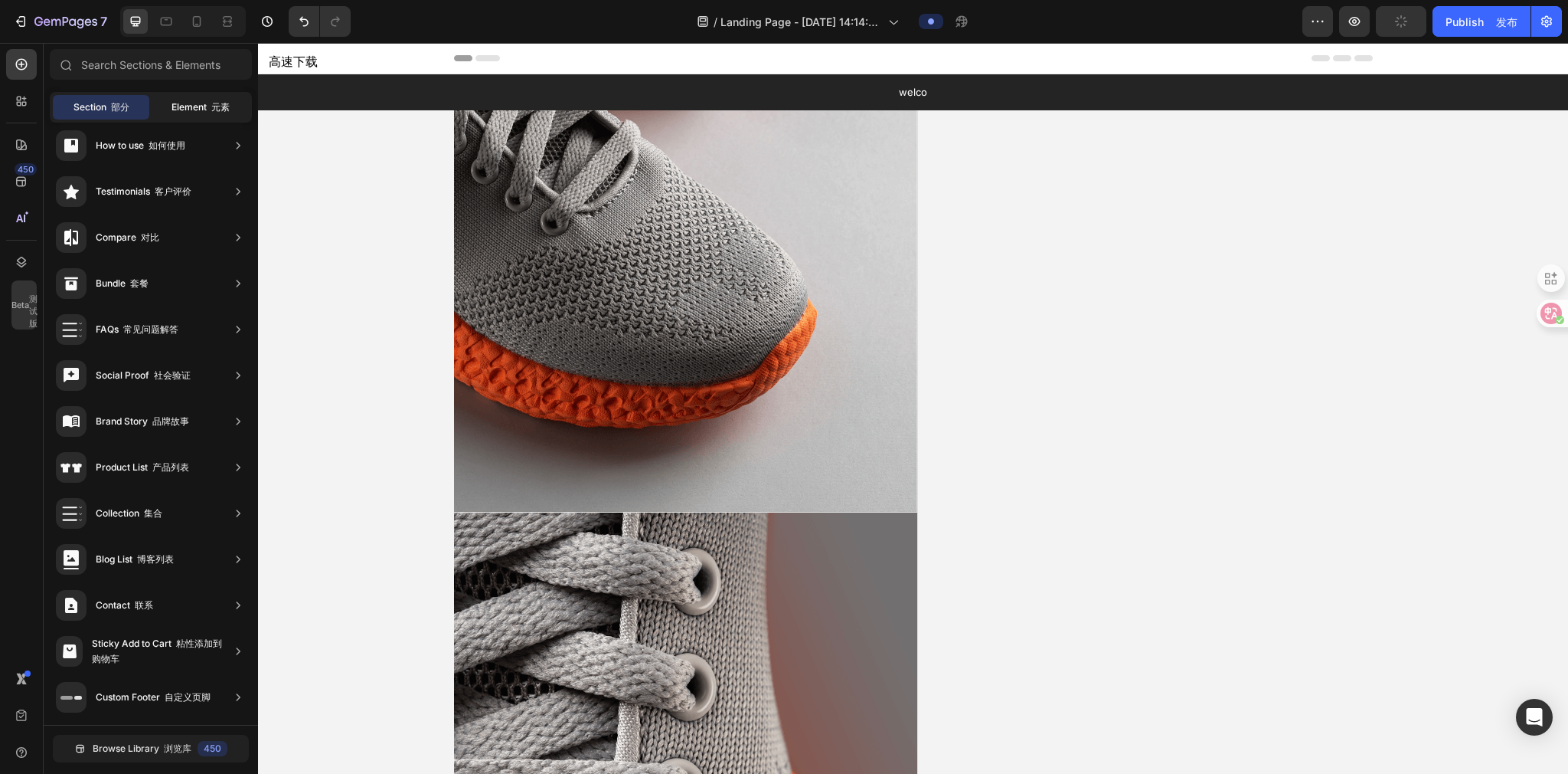
click at [195, 98] on div "Element 元素" at bounding box center [200, 107] width 96 height 24
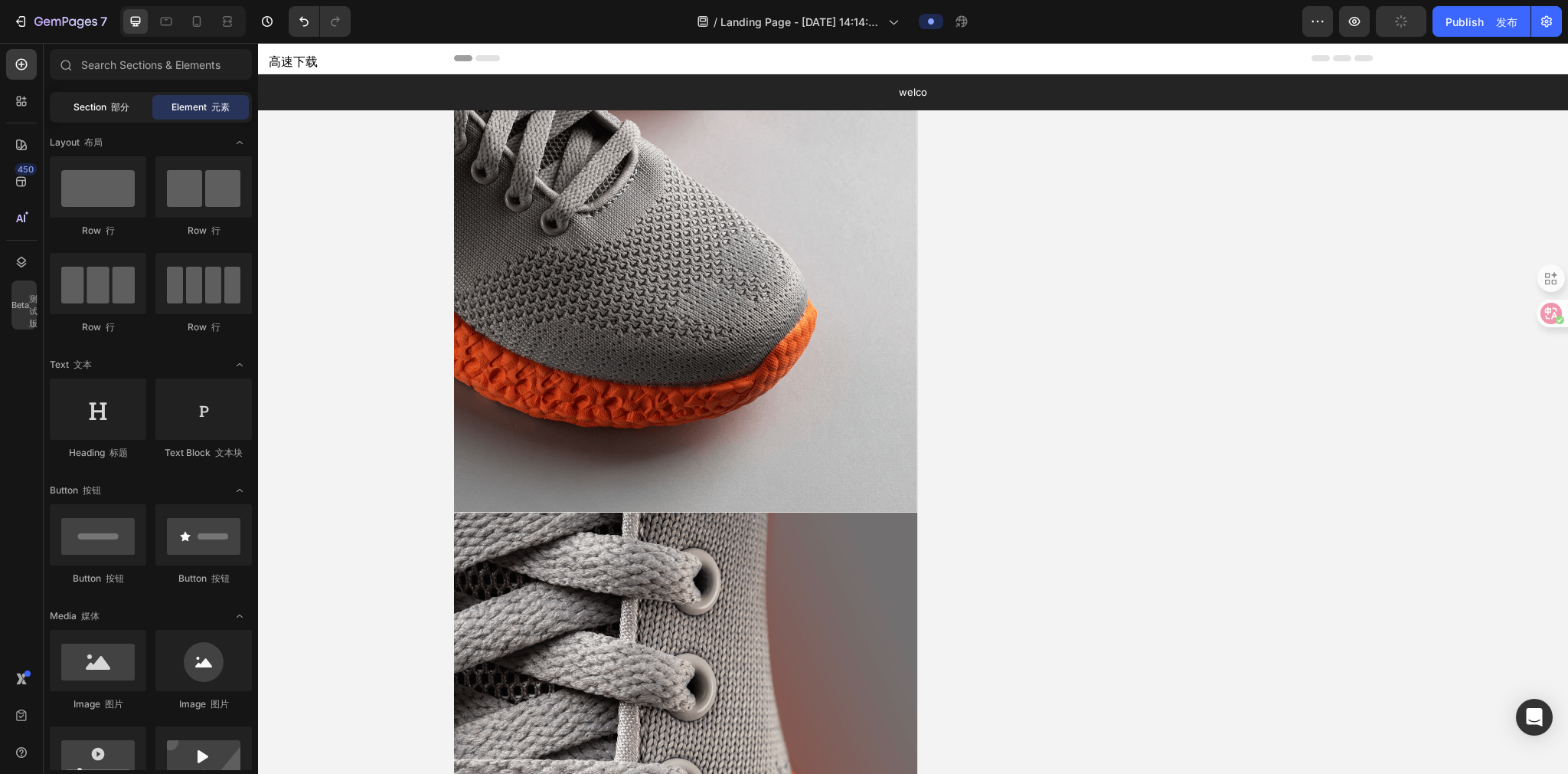
click at [110, 116] on div "Section 部分" at bounding box center [100, 107] width 96 height 24
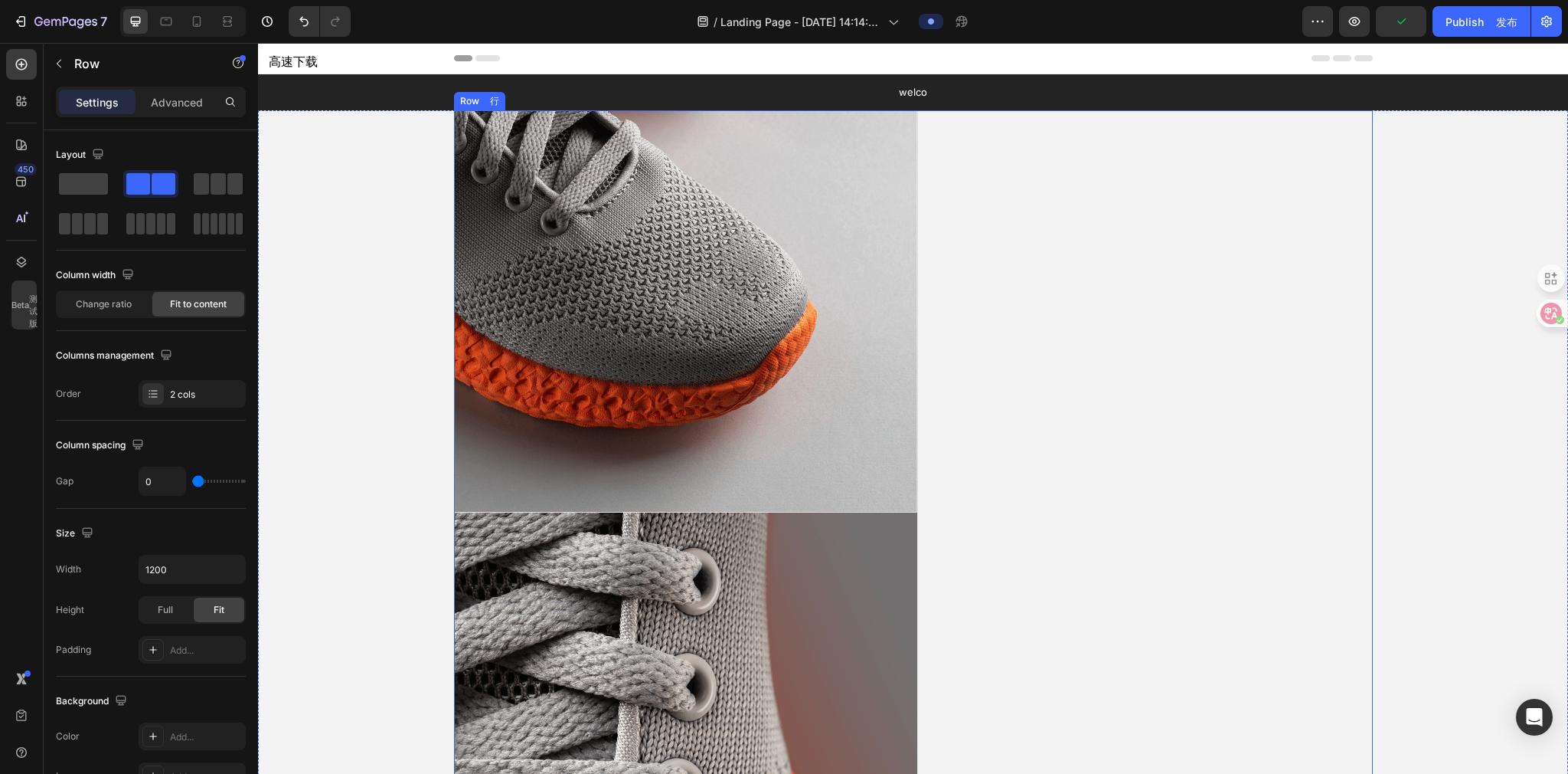
click at [779, 329] on div "Image 图片 Image 图片 Image Image Row 行" at bounding box center [914, 512] width 919 height 804
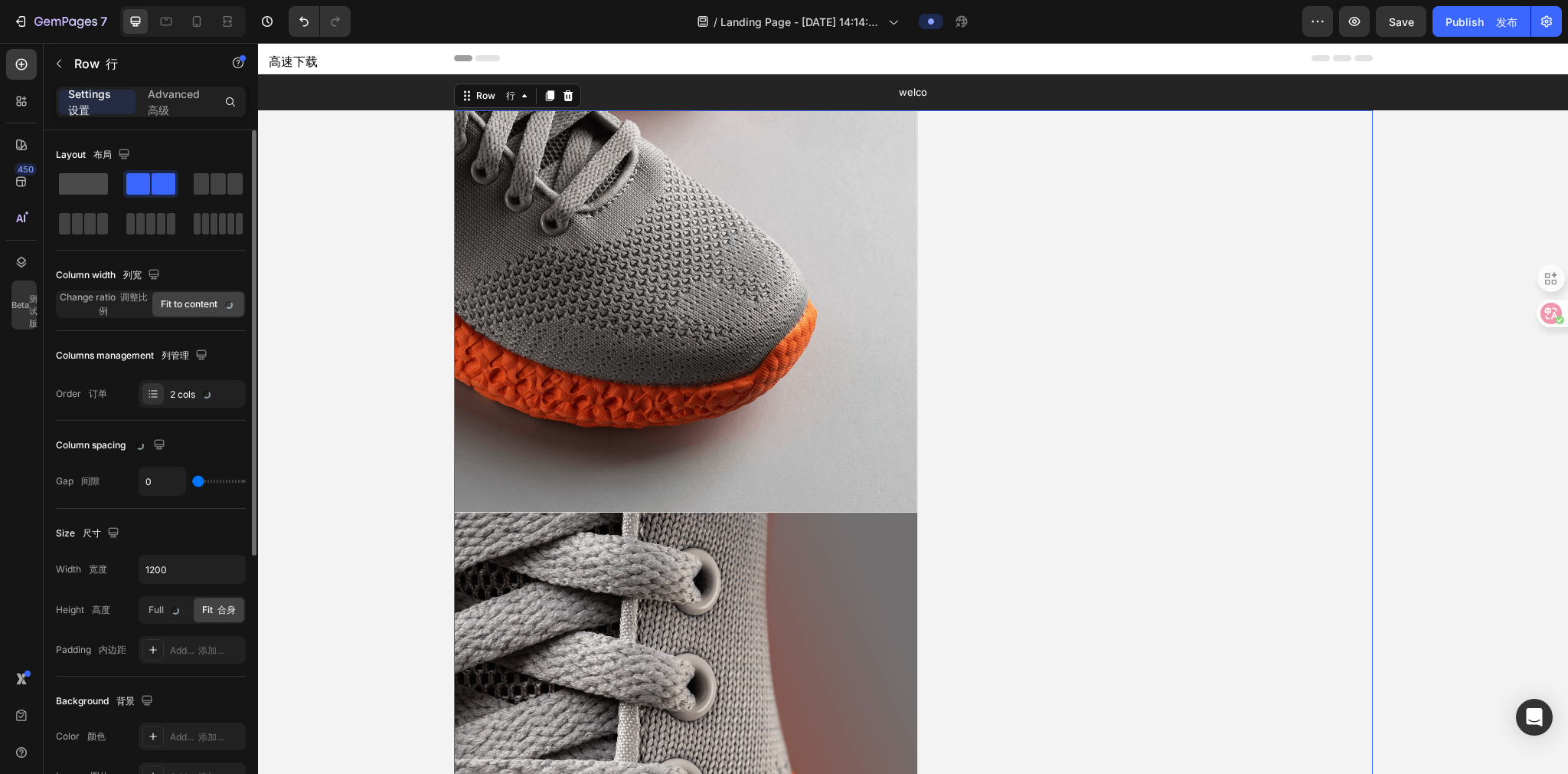
click at [83, 179] on span at bounding box center [83, 184] width 49 height 22
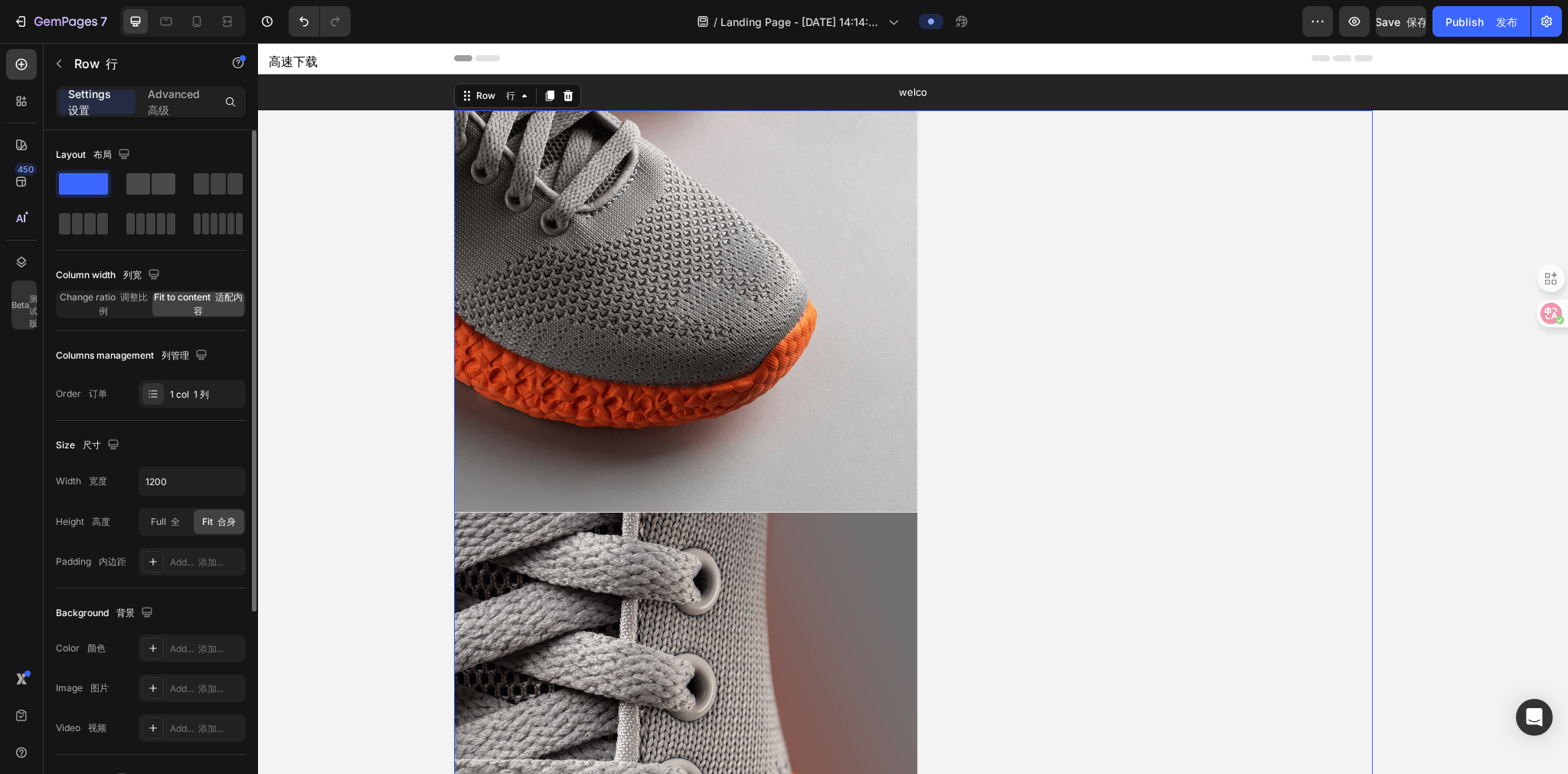
click at [159, 190] on span at bounding box center [163, 184] width 23 height 22
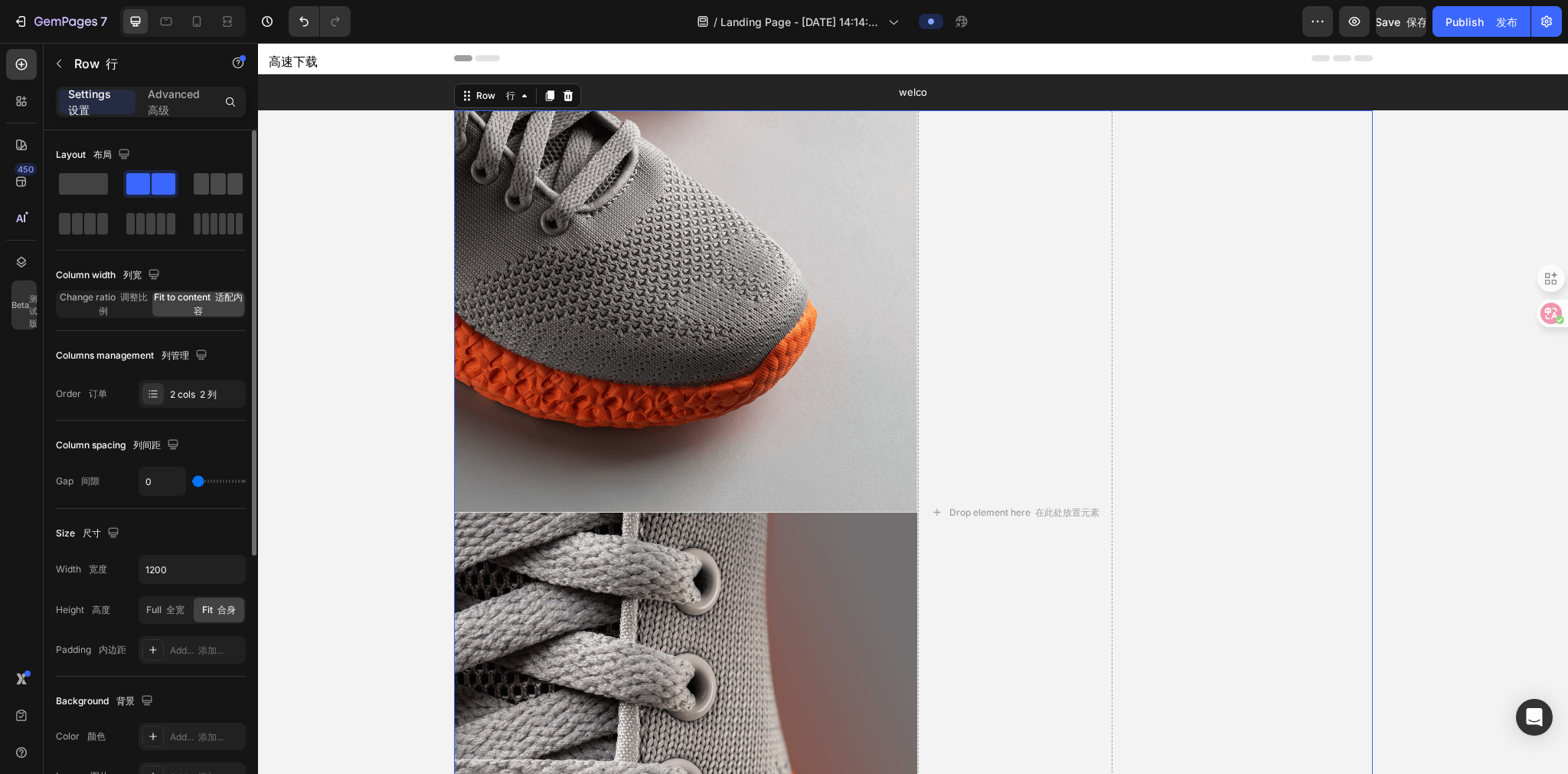
click at [111, 210] on div at bounding box center [84, 223] width 55 height 28
click at [87, 188] on span at bounding box center [83, 184] width 49 height 22
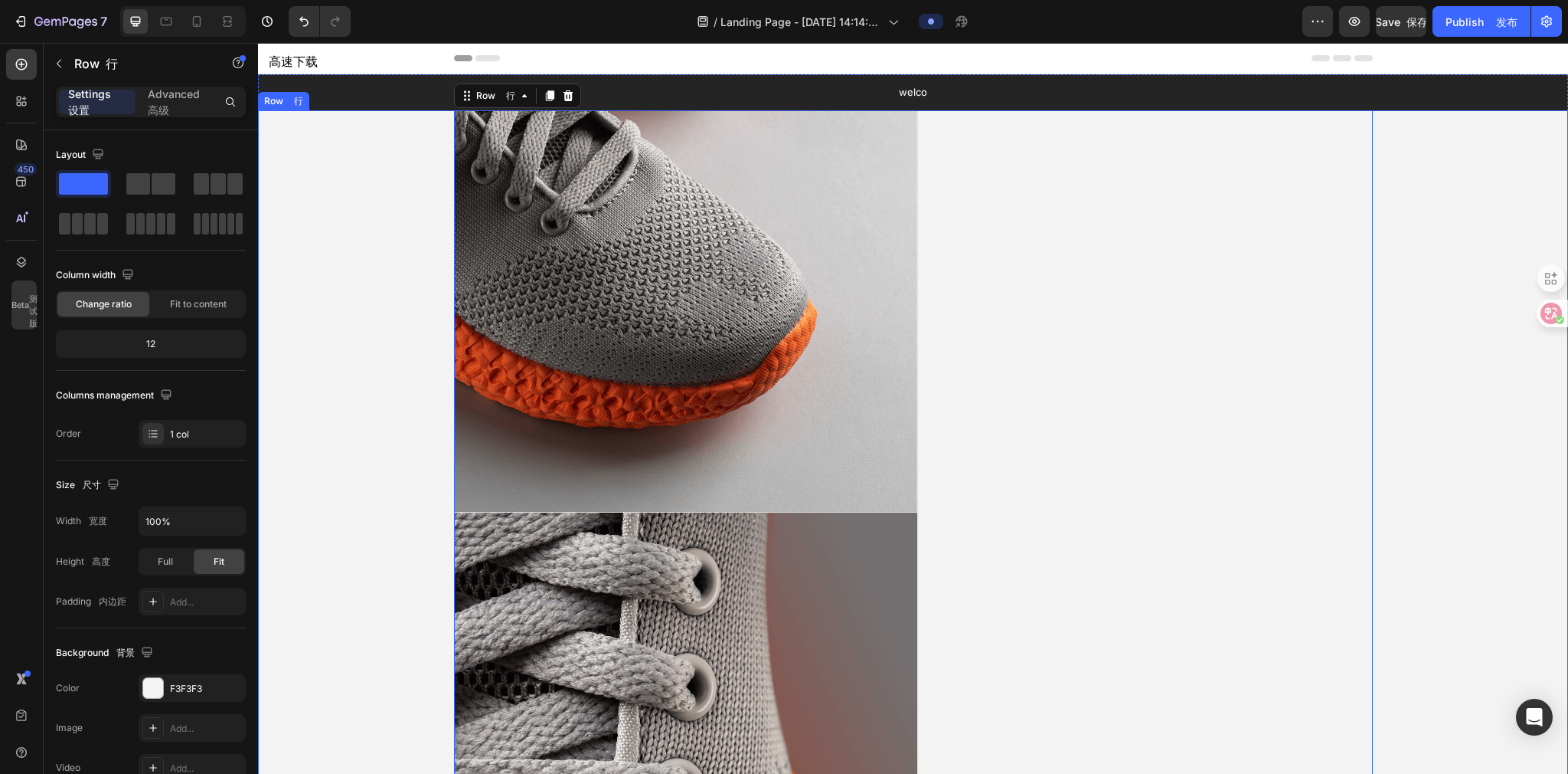
click at [370, 94] on icon at bounding box center [373, 95] width 10 height 10
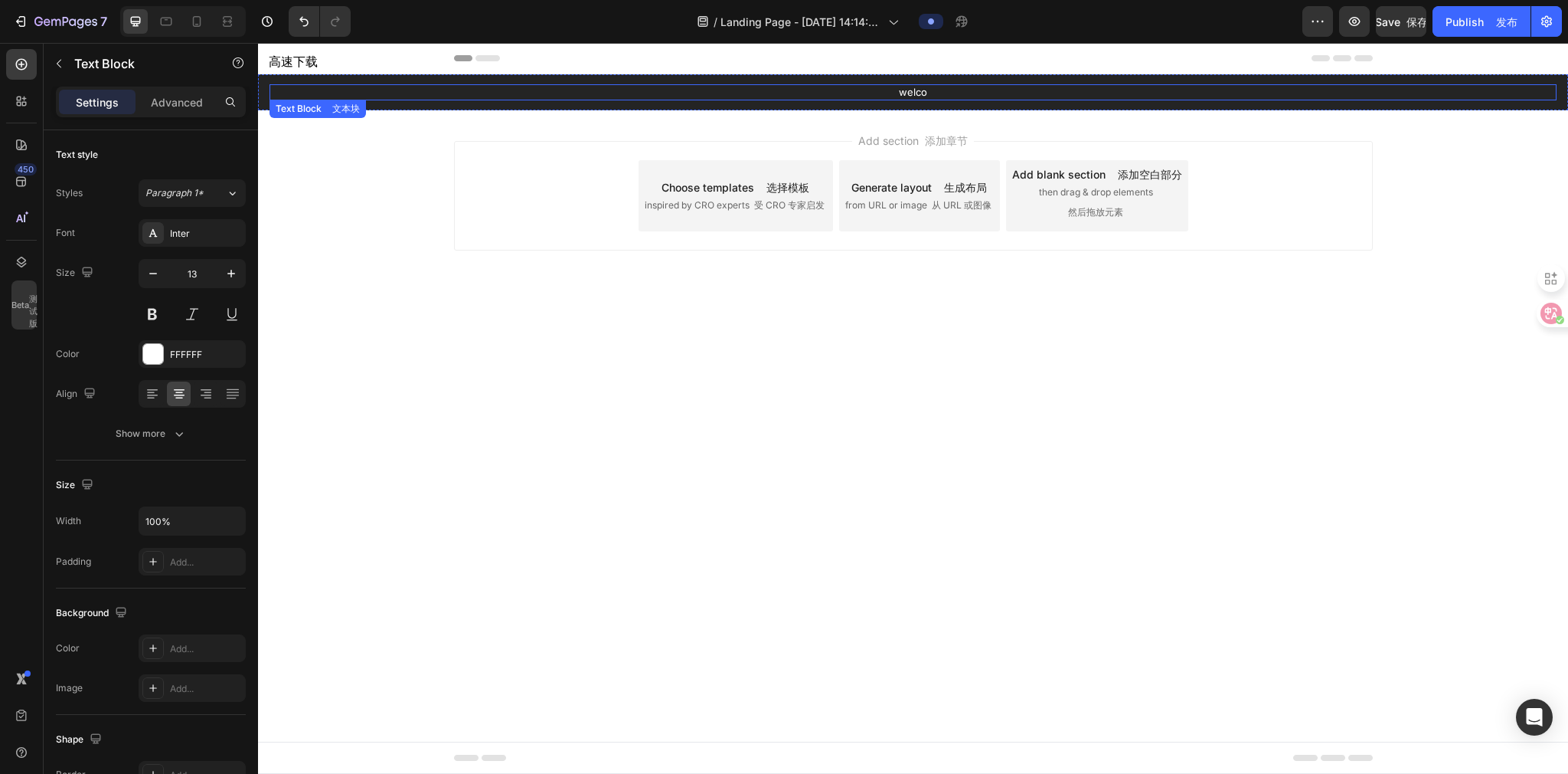
click at [779, 84] on div "welco" at bounding box center [912, 92] width 1287 height 16
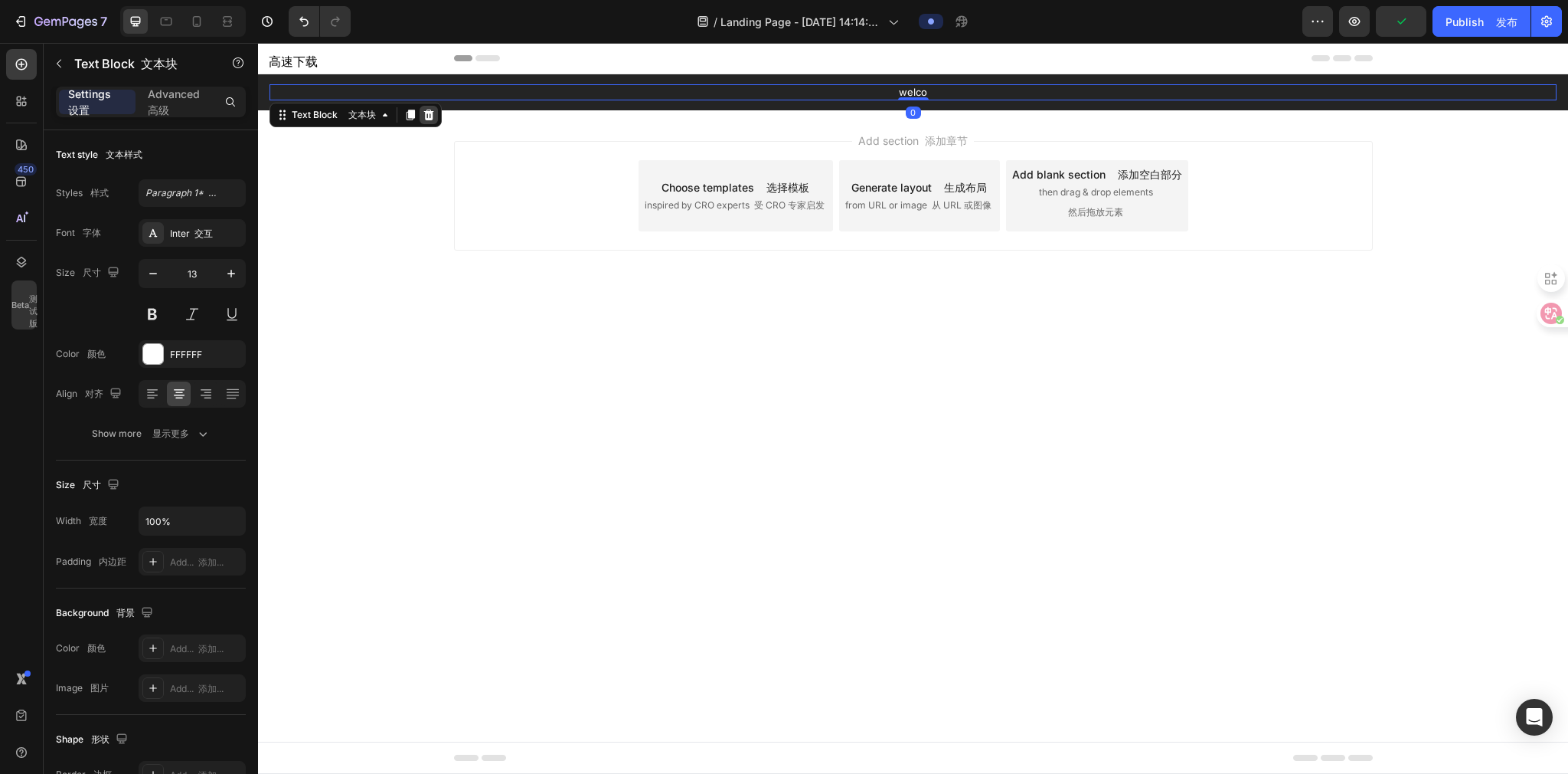
click at [428, 119] on icon at bounding box center [429, 115] width 10 height 10
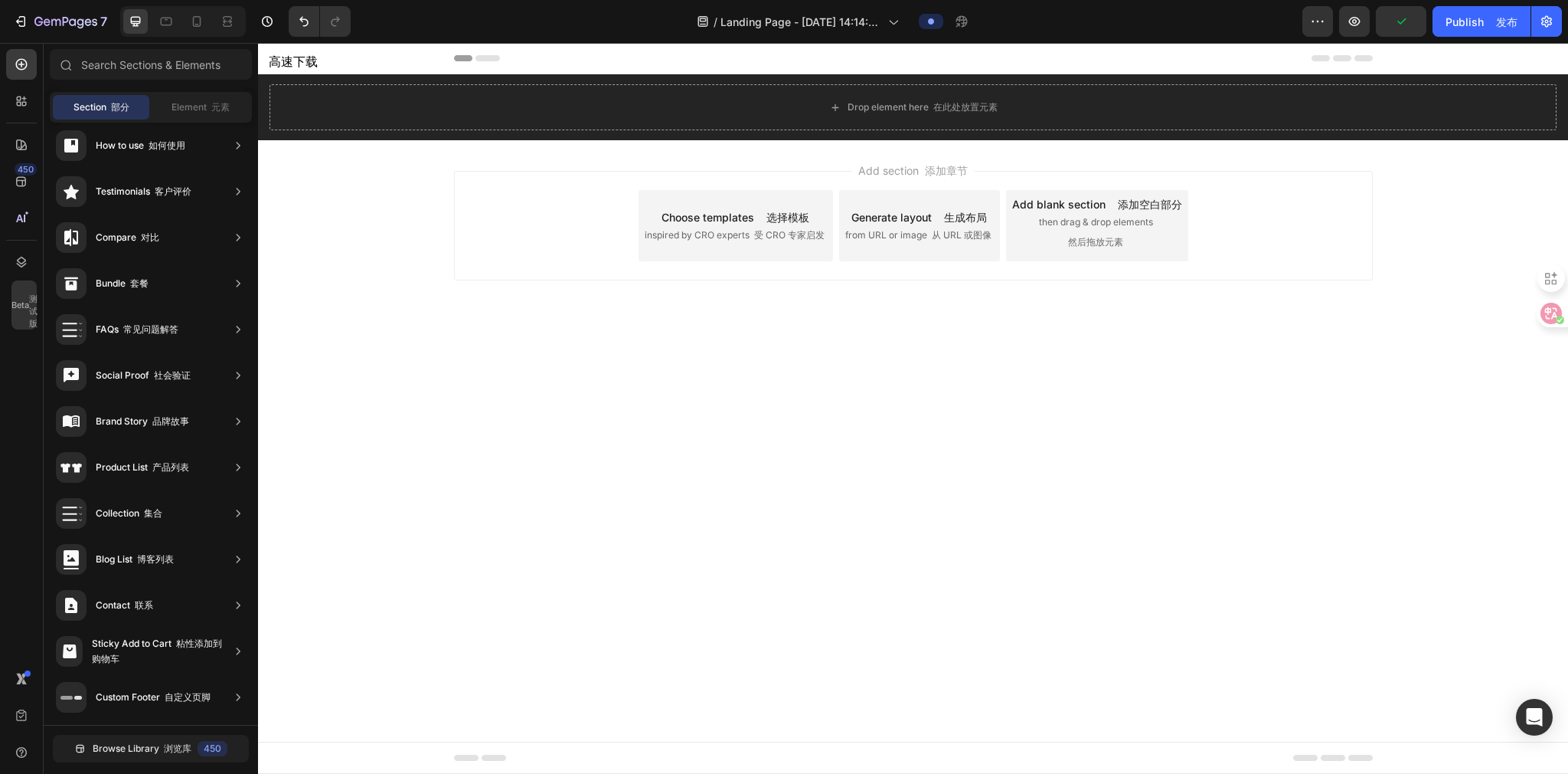
click at [414, 315] on div "Add section 添加章节 Choose templates 选择模板 inspired by CRO experts 受 CRO 专家启发 Gener…" at bounding box center [913, 247] width 1310 height 214
click at [96, 106] on span "Section 部分" at bounding box center [101, 107] width 56 height 14
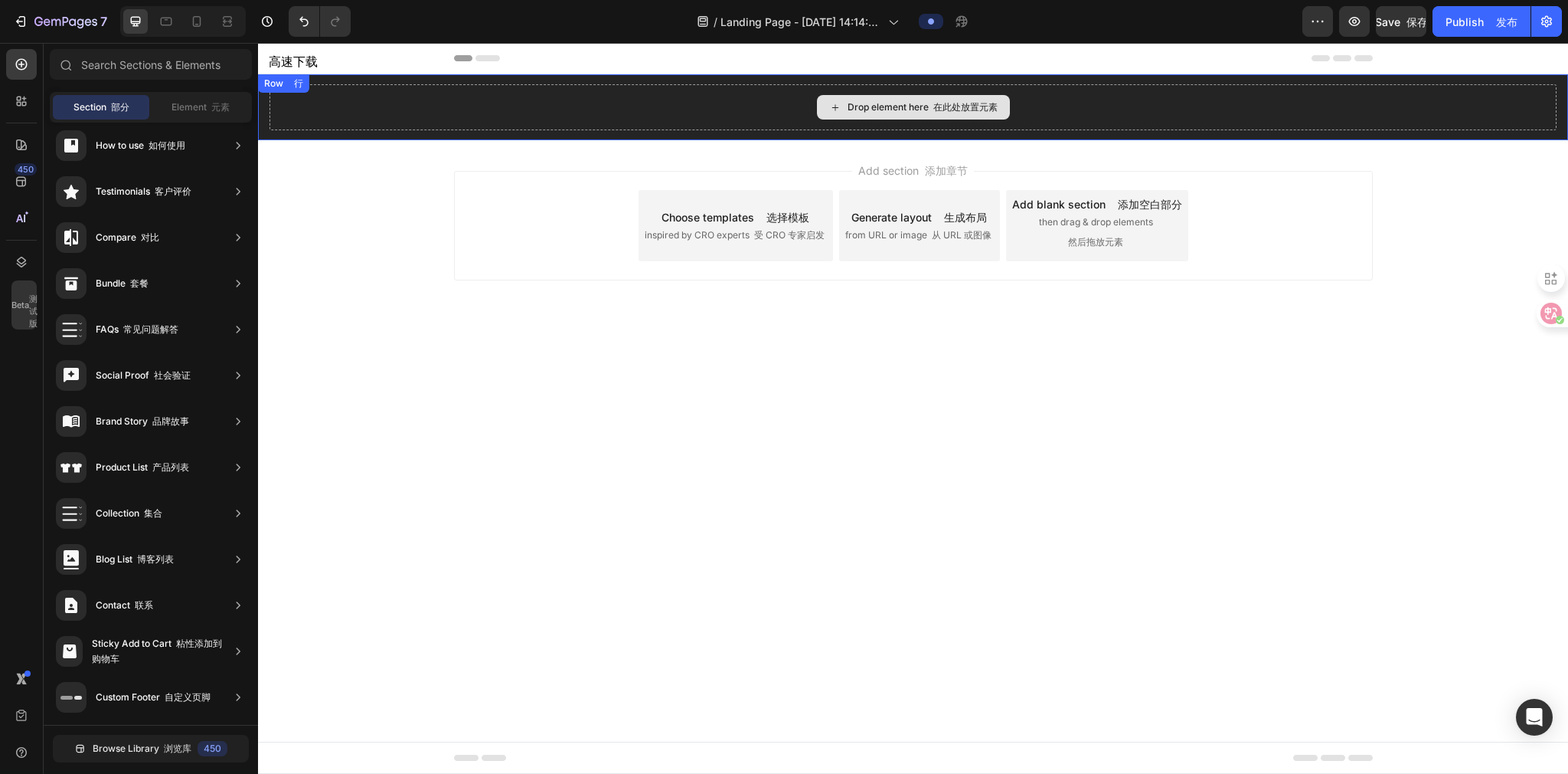
click at [687, 110] on div "Drop element here 在此处放置元素" at bounding box center [912, 106] width 1287 height 46
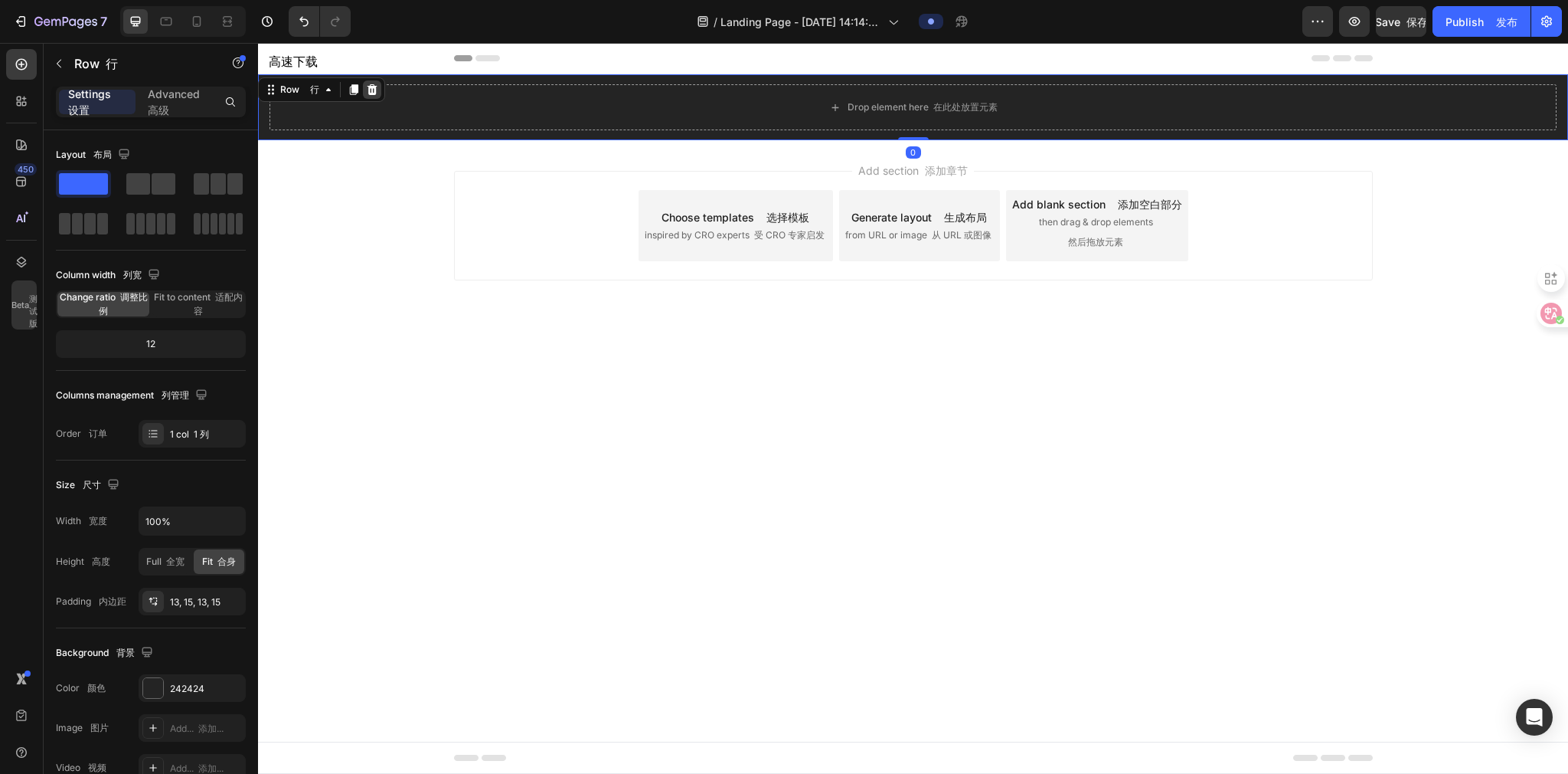
click at [376, 87] on icon at bounding box center [373, 89] width 10 height 10
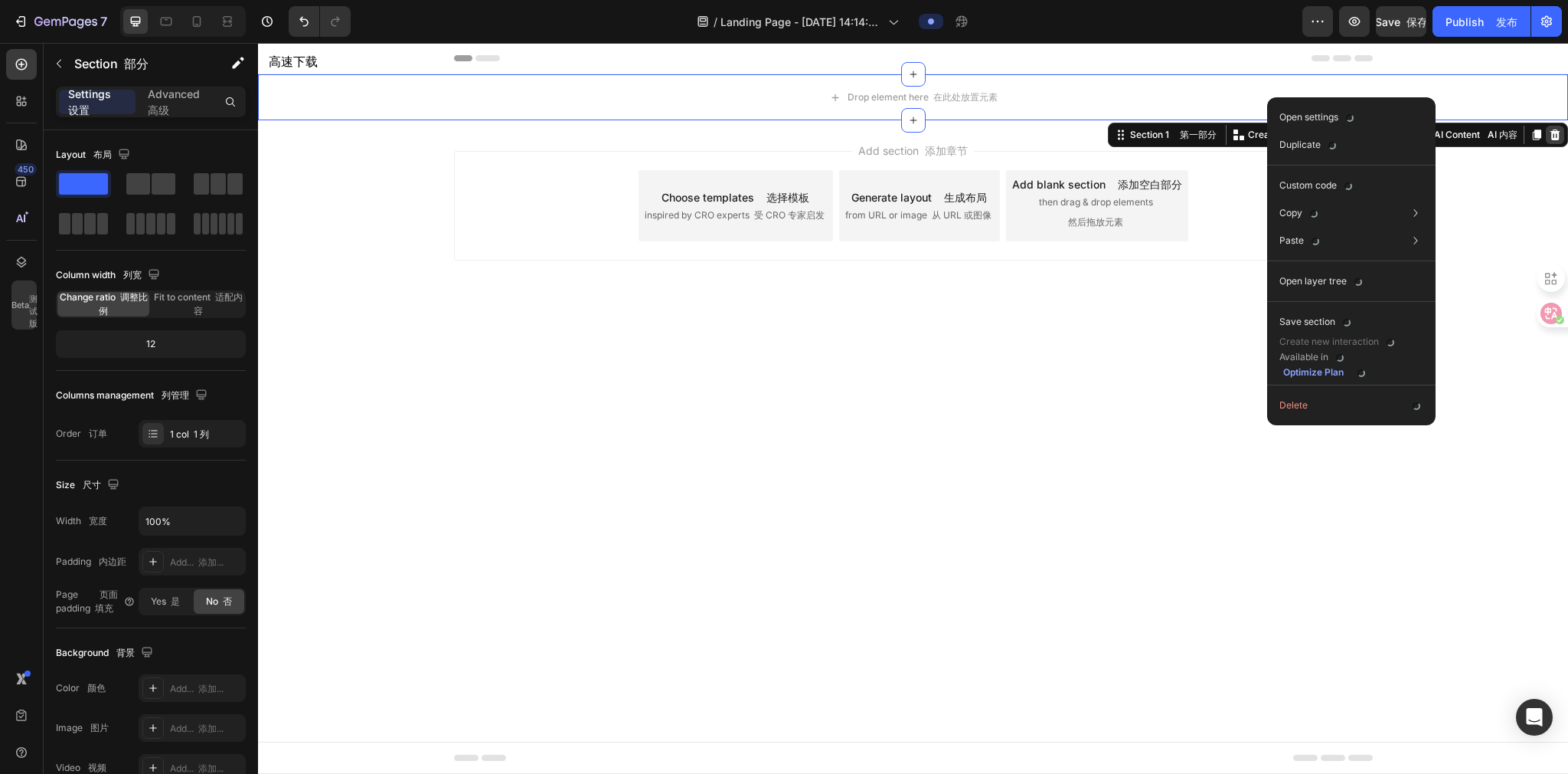
click at [779, 130] on icon at bounding box center [1555, 135] width 12 height 12
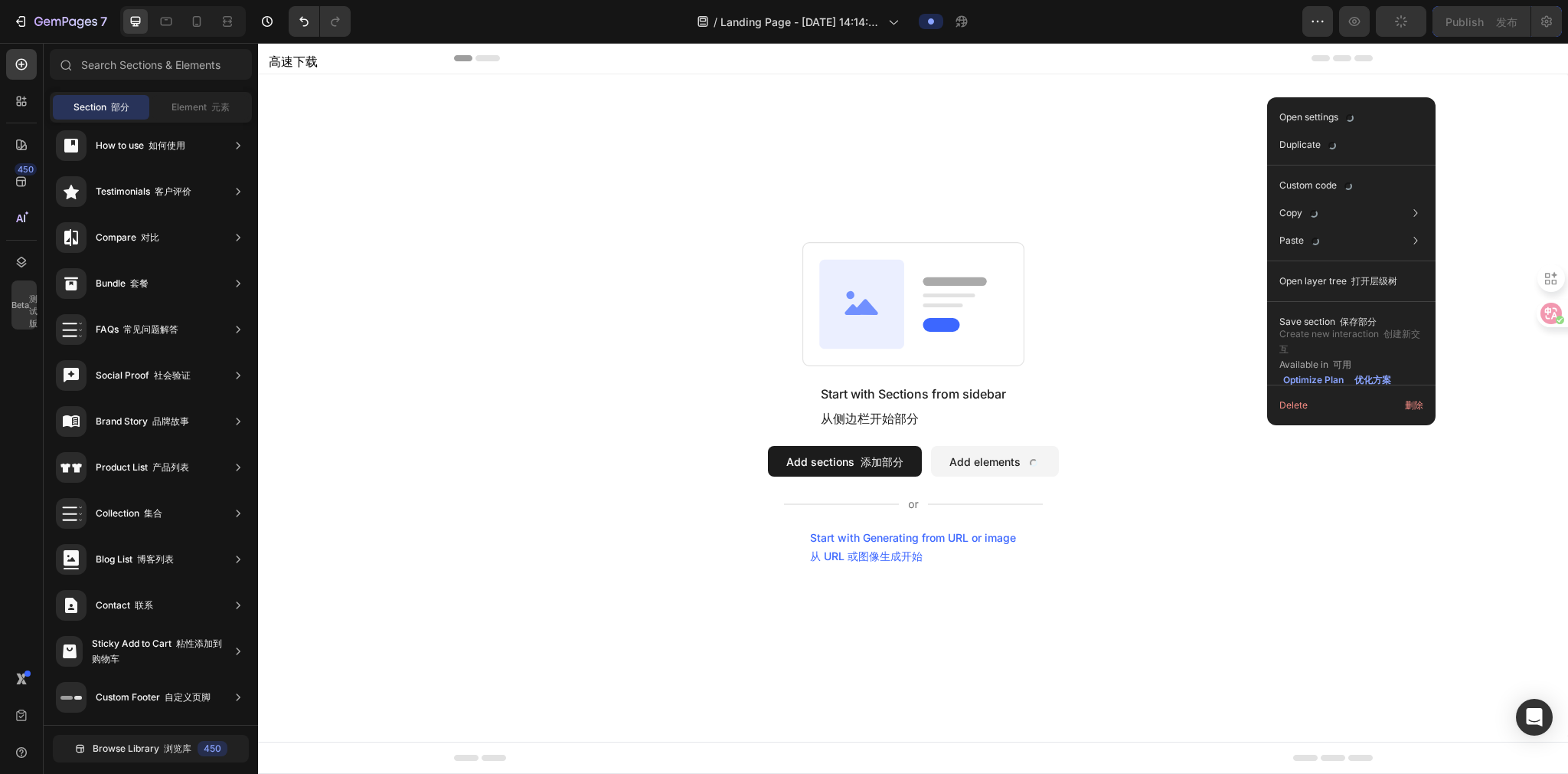
click at [779, 149] on div "Start with Sections from sidebar 从侧边栏开始部分 Add sections 添加部分 Add elements Start …" at bounding box center [913, 405] width 1310 height 661
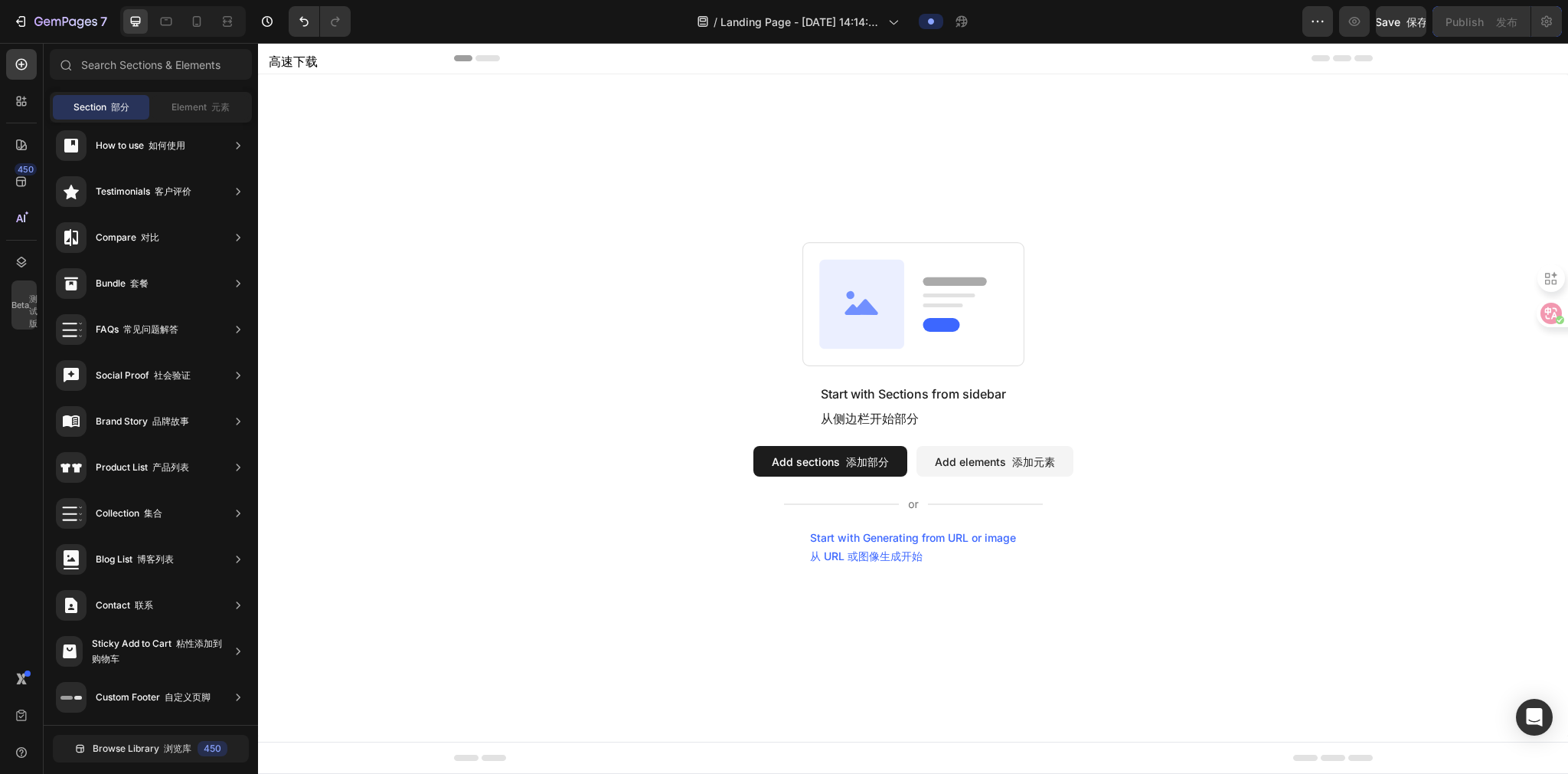
click at [779, 341] on button "Add sections 添加部分" at bounding box center [831, 461] width 154 height 30
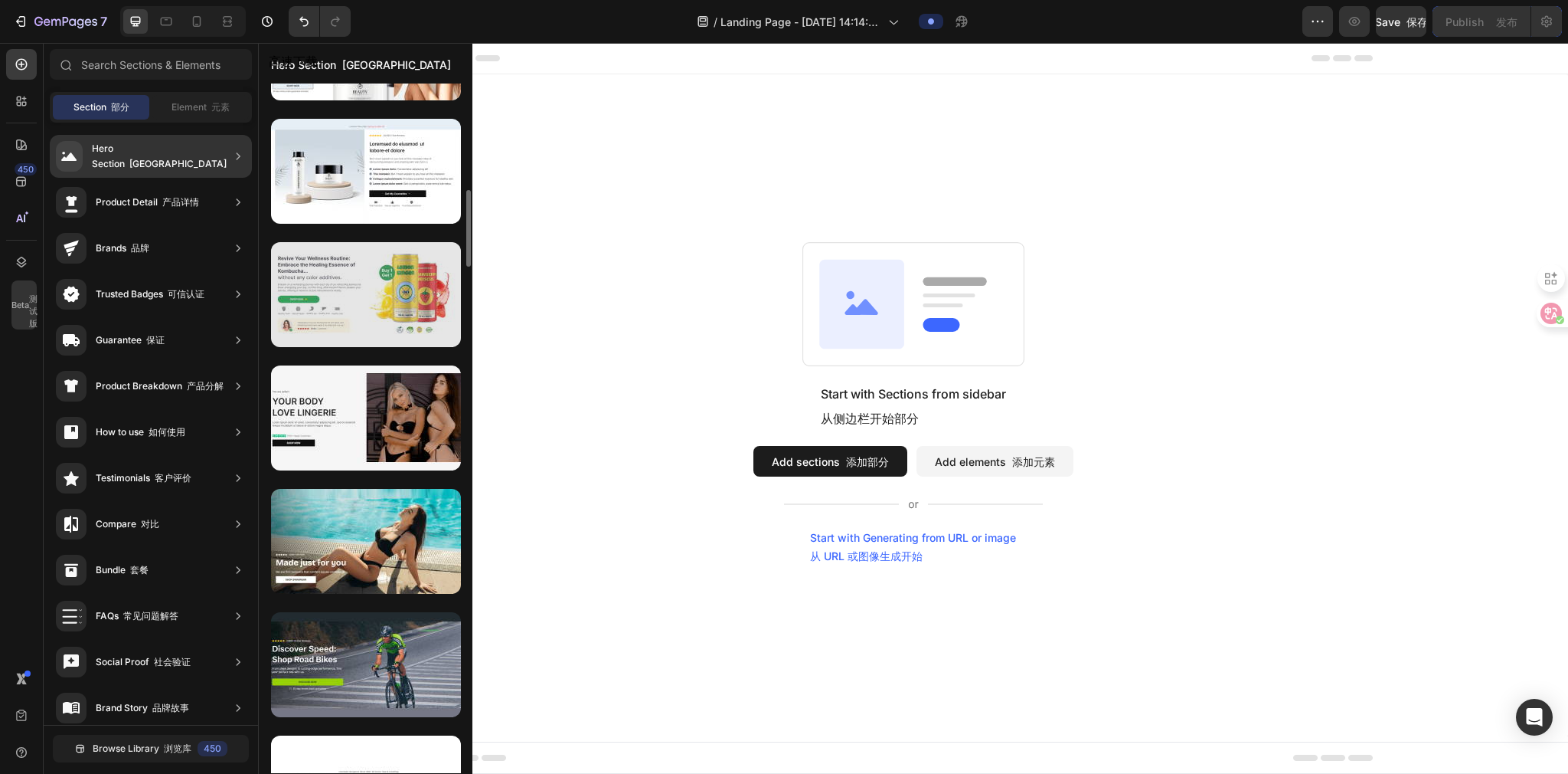
scroll to position [1146, 0]
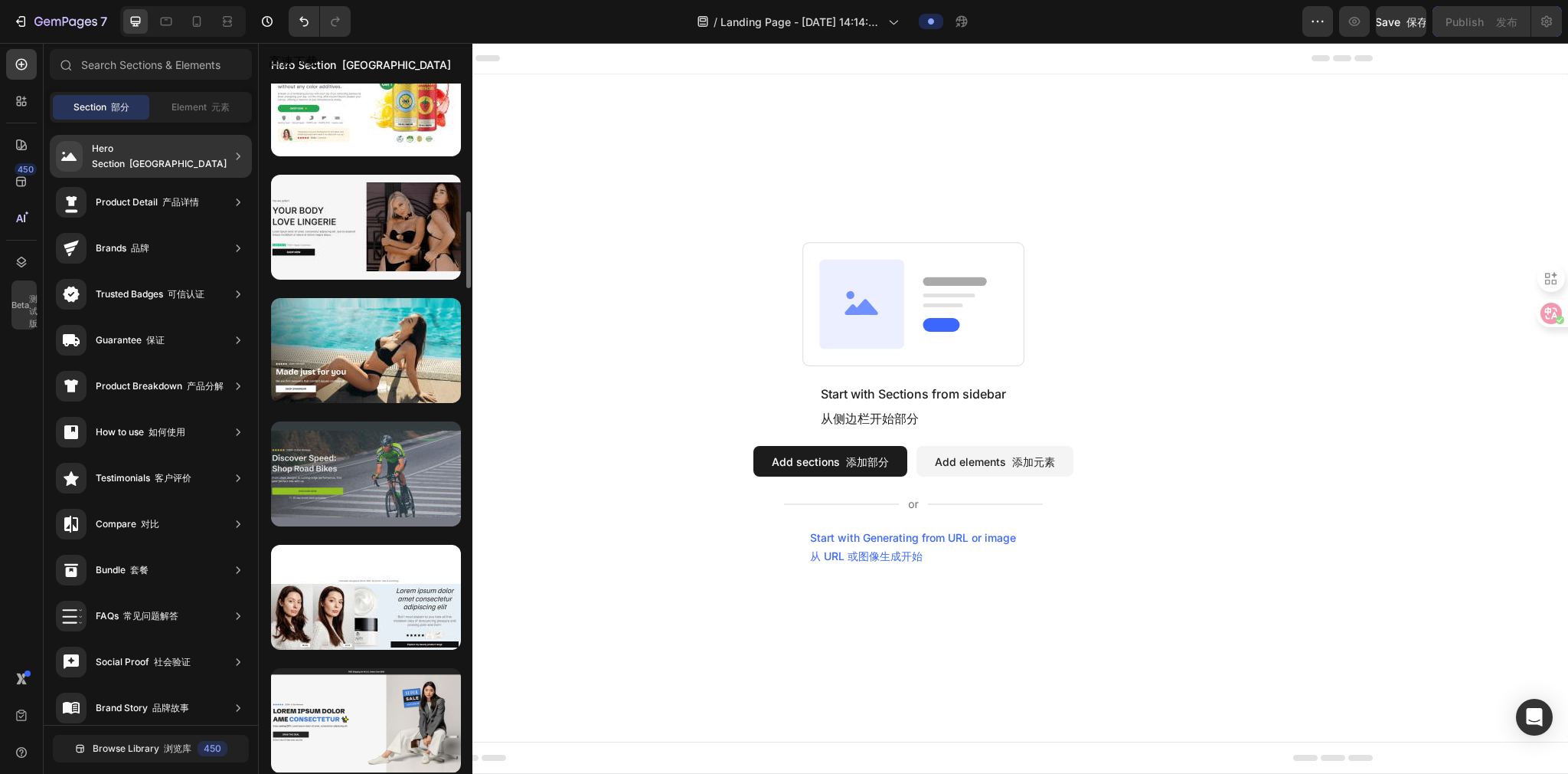
click at [402, 341] on div at bounding box center [365, 474] width 190 height 105
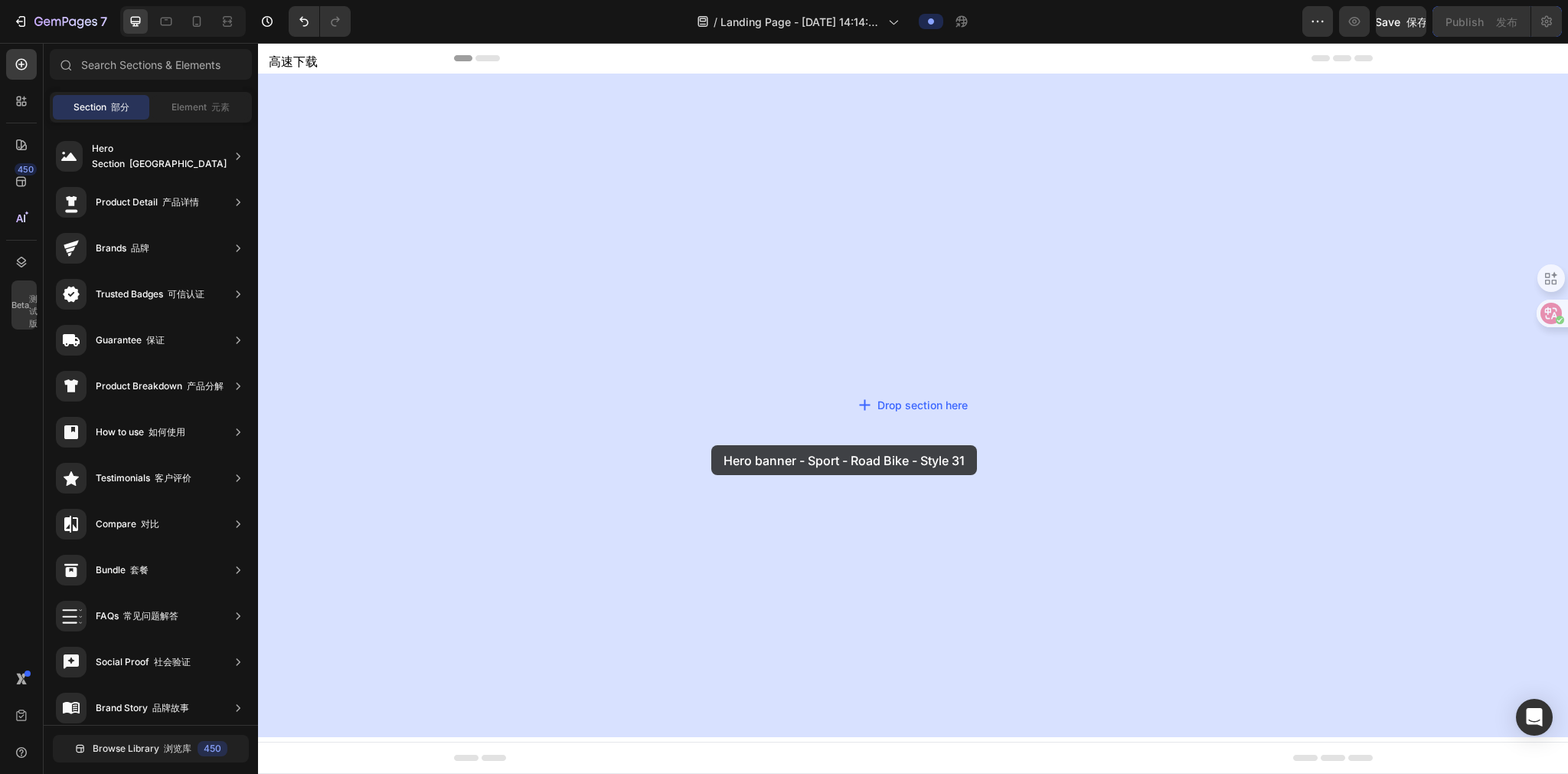
drag, startPoint x: 647, startPoint y: 498, endPoint x: 711, endPoint y: 445, distance: 83.1
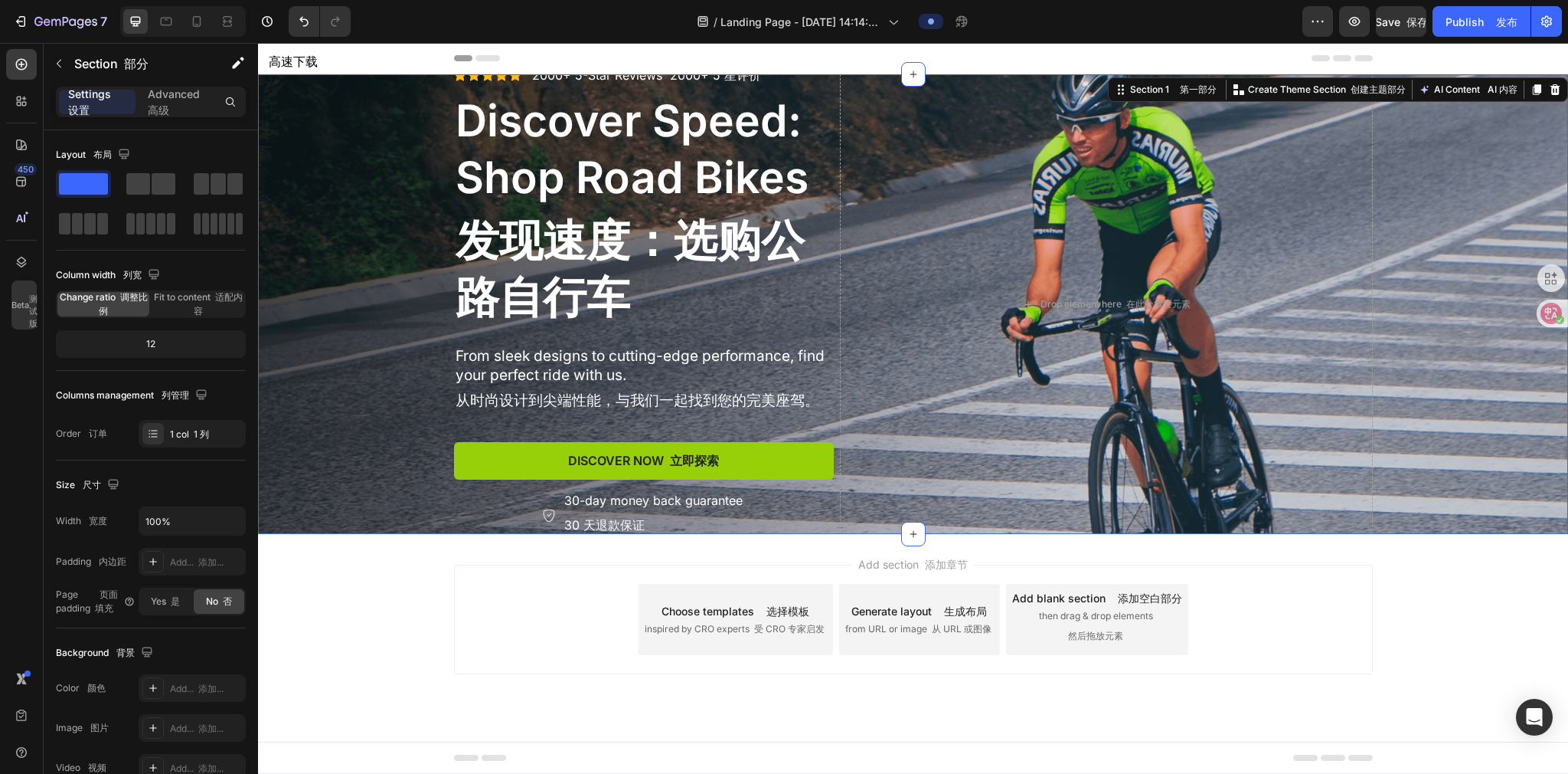
click at [274, 56] on icon at bounding box center [275, 58] width 4 height 4
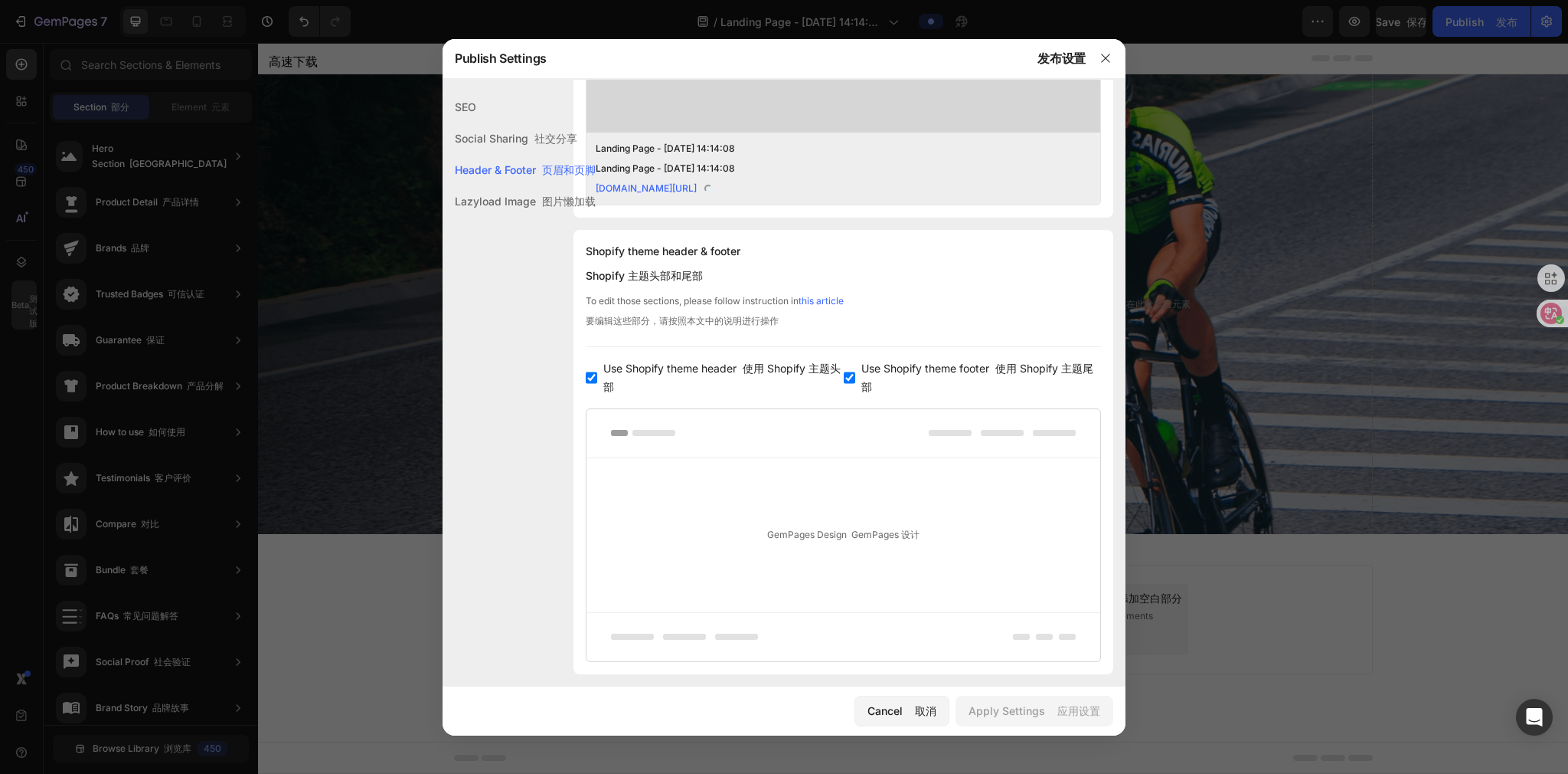
scroll to position [639, 0]
click at [779, 54] on icon "button" at bounding box center [1105, 58] width 12 height 12
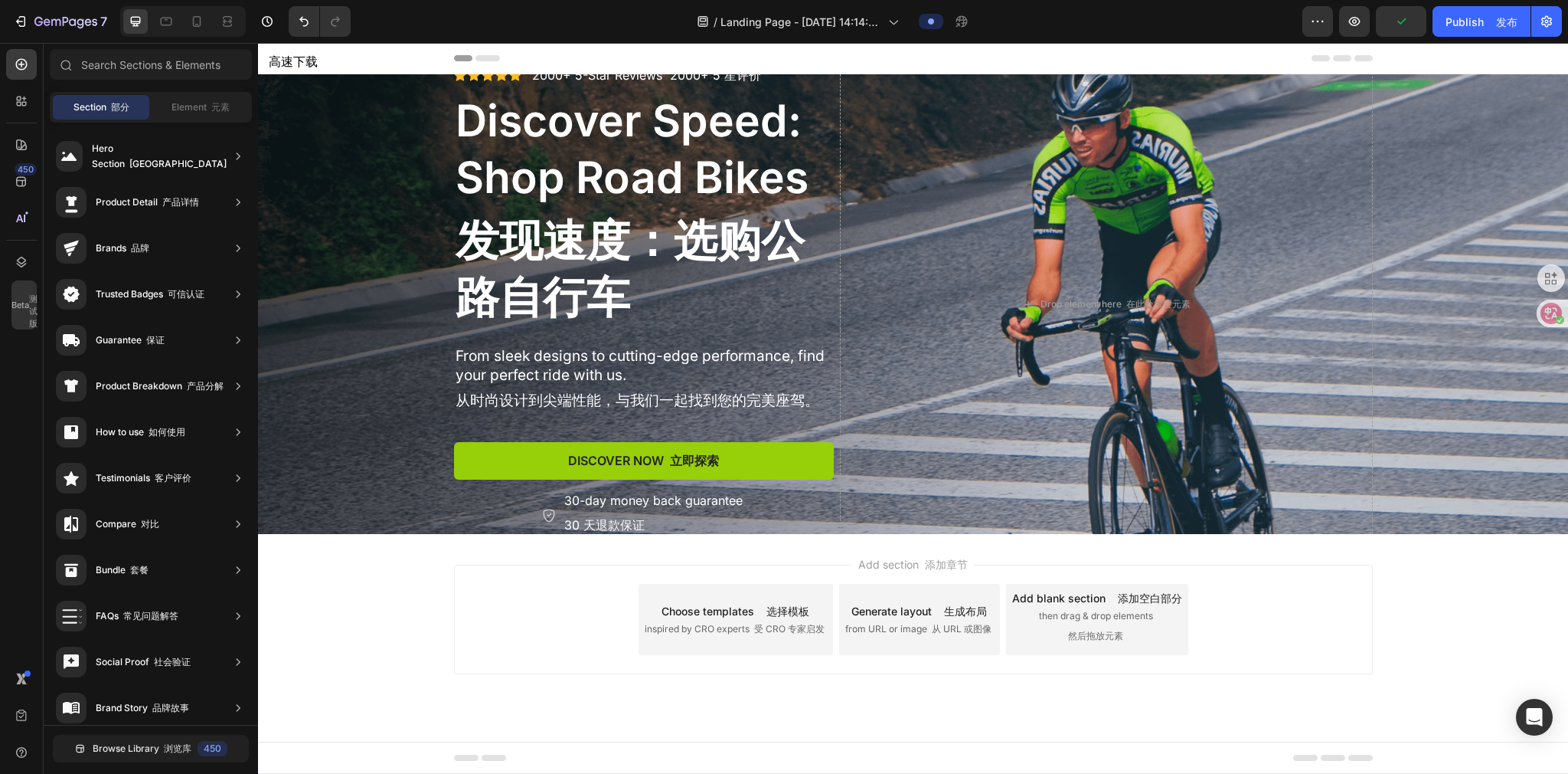
click at [397, 50] on div "Header 头部" at bounding box center [913, 59] width 1310 height 31
click at [297, 52] on span "Header 头部" at bounding box center [316, 58] width 57 height 16
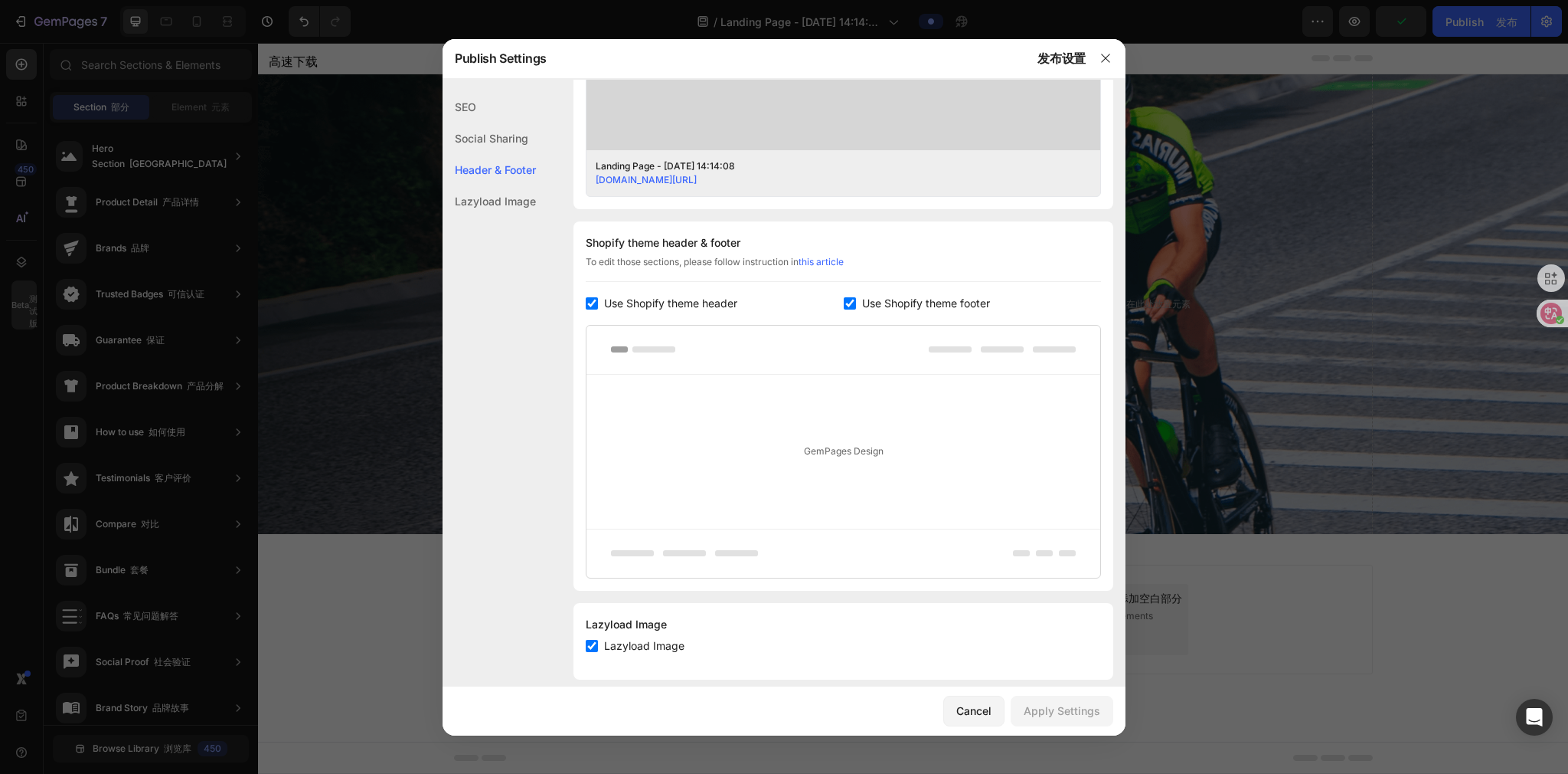
scroll to position [608, 0]
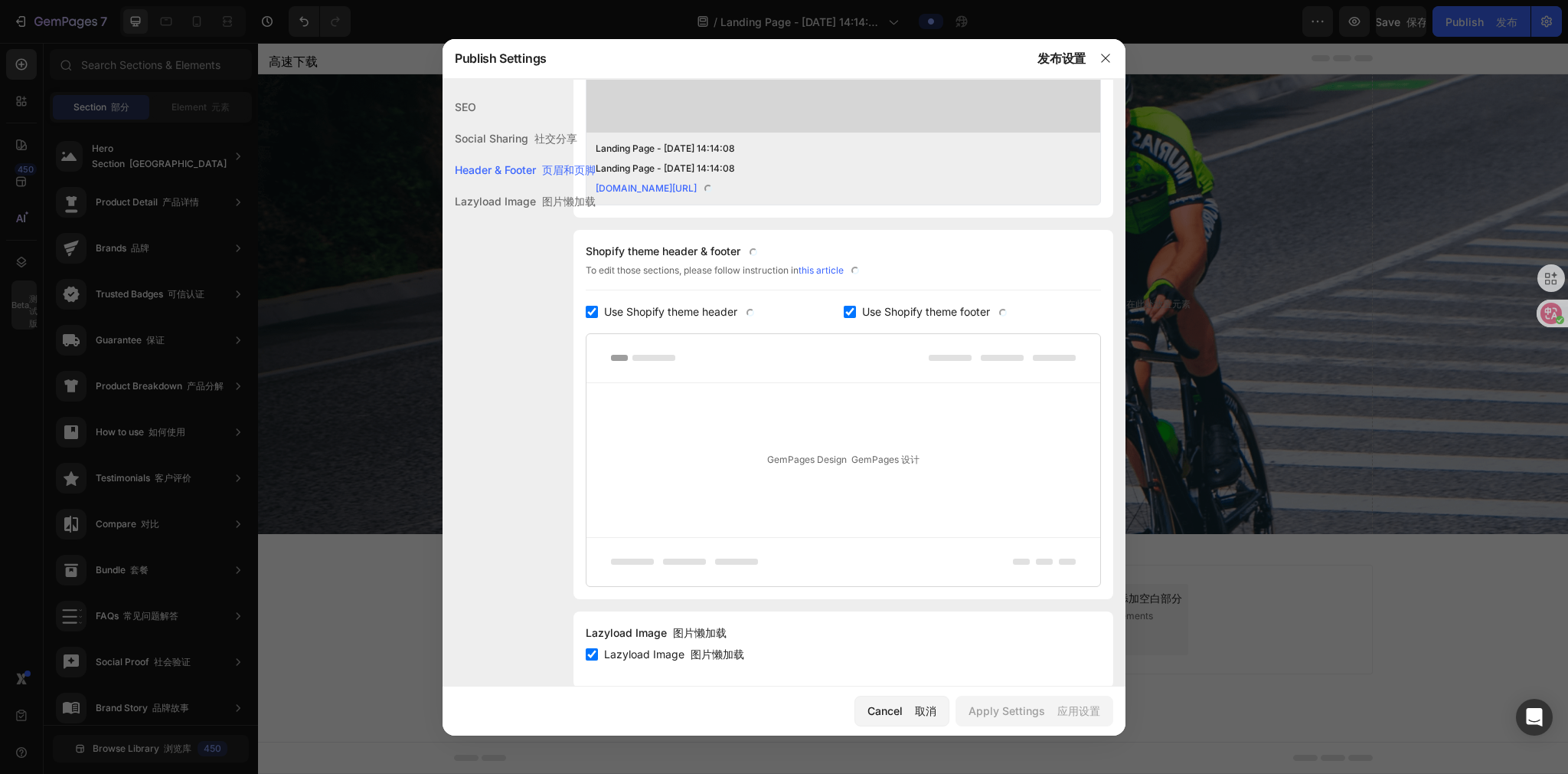
click at [533, 174] on div "Header & Footer 页眉和页脚" at bounding box center [518, 170] width 153 height 31
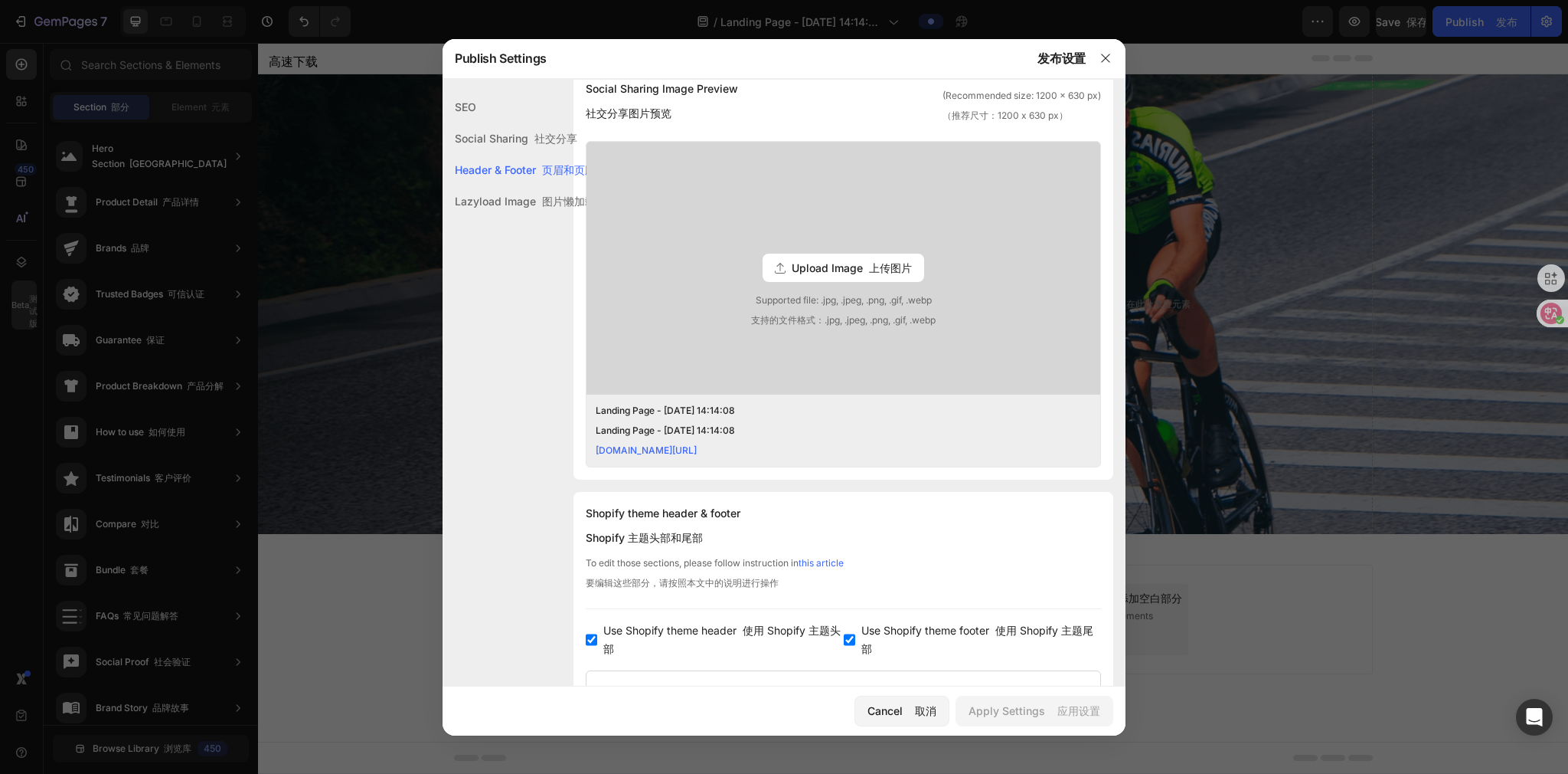
scroll to position [376, 0]
click at [779, 58] on icon "button" at bounding box center [1105, 58] width 12 height 12
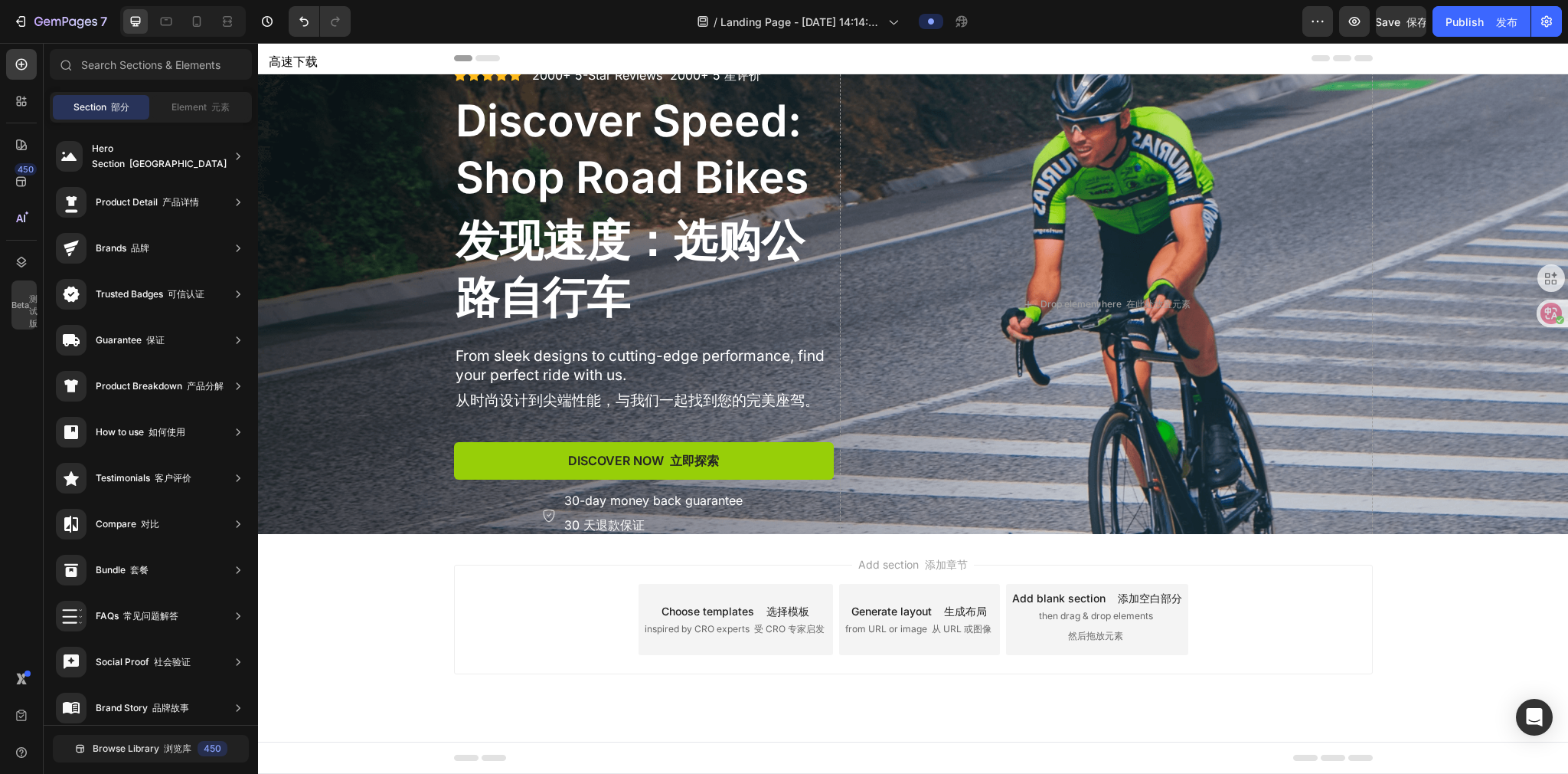
click at [779, 61] on icon at bounding box center [1341, 58] width 18 height 6
drag, startPoint x: 1317, startPoint y: 62, endPoint x: 1059, endPoint y: 63, distance: 258.0
click at [779, 62] on div "Header 头部" at bounding box center [914, 58] width 919 height 30
click at [486, 57] on icon at bounding box center [487, 58] width 24 height 6
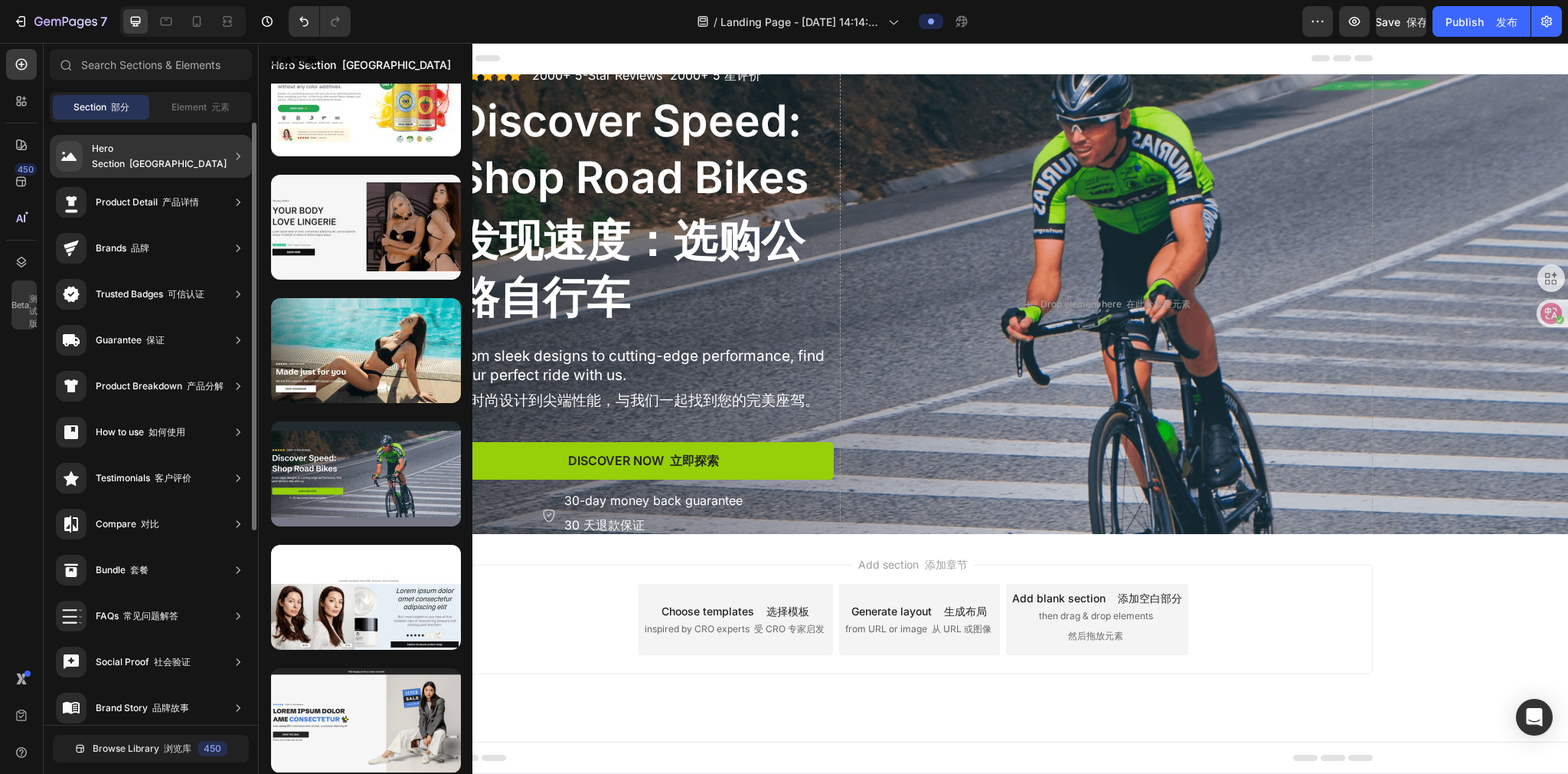
scroll to position [0, 0]
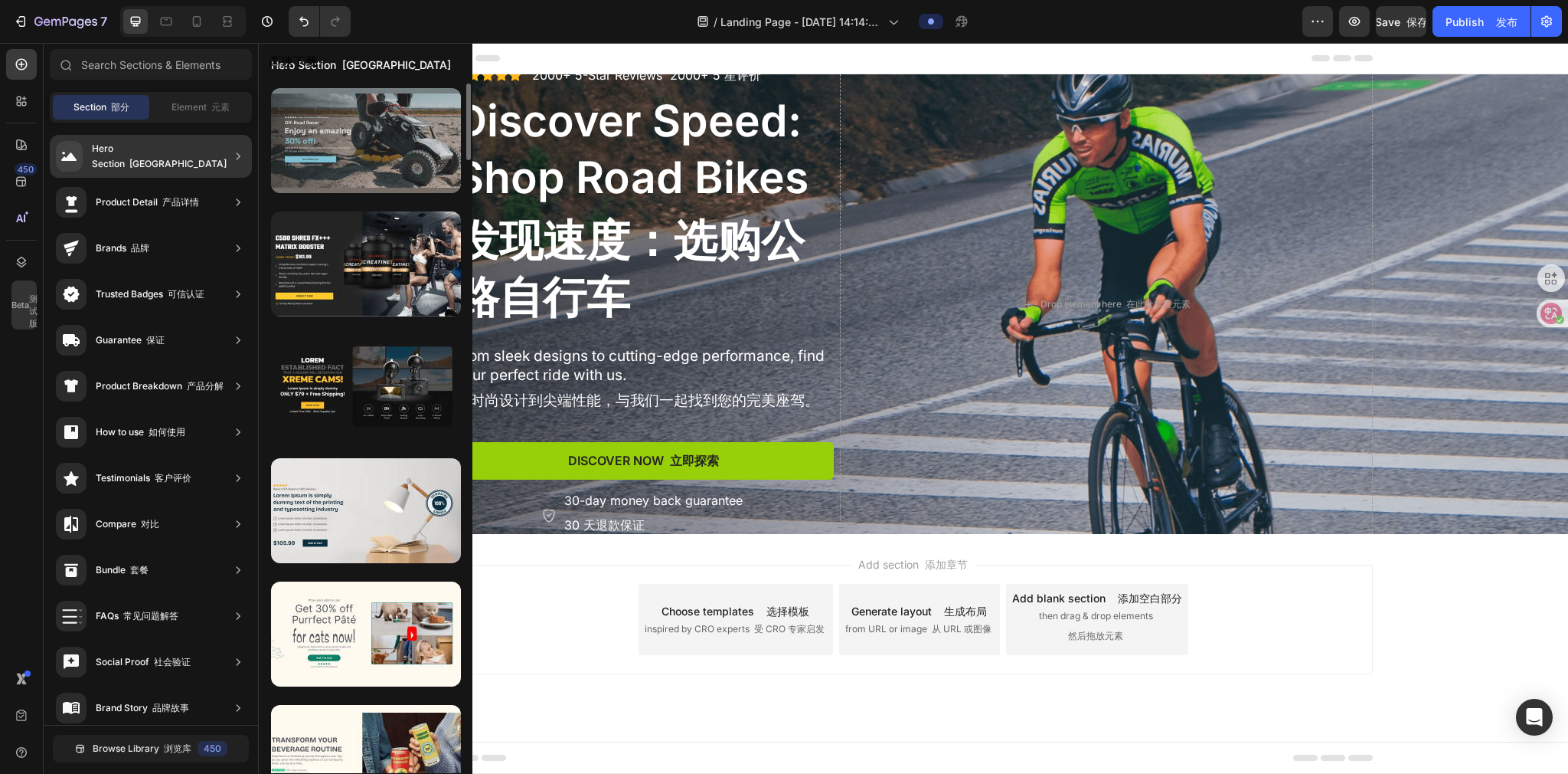
click at [402, 161] on div at bounding box center [365, 140] width 190 height 105
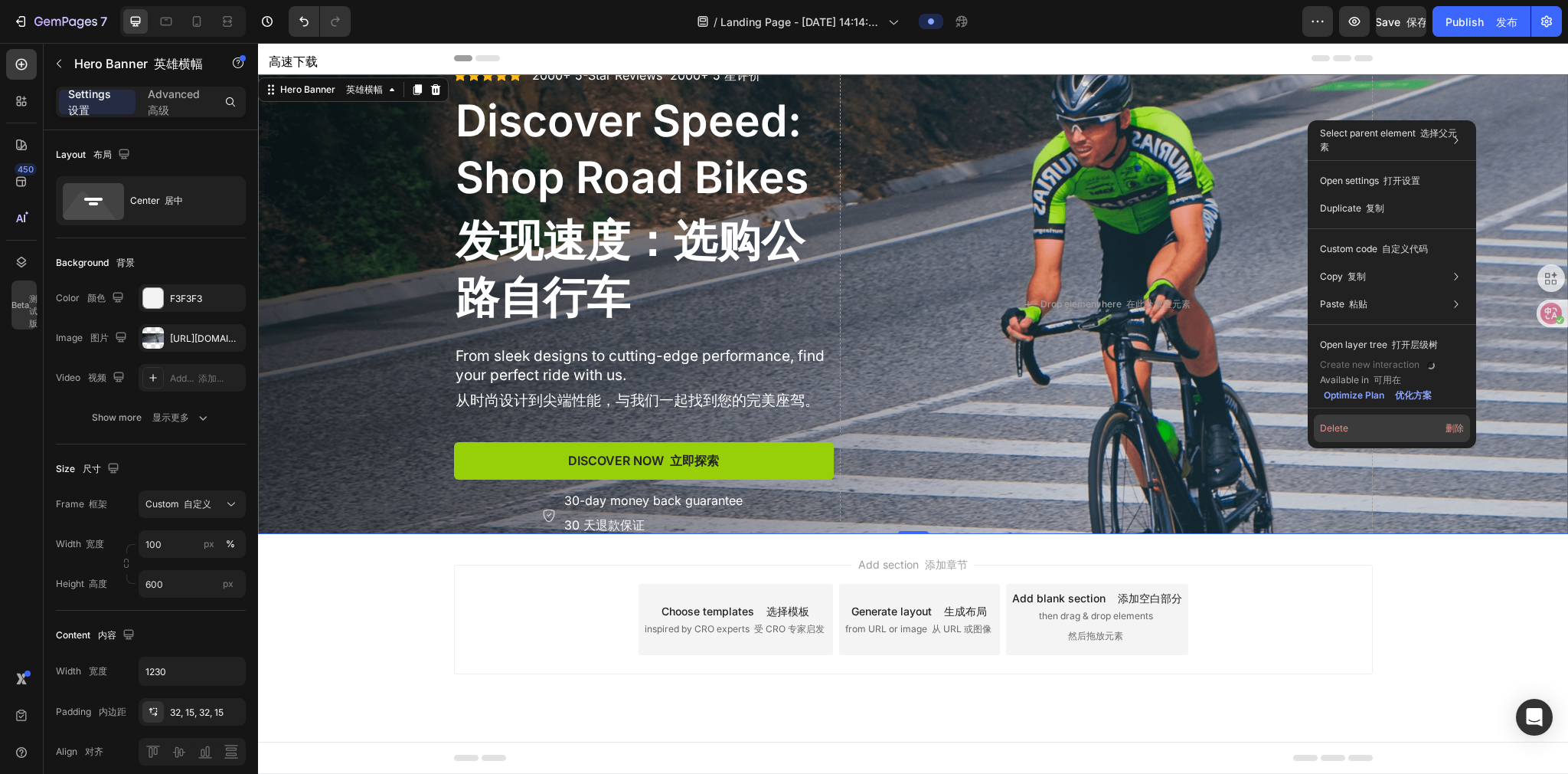
click at [779, 341] on font "删除" at bounding box center [1454, 427] width 18 height 11
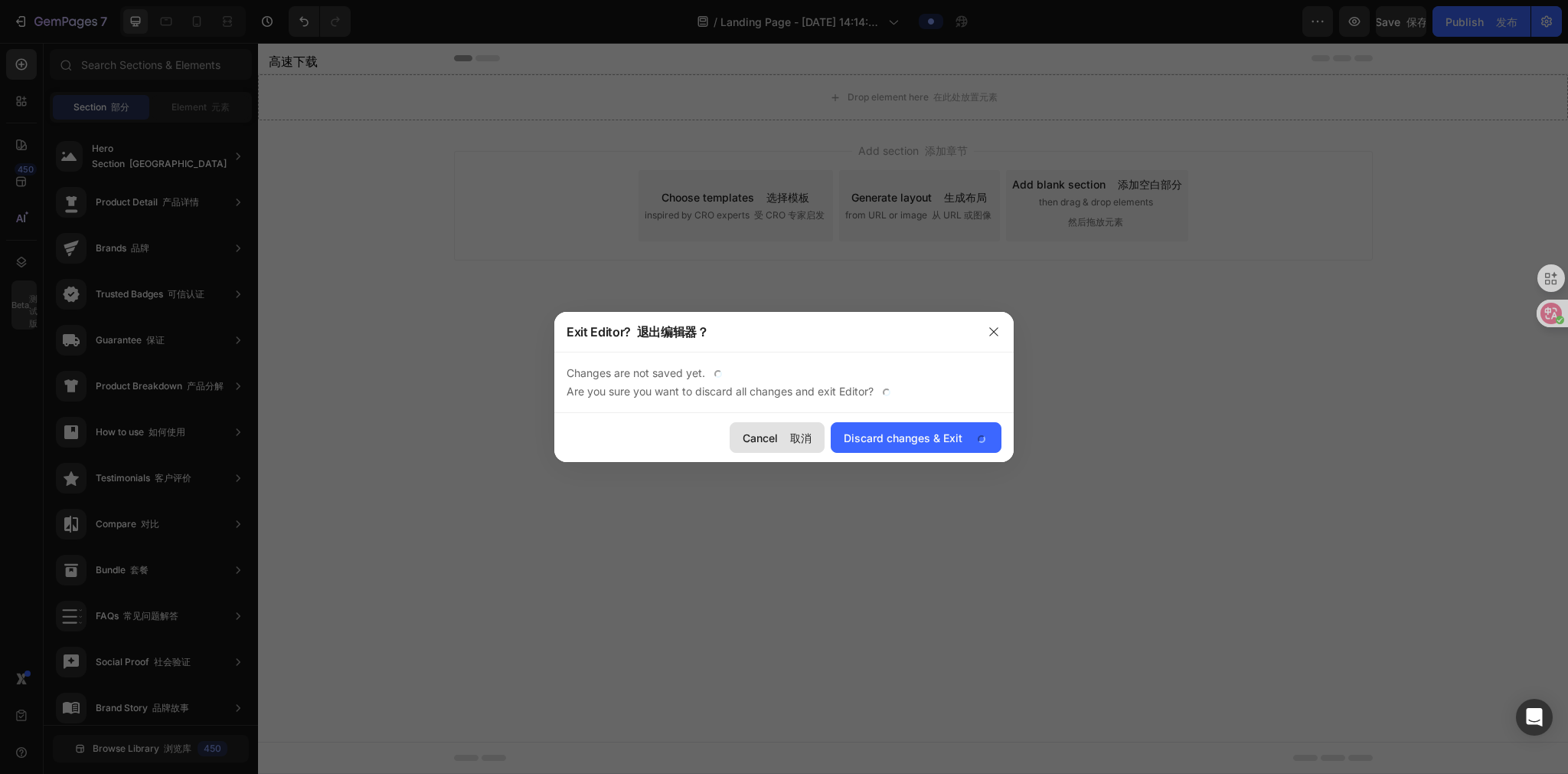
click at [766, 341] on div "Cancel 取消" at bounding box center [777, 437] width 69 height 16
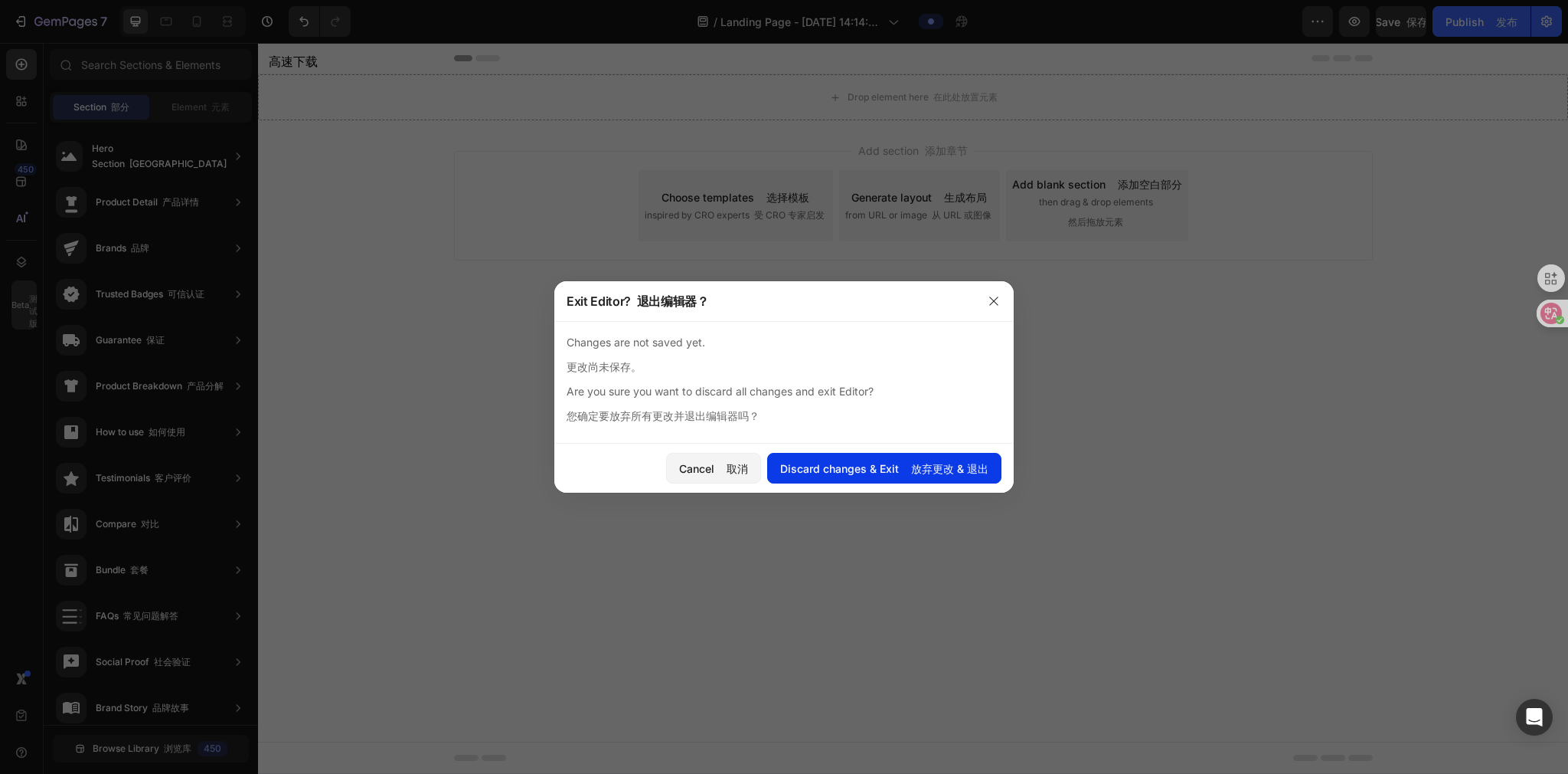
click at [779, 341] on div "Discard changes & Exit 放弃更改 & 退出" at bounding box center [884, 468] width 209 height 16
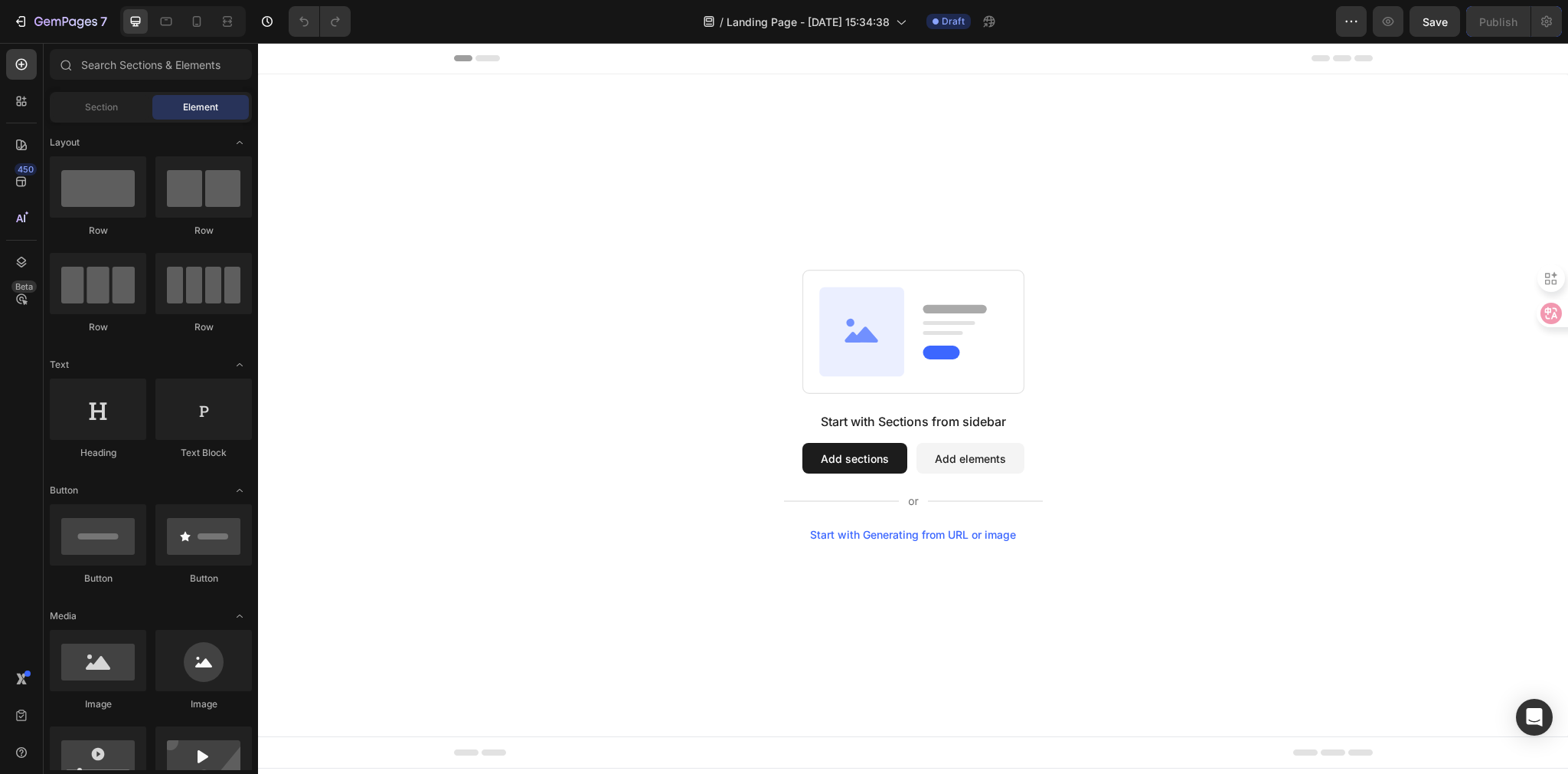
click at [866, 458] on button "Add sections" at bounding box center [854, 457] width 105 height 30
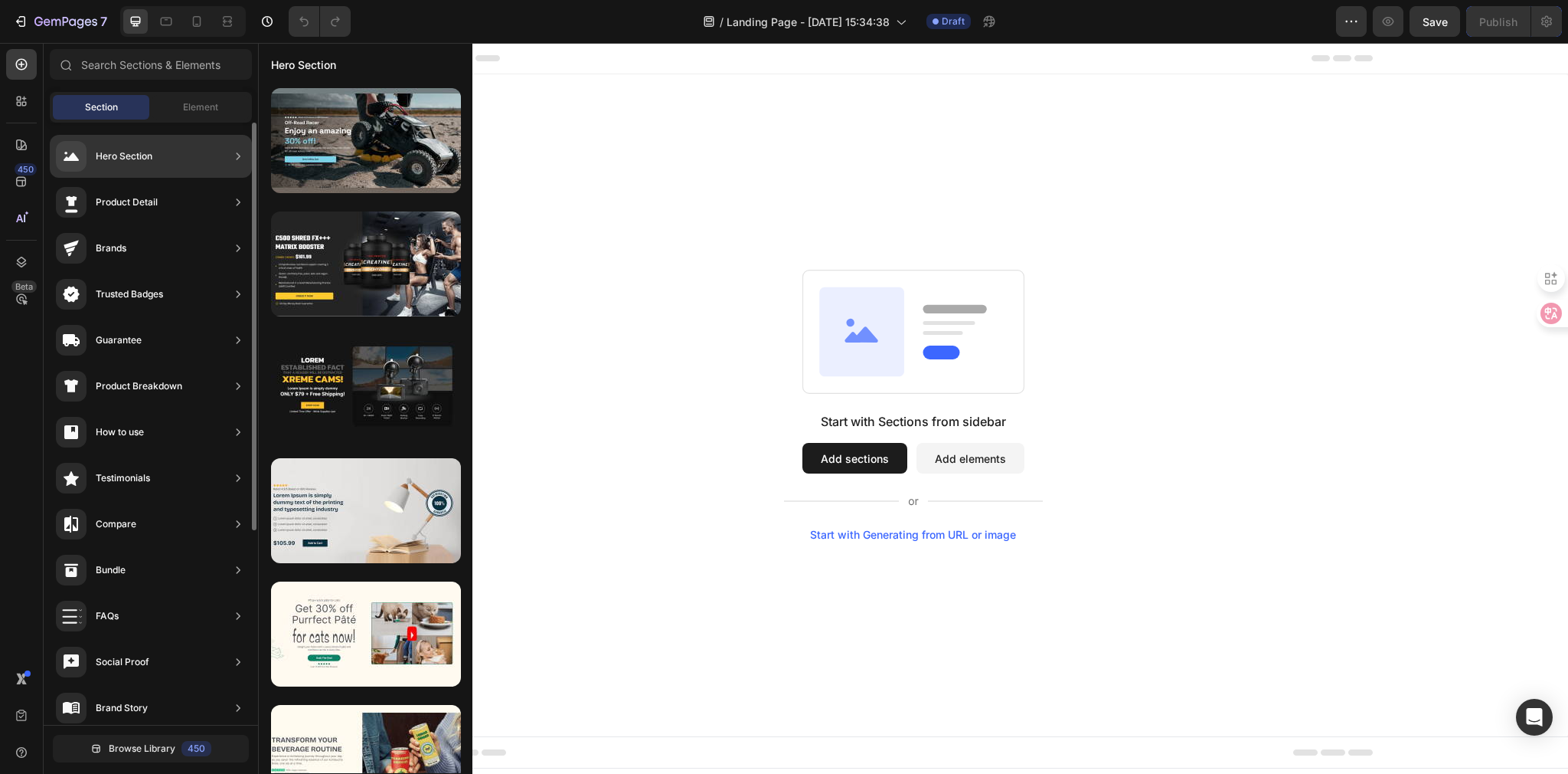
click at [151, 149] on div "Hero Section" at bounding box center [124, 157] width 56 height 16
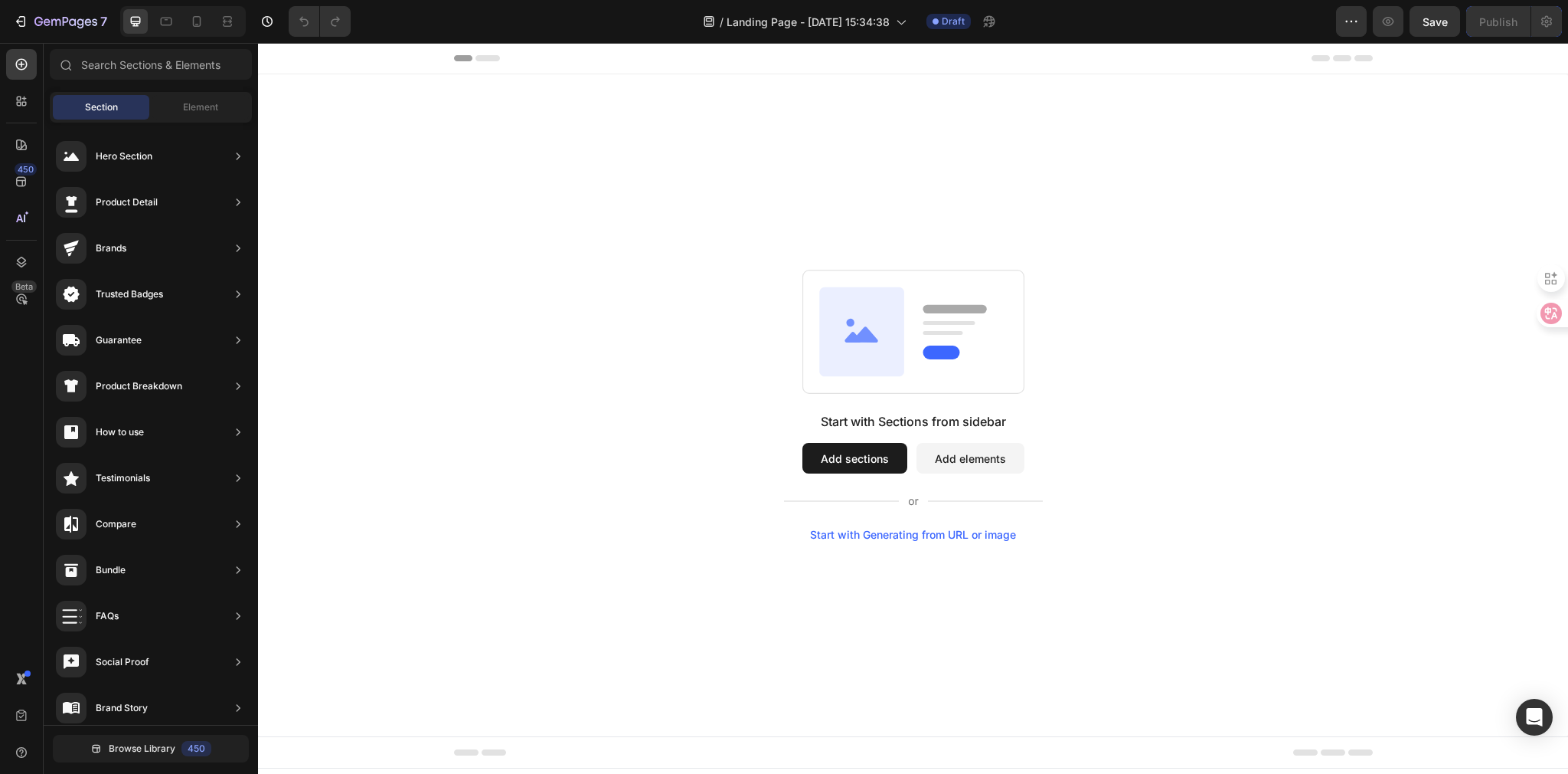
click at [999, 462] on button "Add elements" at bounding box center [970, 457] width 108 height 30
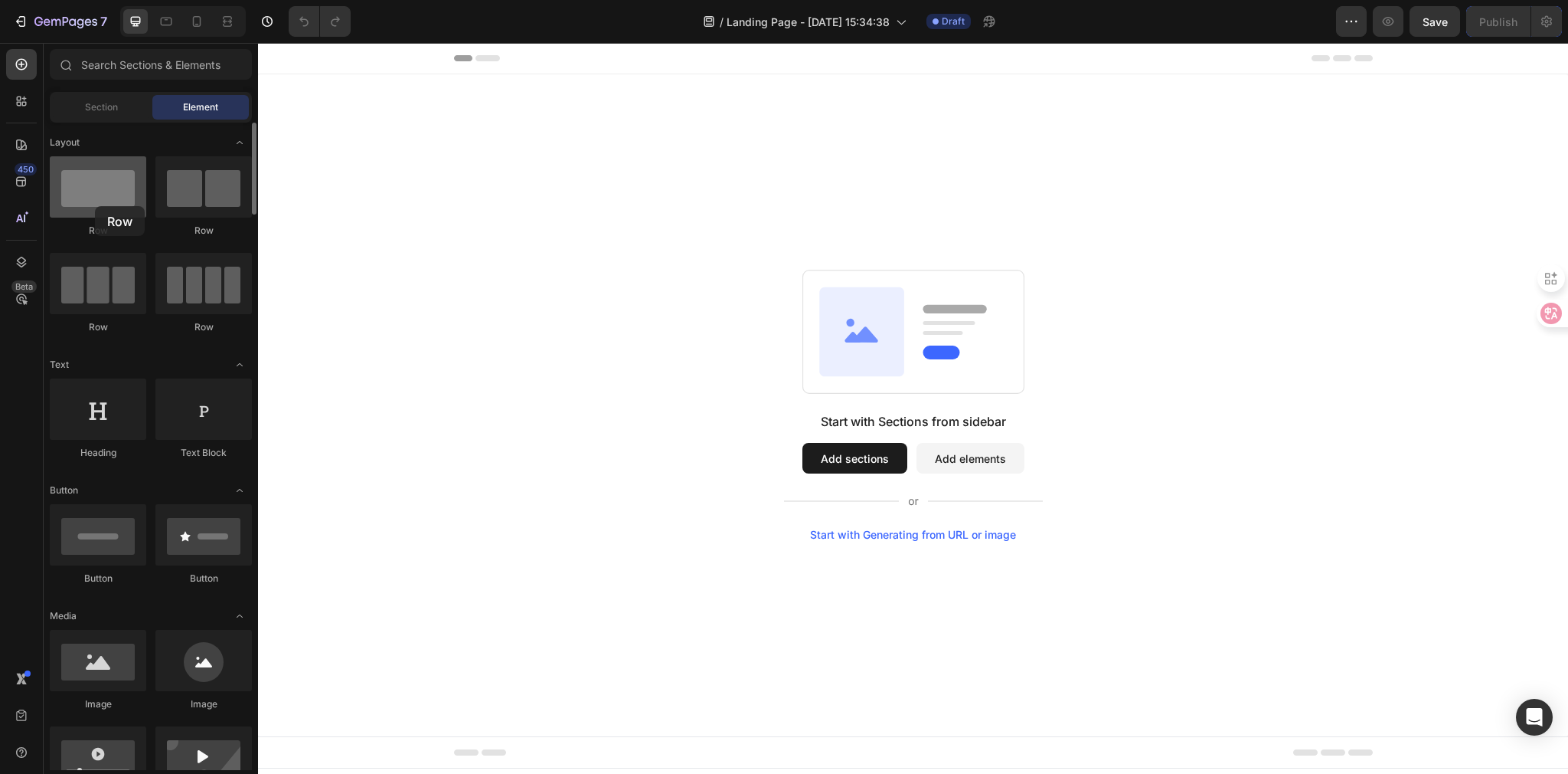
click at [95, 206] on div at bounding box center [98, 186] width 96 height 61
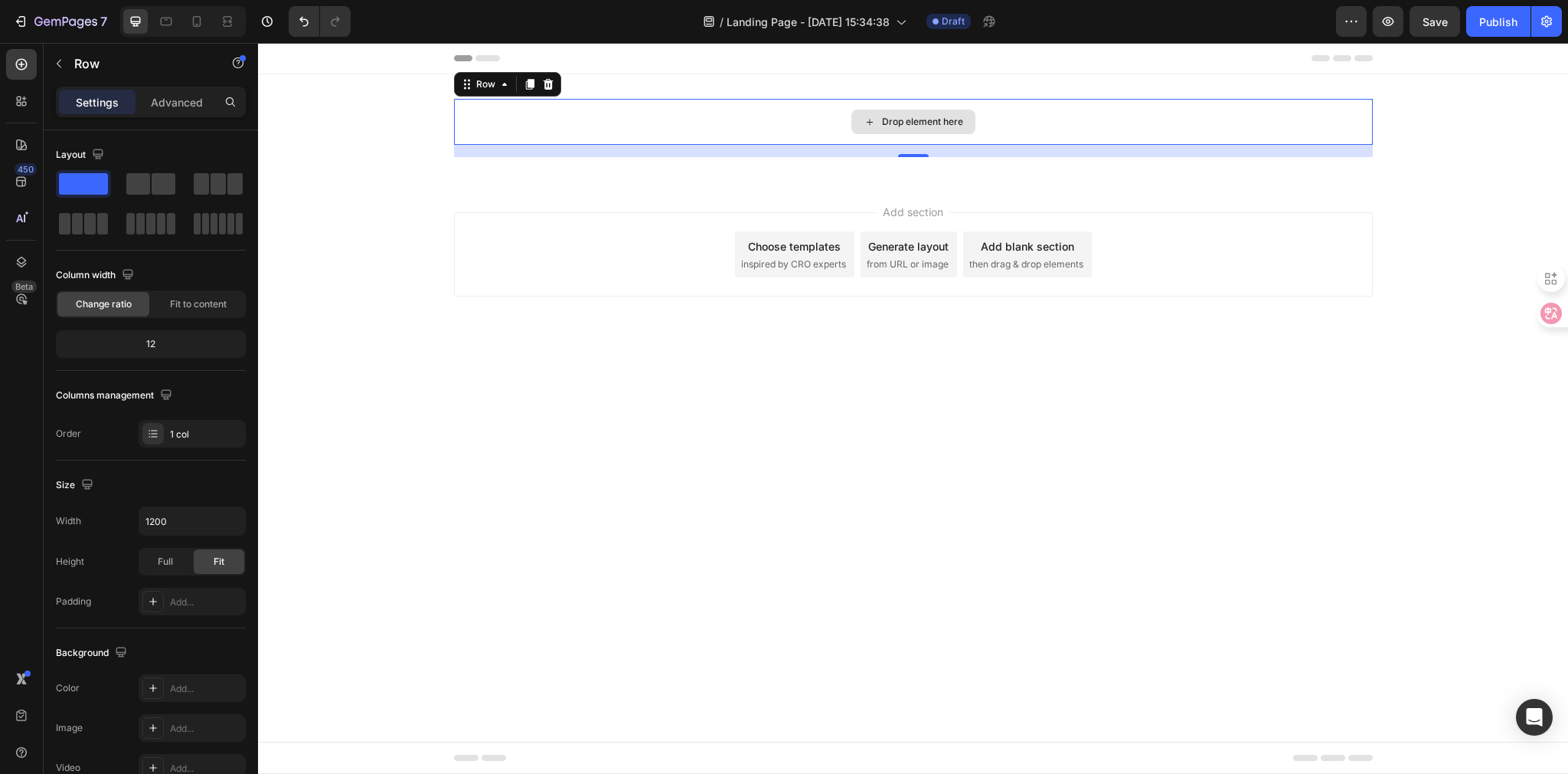
click at [905, 124] on div "Drop element here" at bounding box center [922, 122] width 81 height 12
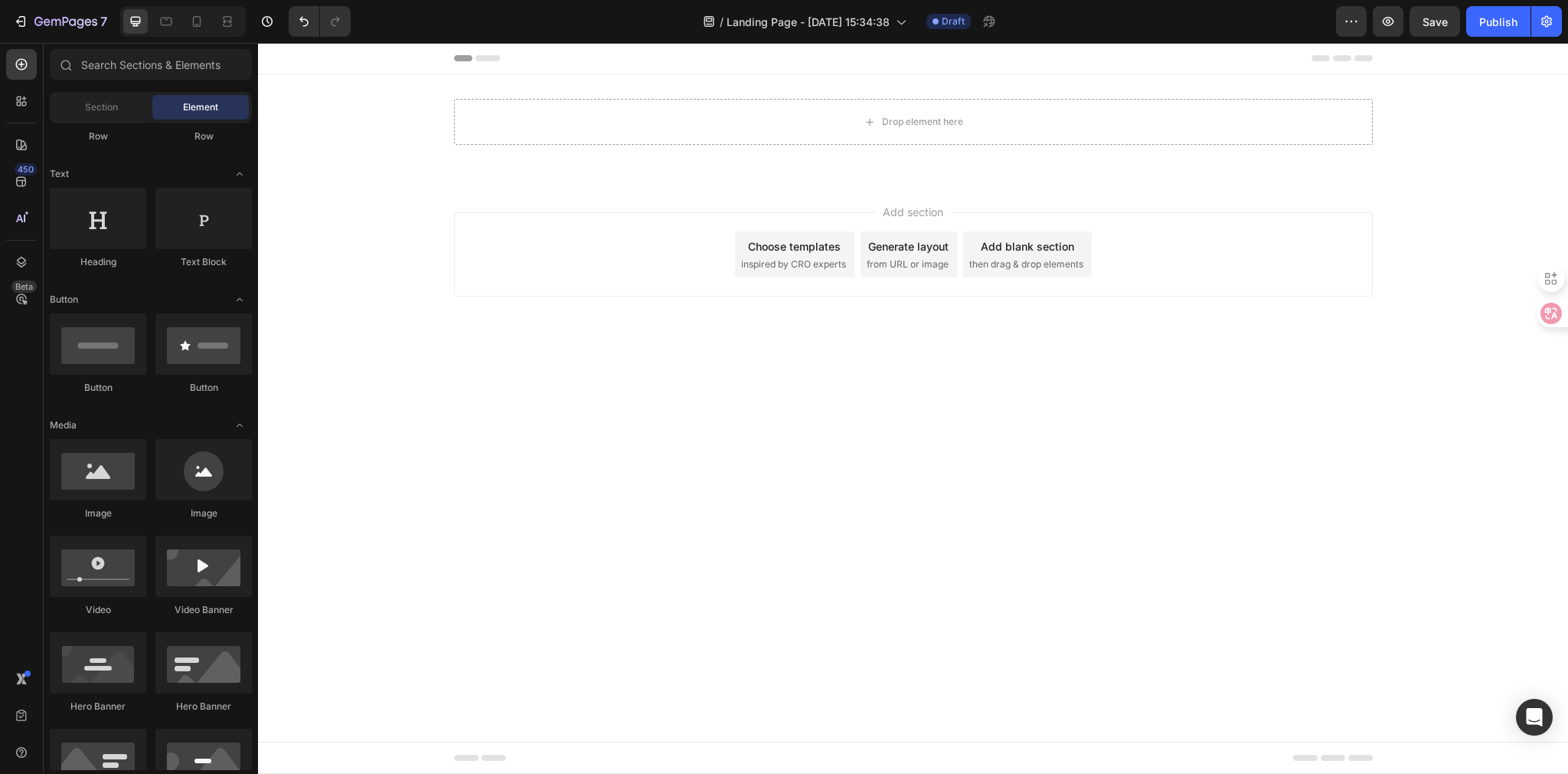
scroll to position [287, 0]
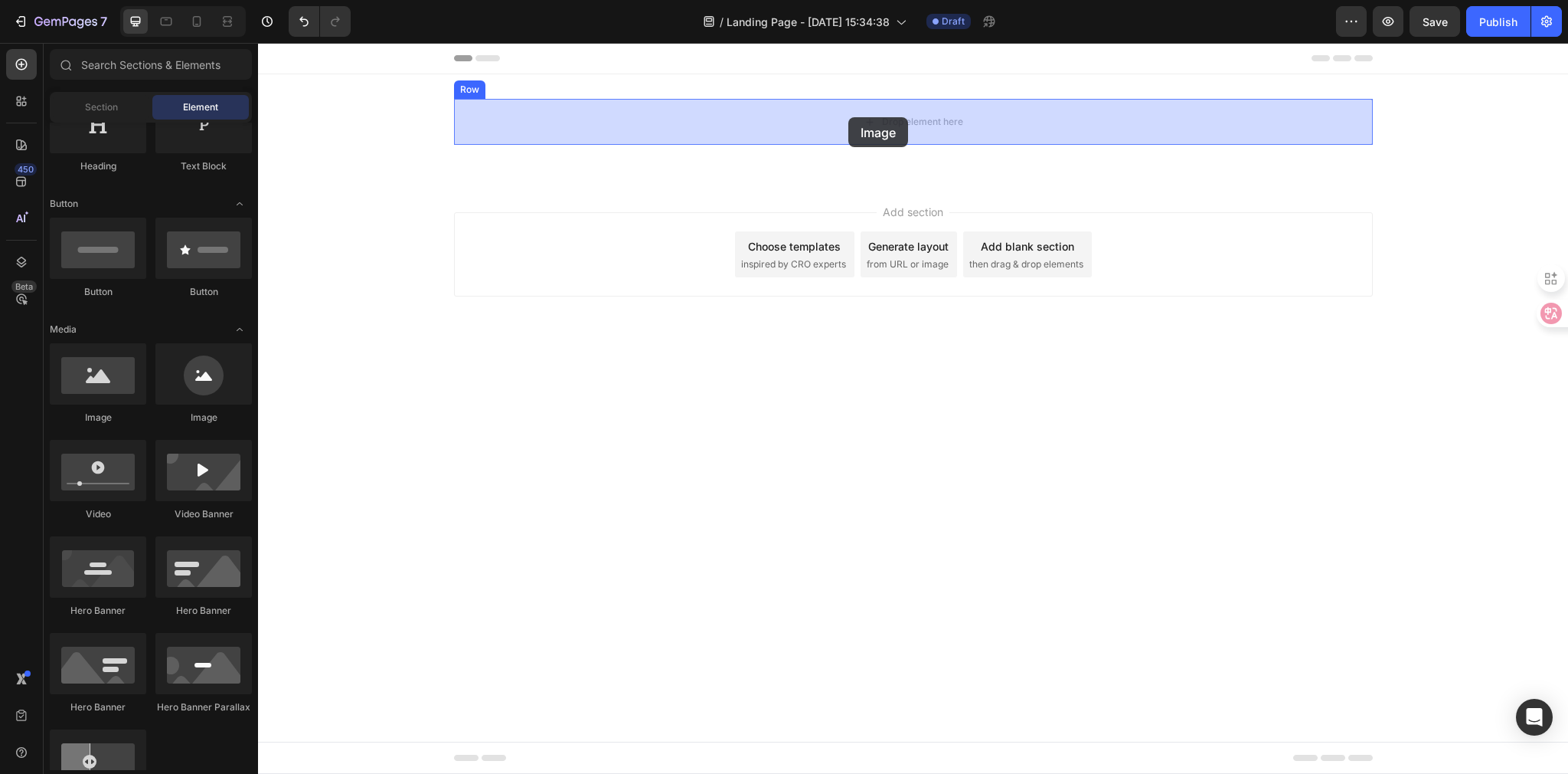
drag, startPoint x: 597, startPoint y: 219, endPoint x: 848, endPoint y: 117, distance: 270.9
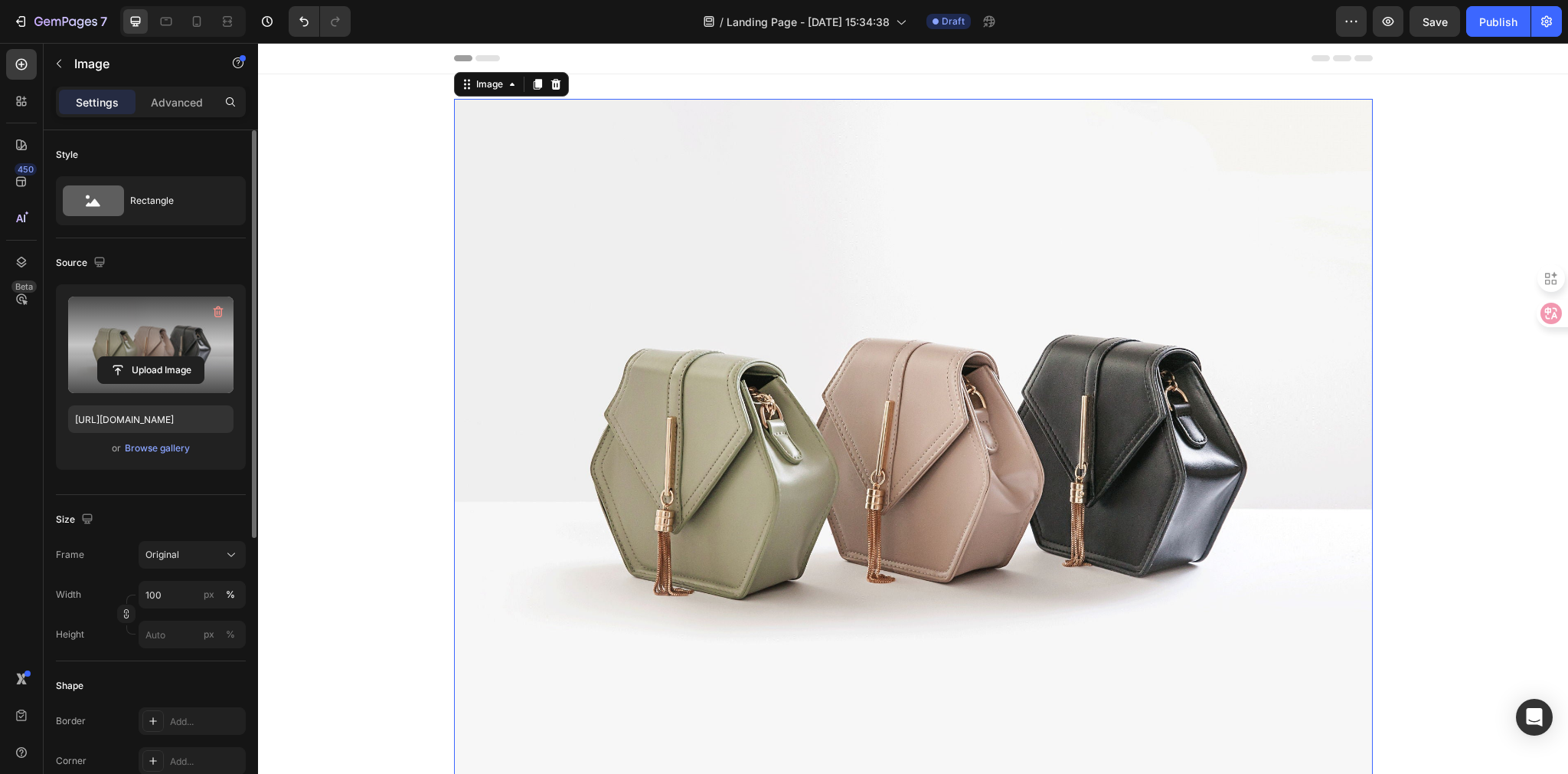
click at [143, 349] on label at bounding box center [151, 344] width 165 height 96
click at [143, 357] on input "file" at bounding box center [151, 370] width 106 height 26
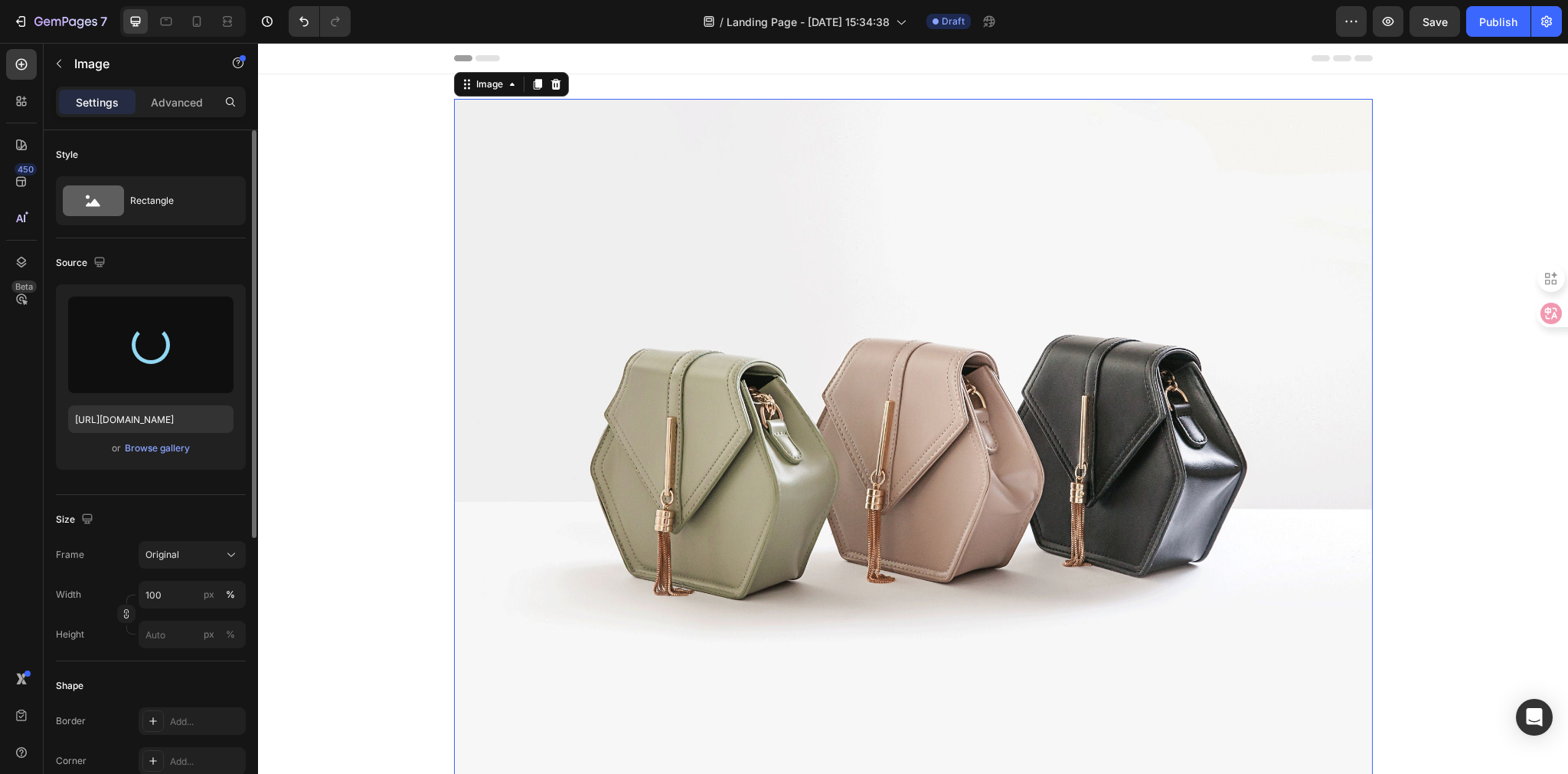
type input "https://cdn.shopify.com/s/files/1/0710/9971/1663/files/gempages_581720928405160…"
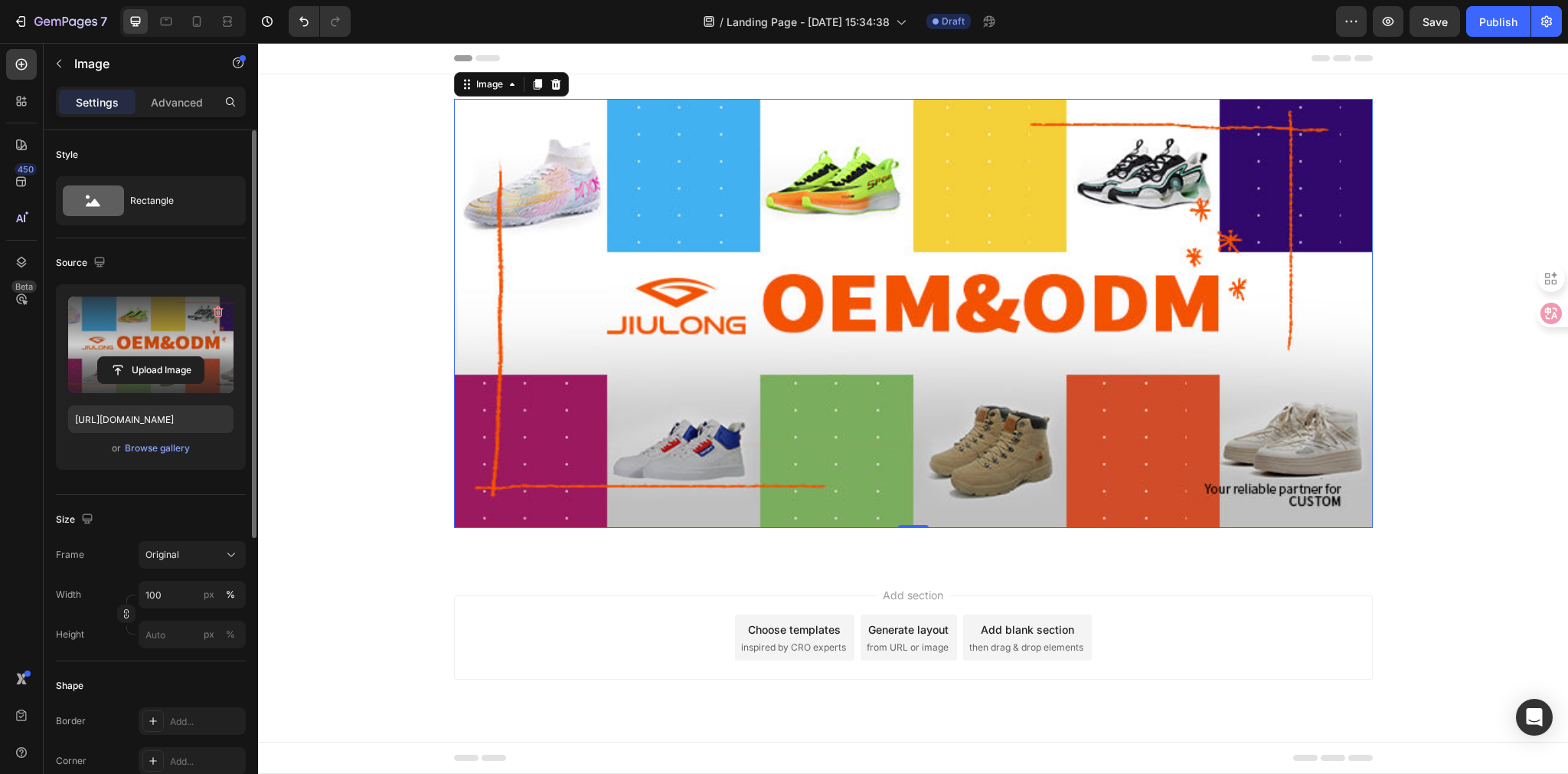
click at [893, 332] on img at bounding box center [914, 313] width 919 height 429
click at [485, 202] on img at bounding box center [914, 313] width 919 height 429
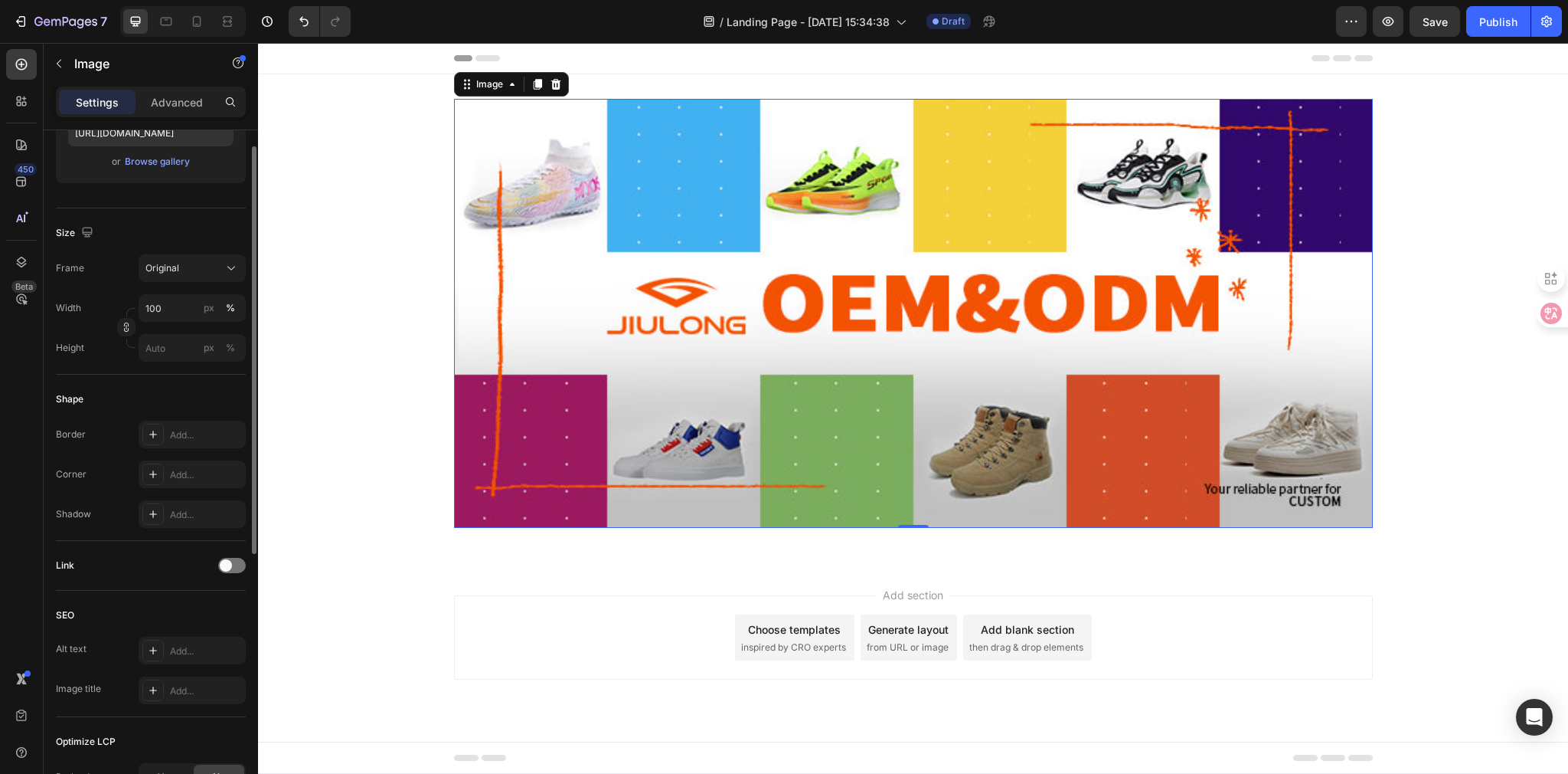
scroll to position [190, 0]
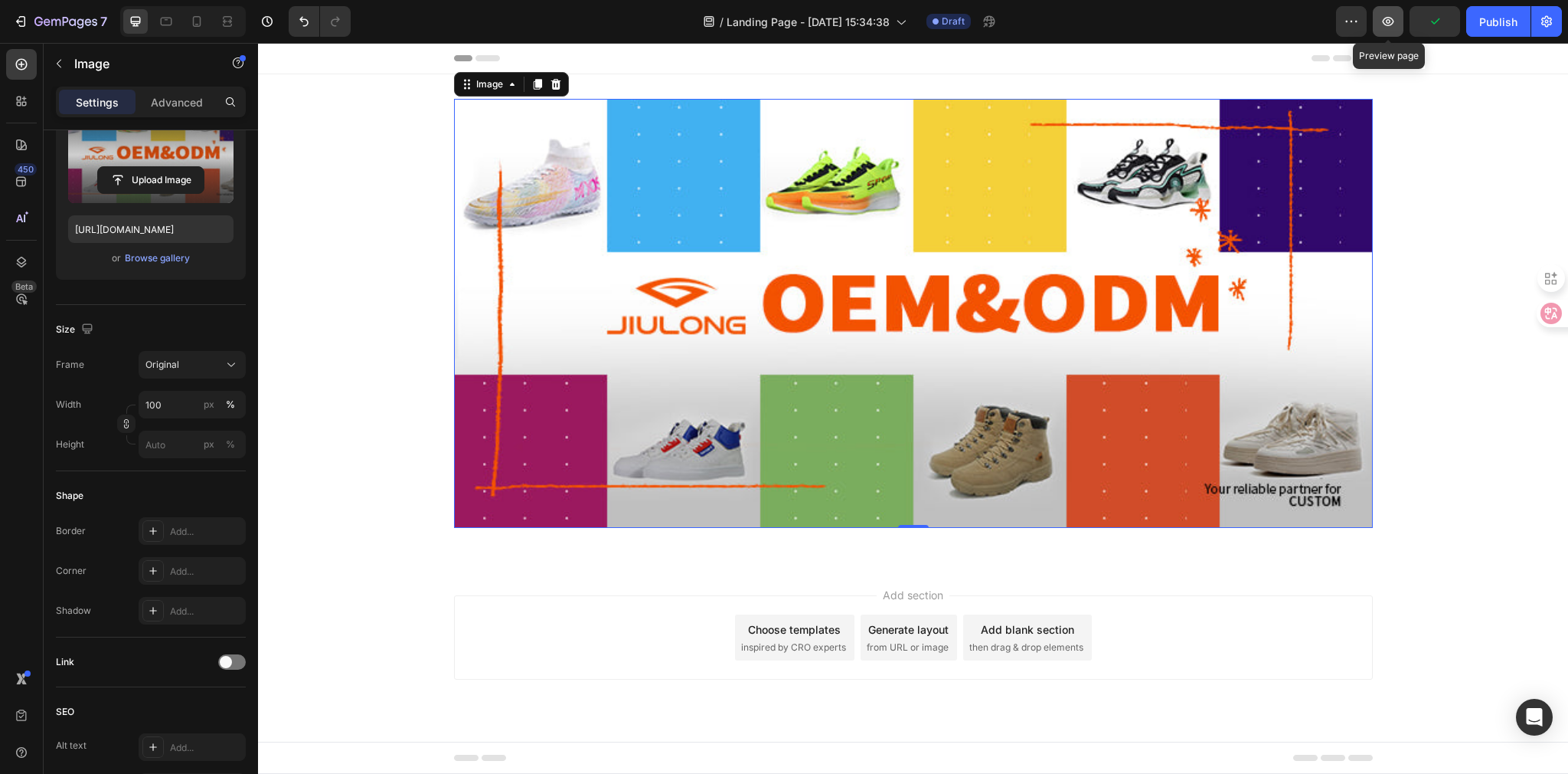
click at [1395, 16] on icon "button" at bounding box center [1388, 22] width 16 height 16
click at [667, 261] on img at bounding box center [914, 313] width 919 height 429
click at [517, 87] on icon at bounding box center [512, 84] width 12 height 12
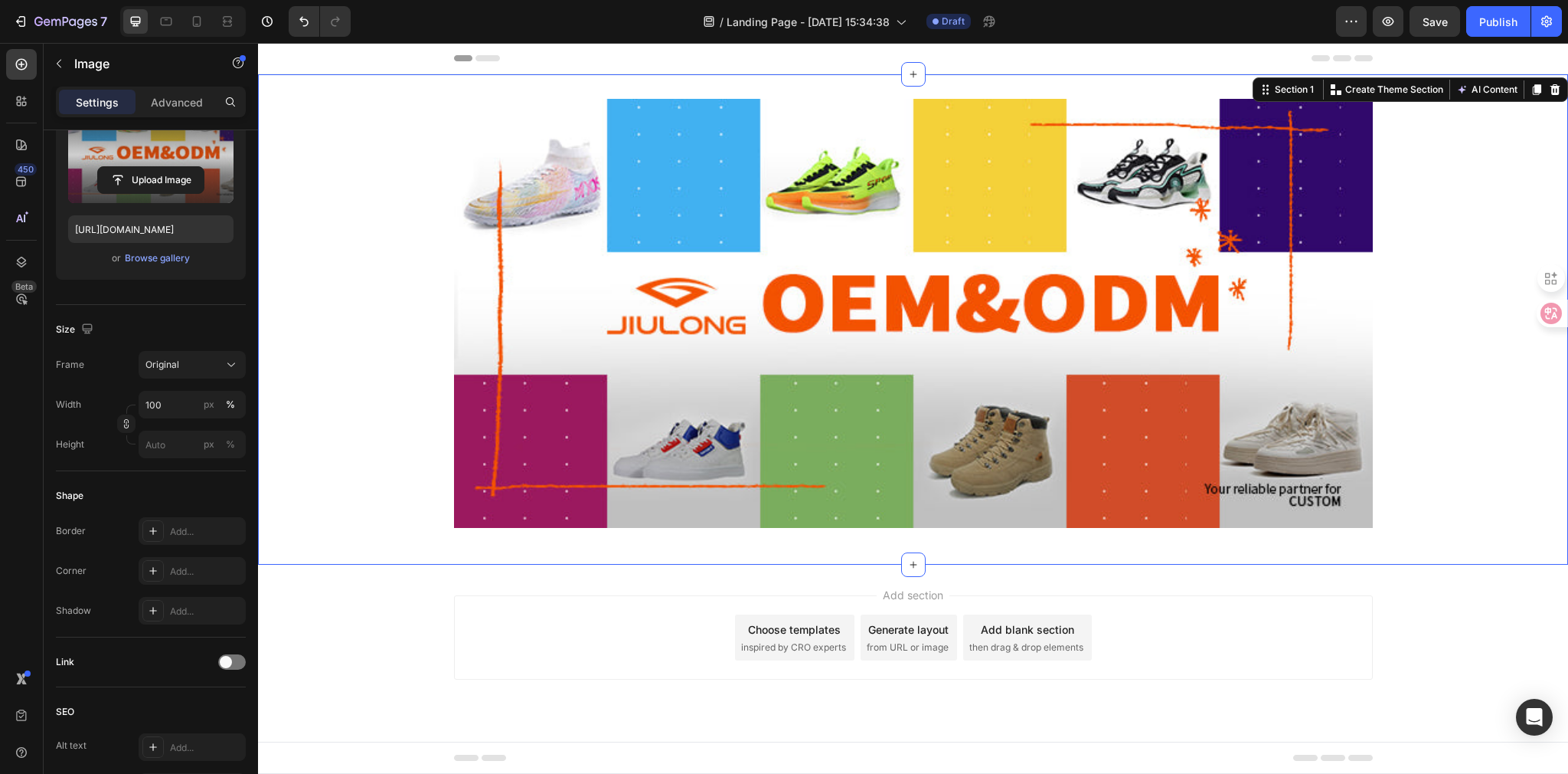
click at [363, 190] on div "Image Row" at bounding box center [913, 319] width 1310 height 442
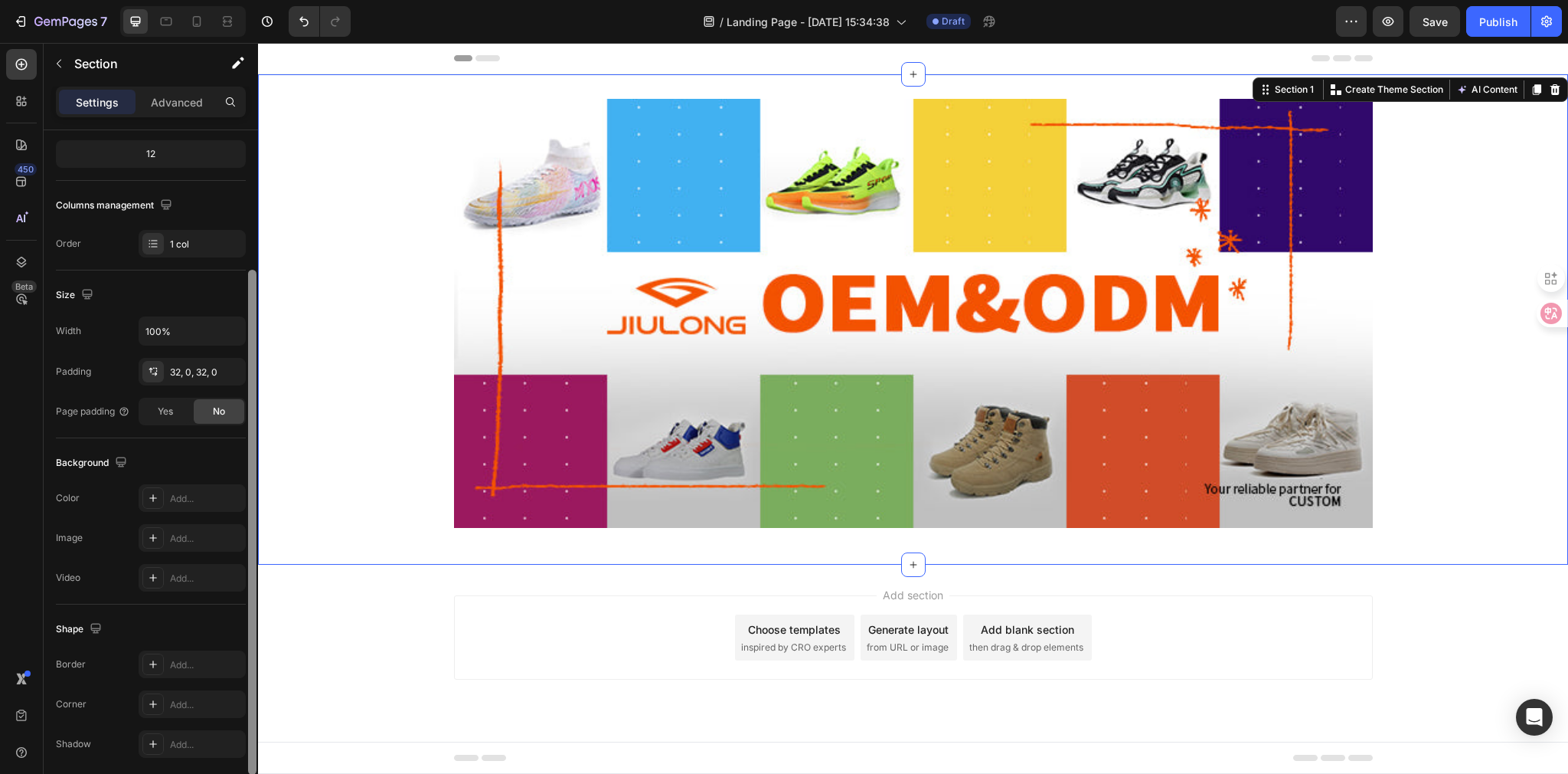
scroll to position [0, 0]
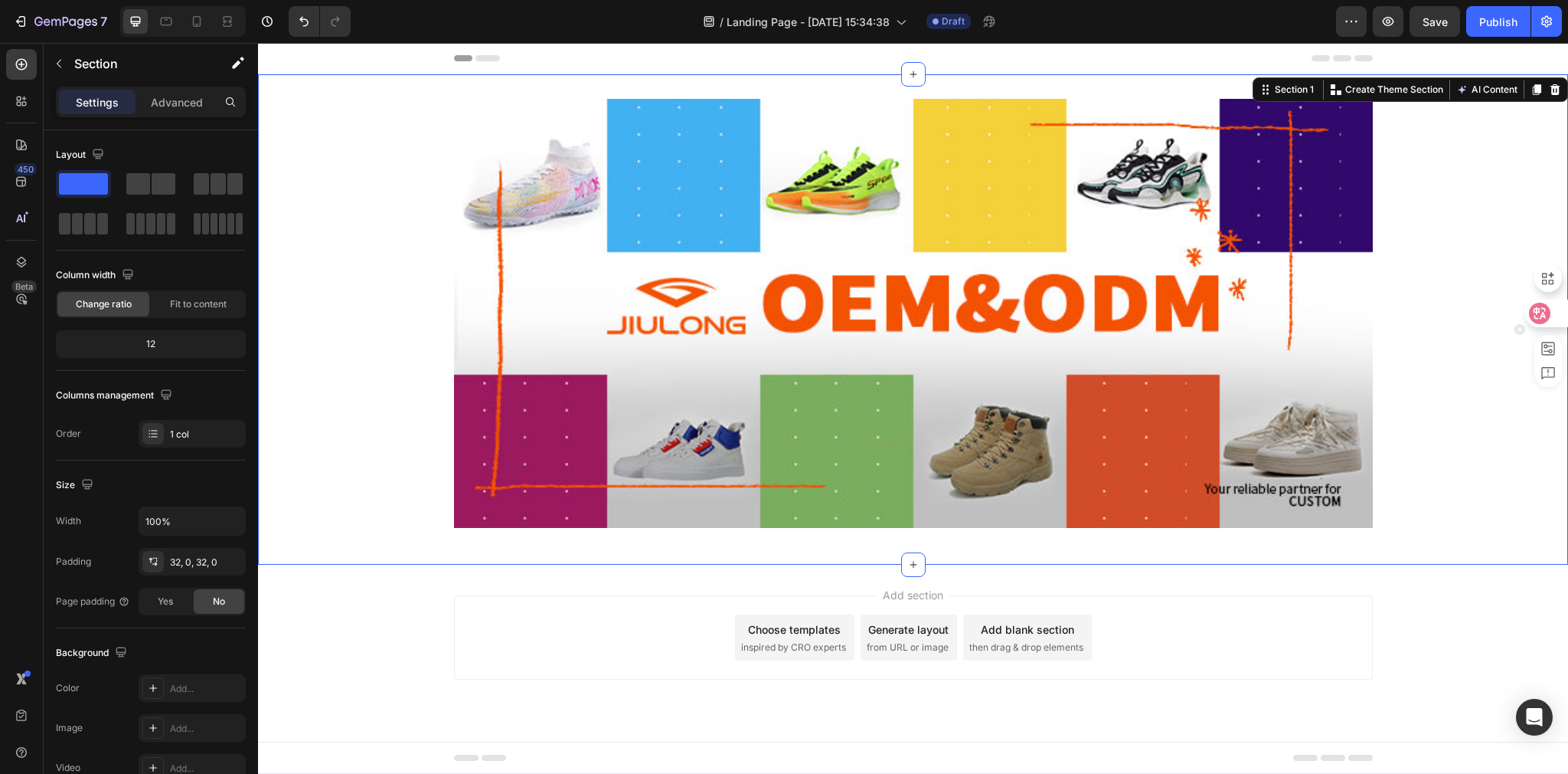
click at [1539, 320] on icon at bounding box center [1539, 313] width 16 height 16
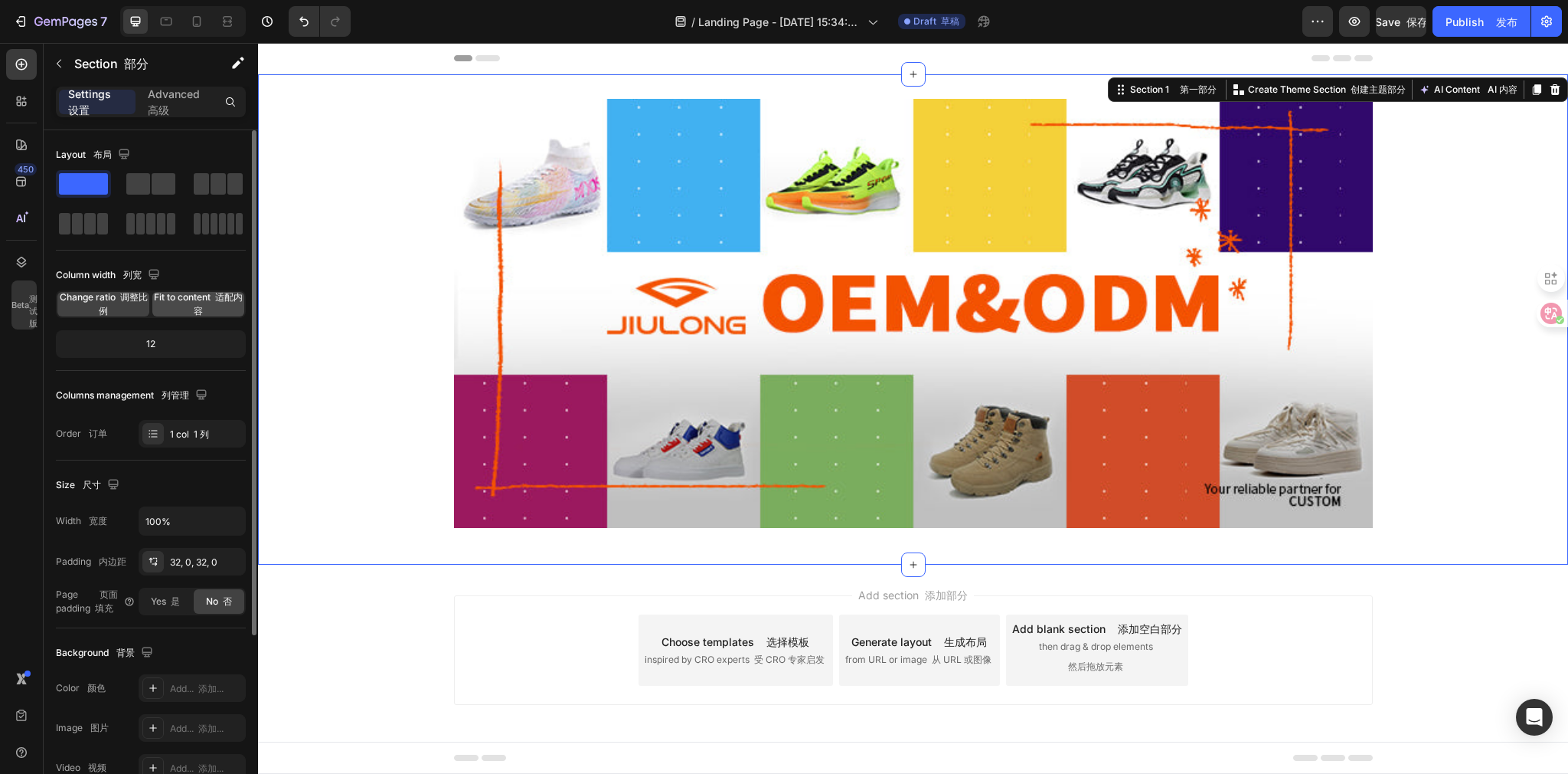
click at [202, 309] on font "适配内容" at bounding box center [218, 303] width 49 height 25
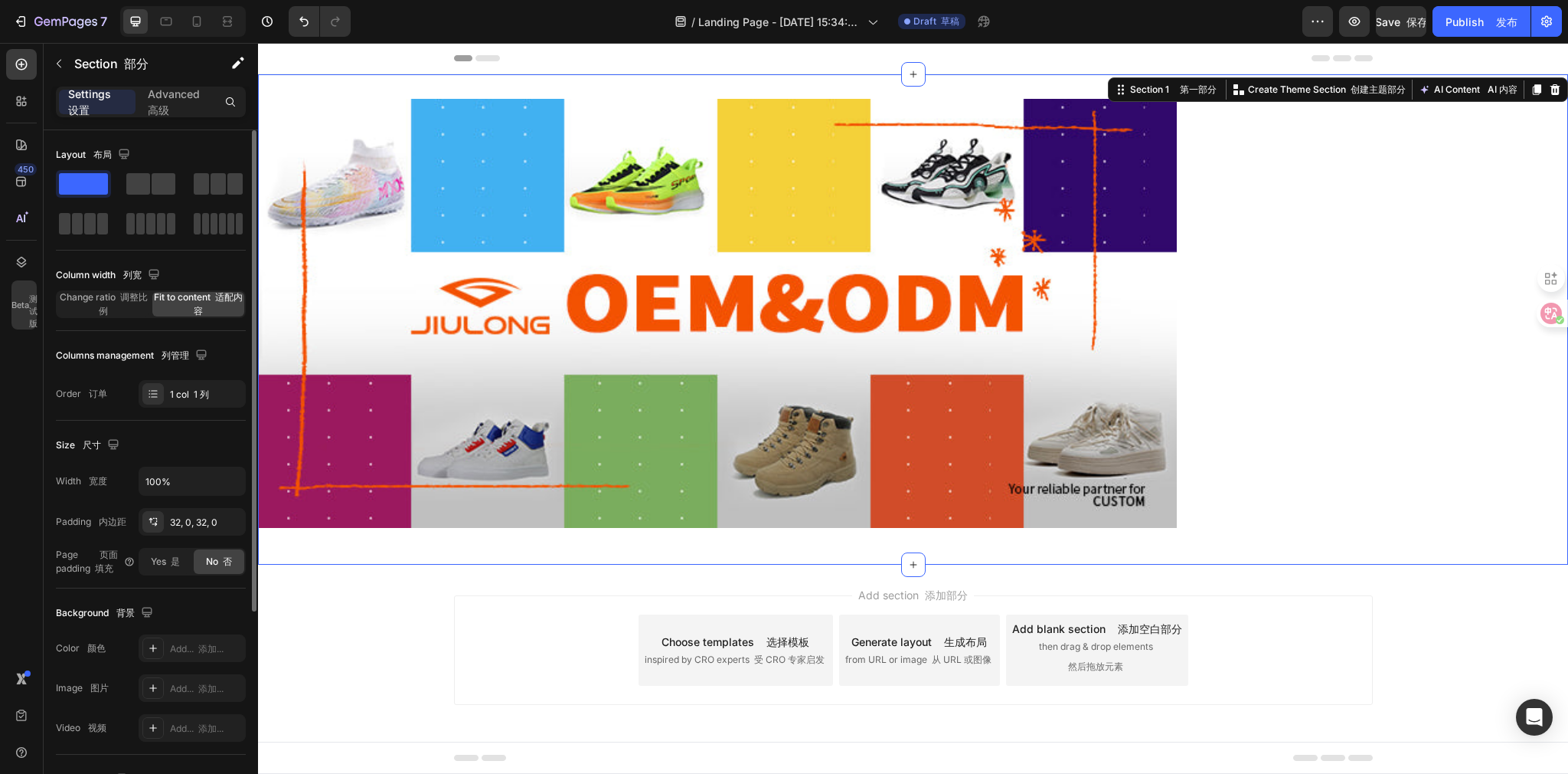
click at [202, 309] on font "适配内容" at bounding box center [218, 303] width 49 height 25
click at [126, 302] on span "Change ratio 调整比例" at bounding box center [103, 304] width 92 height 28
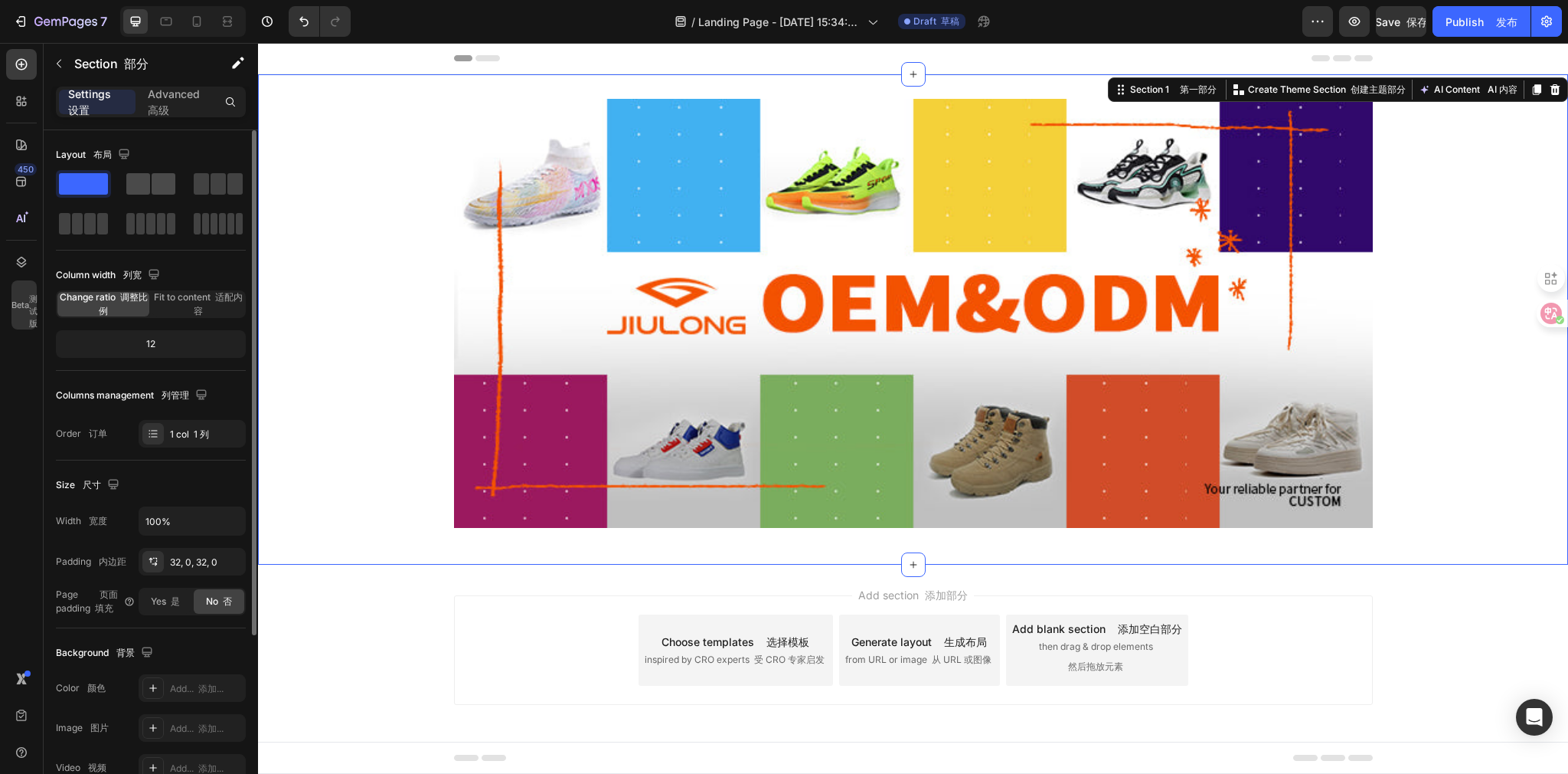
click at [138, 183] on span at bounding box center [138, 184] width 23 height 22
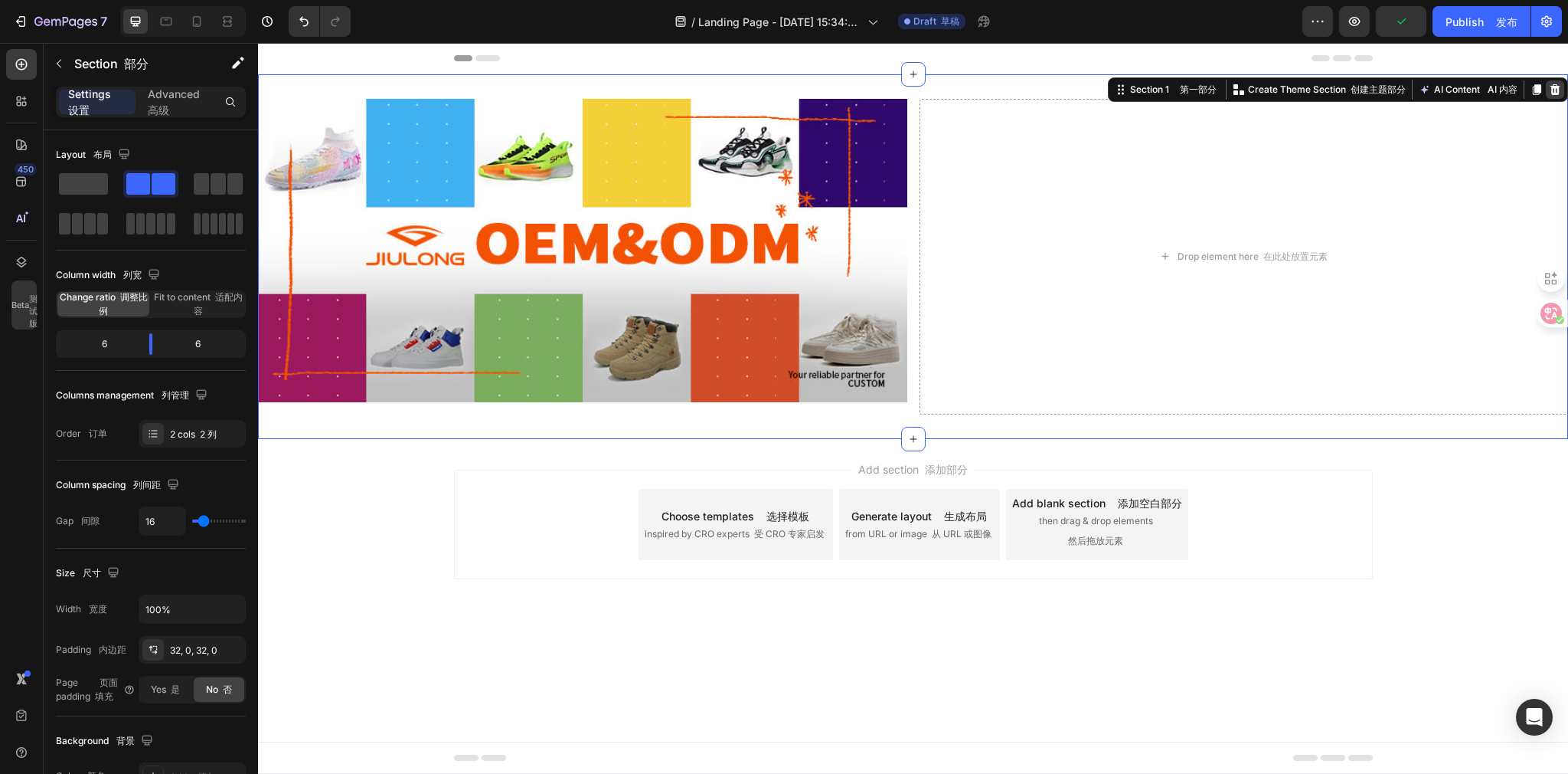
click at [1556, 90] on icon at bounding box center [1555, 89] width 12 height 12
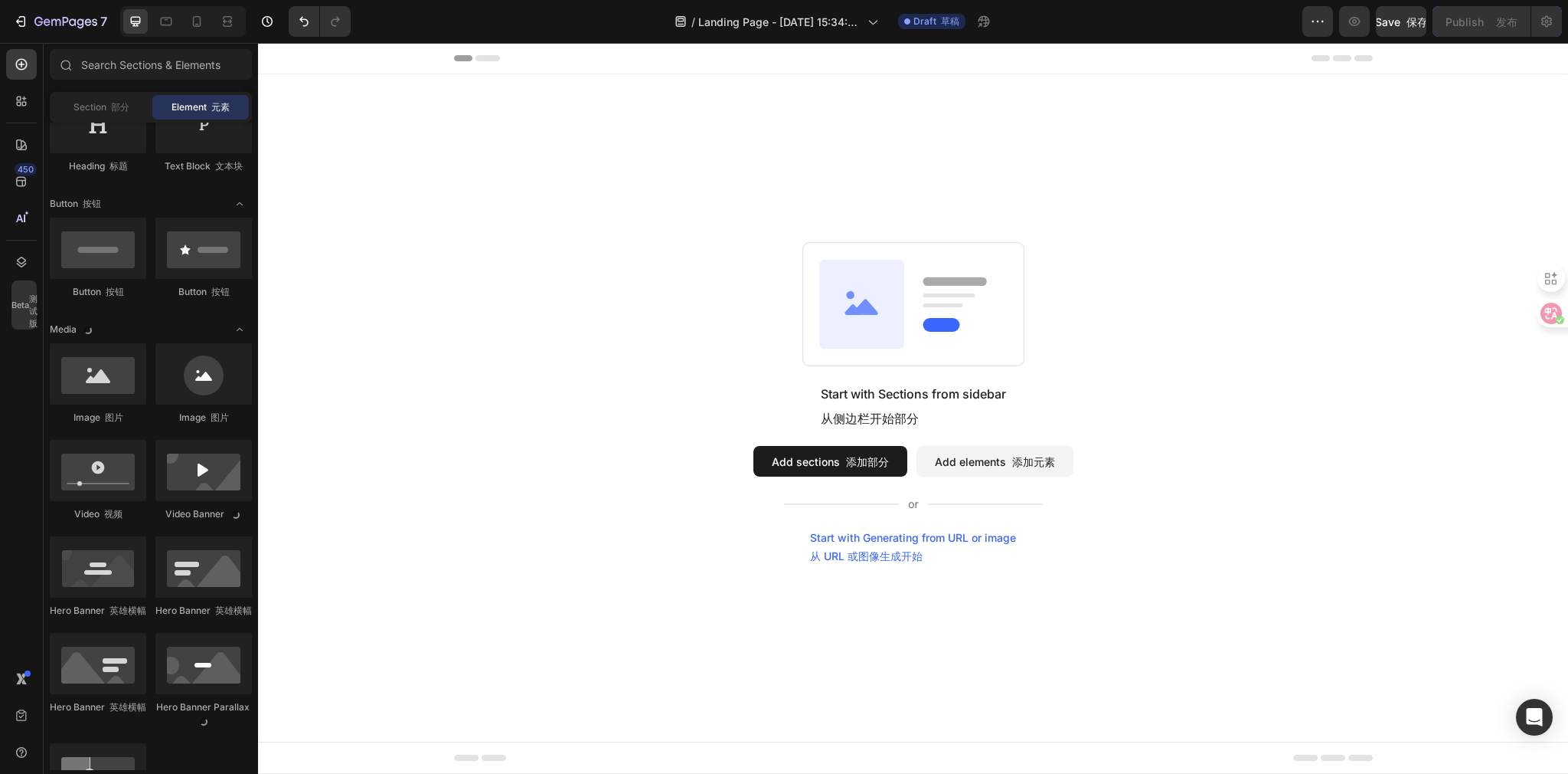
click at [814, 456] on button "Add sections 添加部分" at bounding box center [831, 461] width 154 height 30
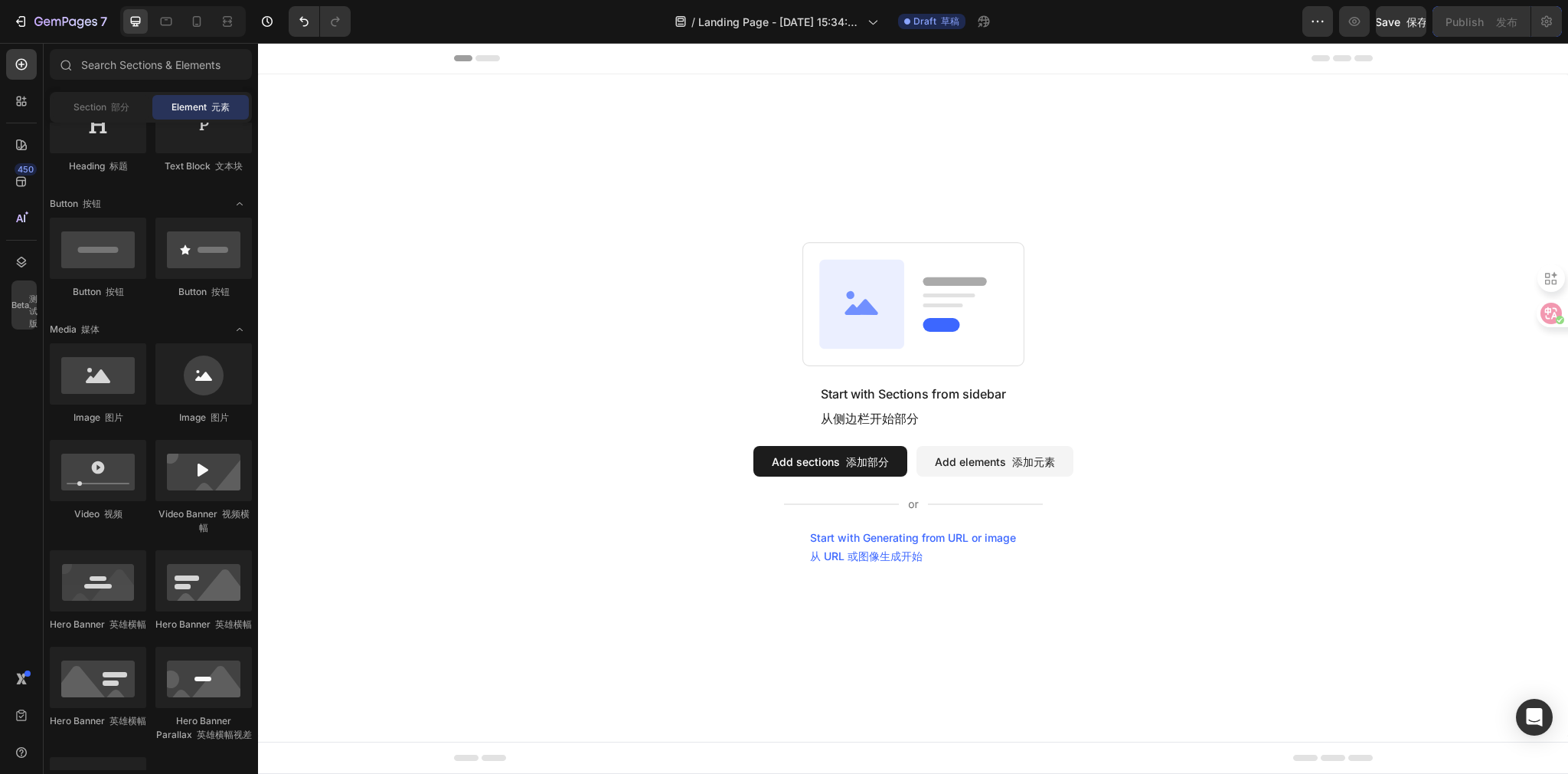
click at [814, 448] on button "Add sections 添加部分" at bounding box center [831, 461] width 154 height 30
